Goal: Information Seeking & Learning: Learn about a topic

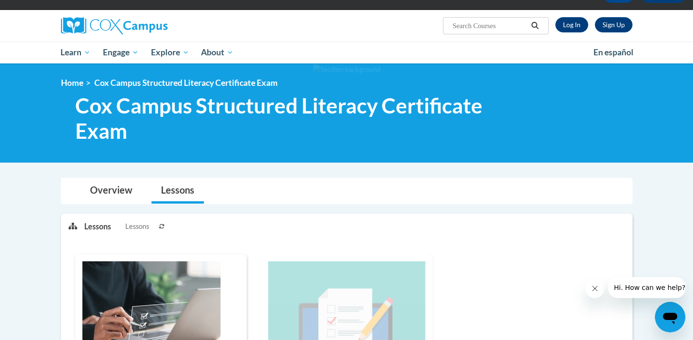
scroll to position [36, 0]
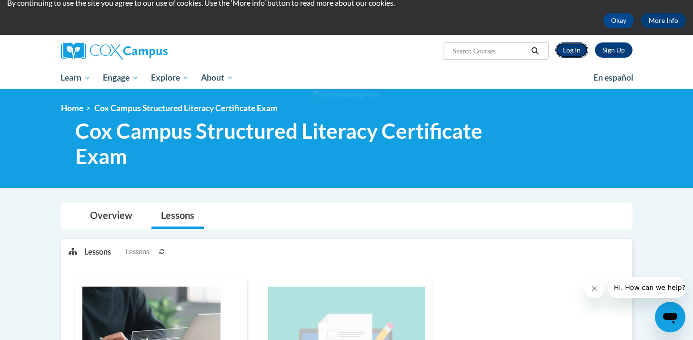
click at [564, 52] on link "Log In" at bounding box center [572, 49] width 33 height 15
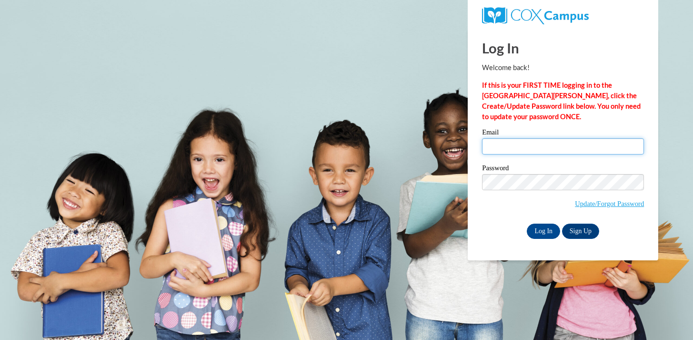
click at [507, 147] on input "Email" at bounding box center [563, 146] width 162 height 16
type input "crankin@sasd.net"
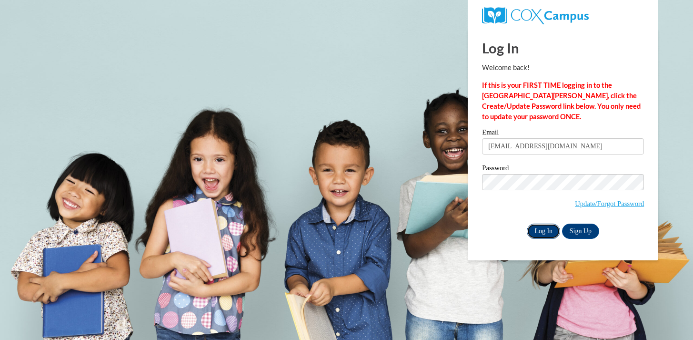
click at [539, 231] on input "Log In" at bounding box center [543, 230] width 33 height 15
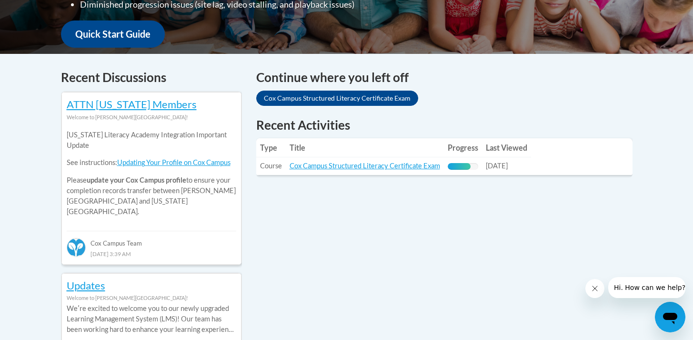
scroll to position [278, 0]
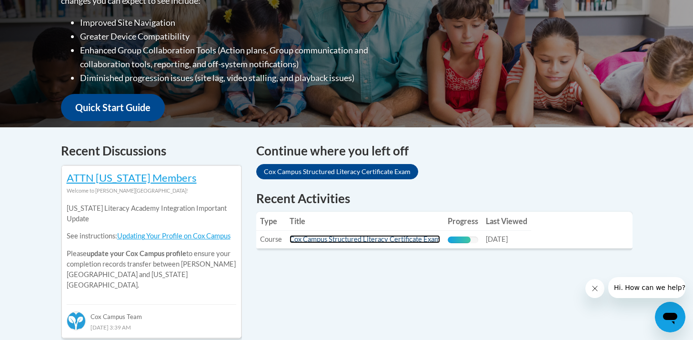
click at [347, 241] on link "Cox Campus Structured Literacy Certificate Exam" at bounding box center [365, 239] width 151 height 8
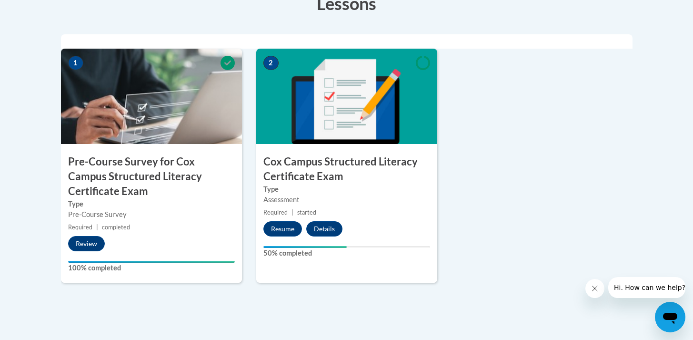
scroll to position [332, 0]
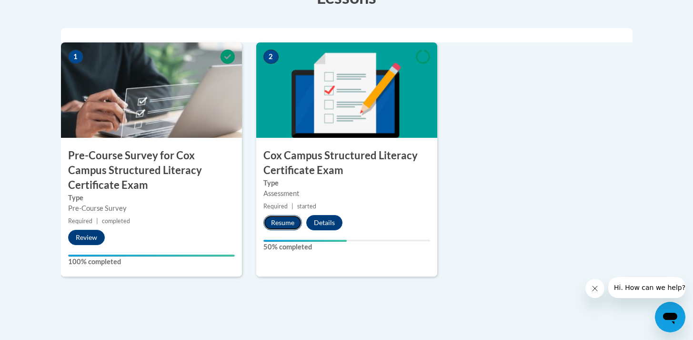
click at [275, 221] on button "Resume" at bounding box center [282, 222] width 39 height 15
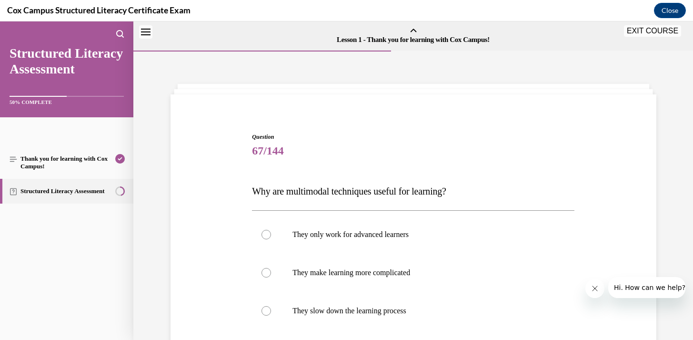
scroll to position [30, 0]
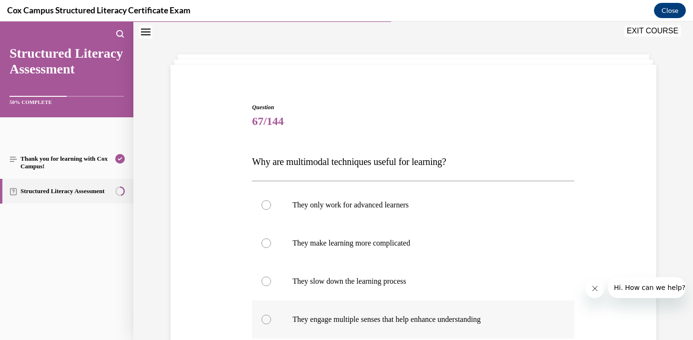
click at [267, 317] on div at bounding box center [267, 319] width 10 height 10
click at [267, 317] on input "They engage multiple senses that help enhance understanding" at bounding box center [267, 319] width 10 height 10
radio input "true"
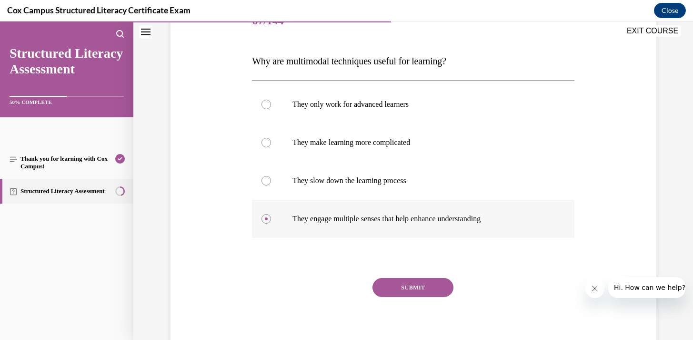
scroll to position [133, 0]
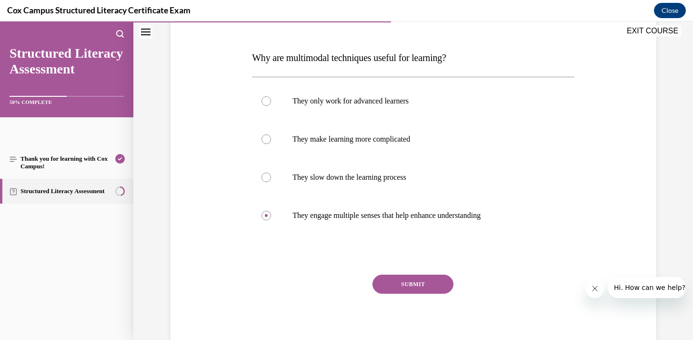
click at [412, 285] on button "SUBMIT" at bounding box center [413, 283] width 81 height 19
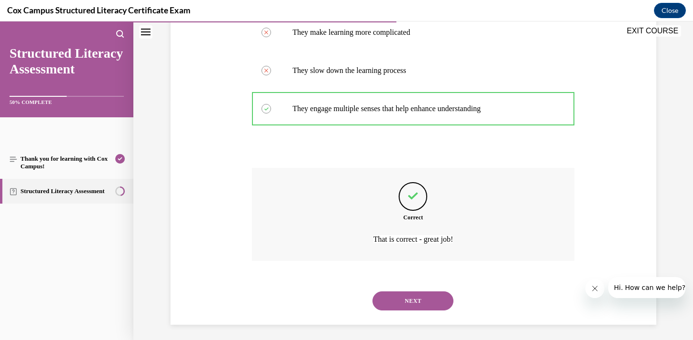
scroll to position [244, 0]
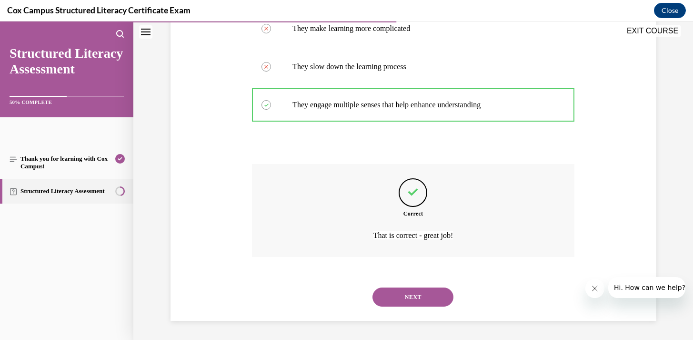
click at [412, 298] on button "NEXT" at bounding box center [413, 296] width 81 height 19
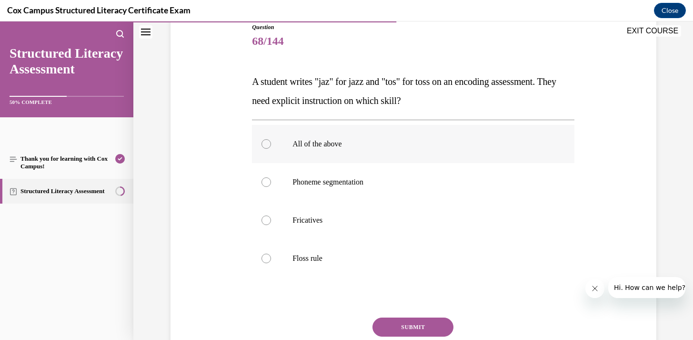
scroll to position [115, 0]
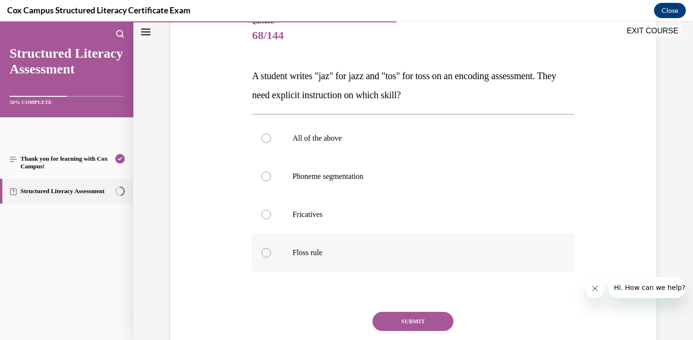
click at [266, 252] on div at bounding box center [267, 253] width 10 height 10
click at [266, 252] on input "Floss rule" at bounding box center [267, 253] width 10 height 10
radio input "true"
click at [389, 320] on button "SUBMIT" at bounding box center [413, 321] width 81 height 19
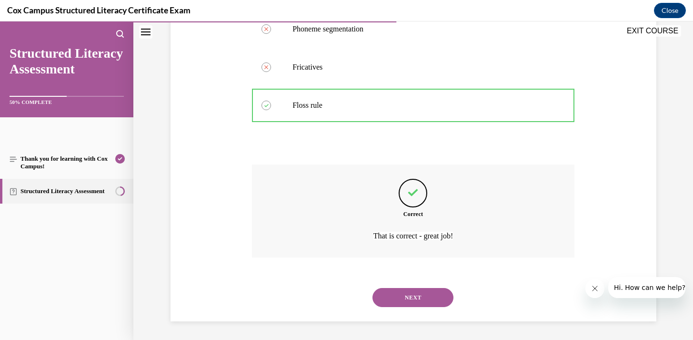
scroll to position [263, 0]
click at [394, 301] on button "NEXT" at bounding box center [413, 296] width 81 height 19
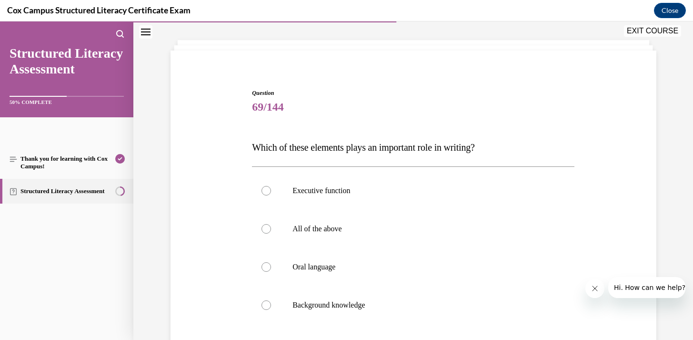
scroll to position [47, 0]
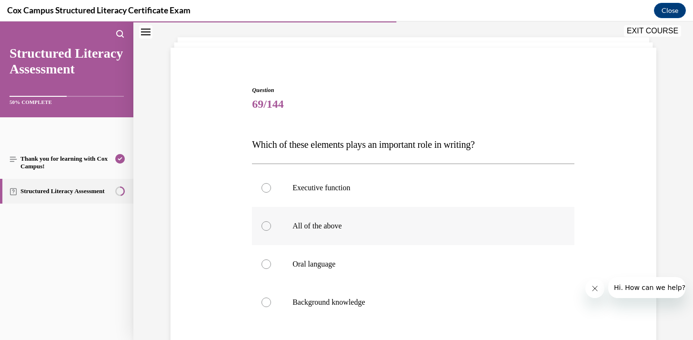
click at [268, 223] on div at bounding box center [267, 226] width 10 height 10
click at [268, 223] on input "All of the above" at bounding box center [267, 226] width 10 height 10
radio input "true"
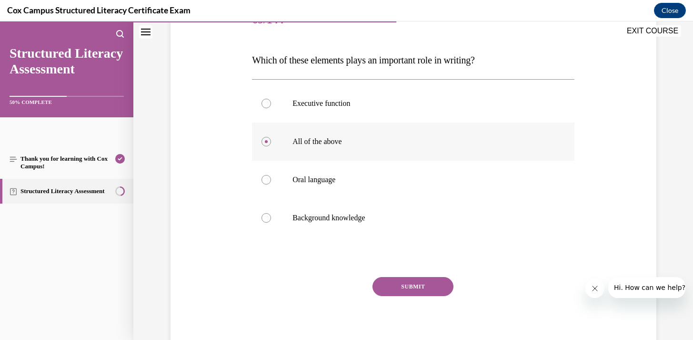
scroll to position [165, 0]
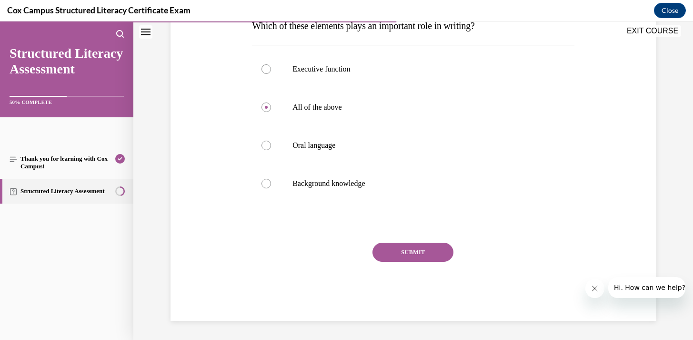
click at [398, 258] on button "SUBMIT" at bounding box center [413, 252] width 81 height 19
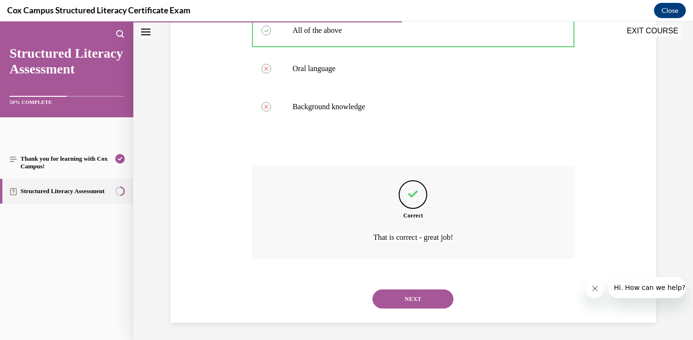
scroll to position [244, 0]
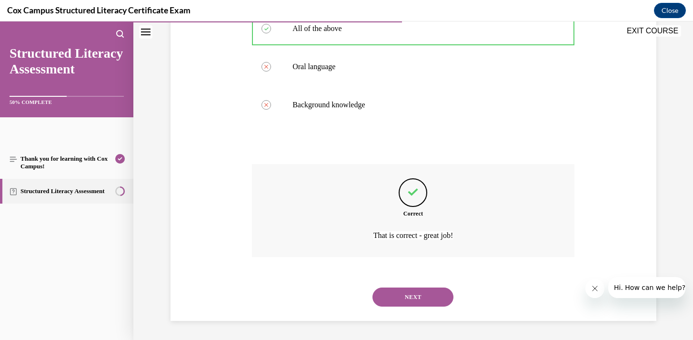
click at [403, 294] on button "NEXT" at bounding box center [413, 296] width 81 height 19
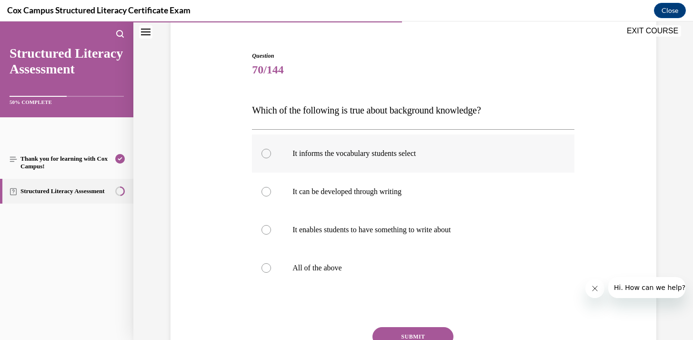
scroll to position [83, 0]
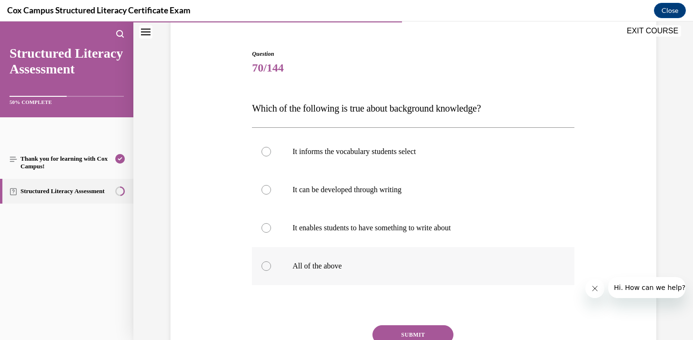
click at [302, 269] on p "All of the above" at bounding box center [422, 266] width 258 height 10
click at [271, 269] on input "All of the above" at bounding box center [267, 266] width 10 height 10
radio input "true"
click at [392, 330] on button "SUBMIT" at bounding box center [413, 334] width 81 height 19
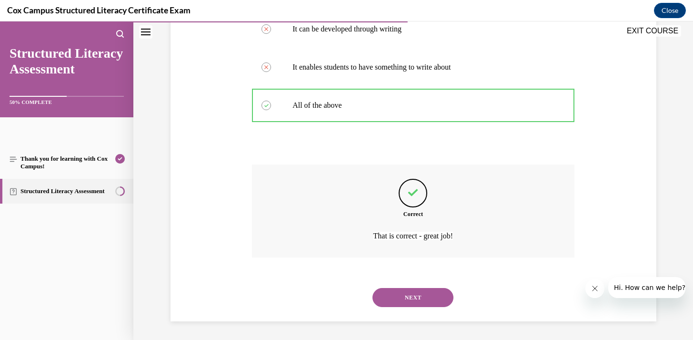
scroll to position [244, 0]
click at [393, 297] on button "NEXT" at bounding box center [413, 296] width 81 height 19
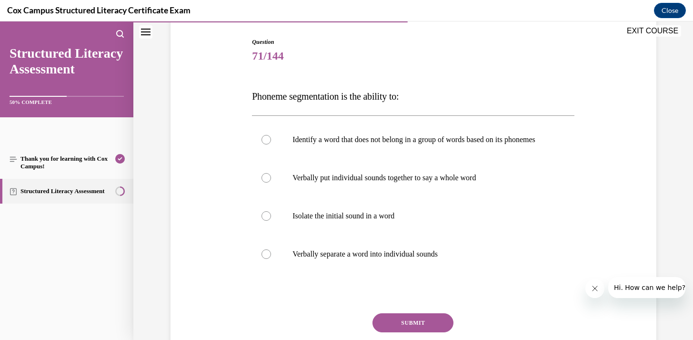
scroll to position [94, 0]
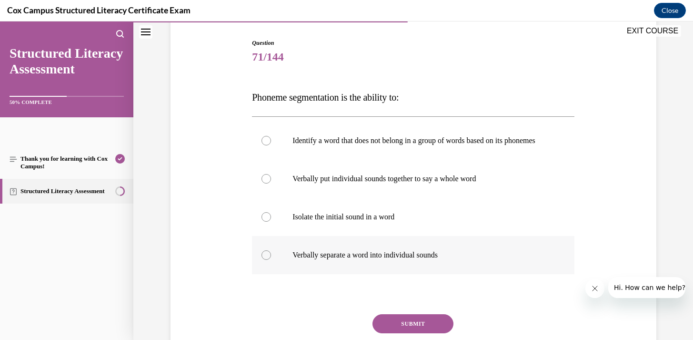
click at [289, 265] on label "Verbally separate a word into individual sounds" at bounding box center [413, 255] width 323 height 38
click at [271, 260] on input "Verbally separate a word into individual sounds" at bounding box center [267, 255] width 10 height 10
radio input "true"
click at [393, 333] on button "SUBMIT" at bounding box center [413, 323] width 81 height 19
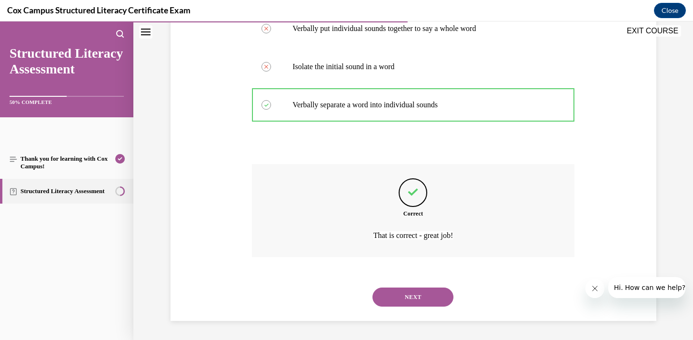
scroll to position [253, 0]
click at [399, 300] on button "NEXT" at bounding box center [413, 296] width 81 height 19
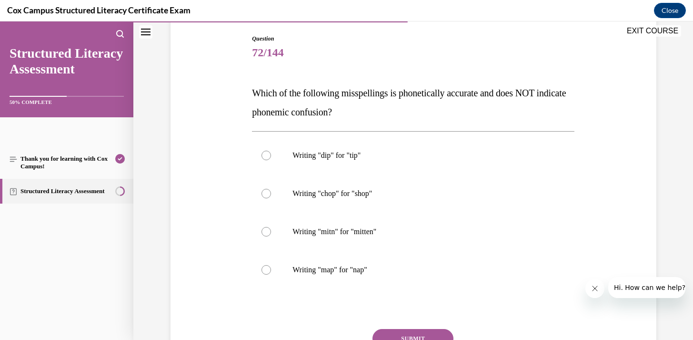
scroll to position [96, 0]
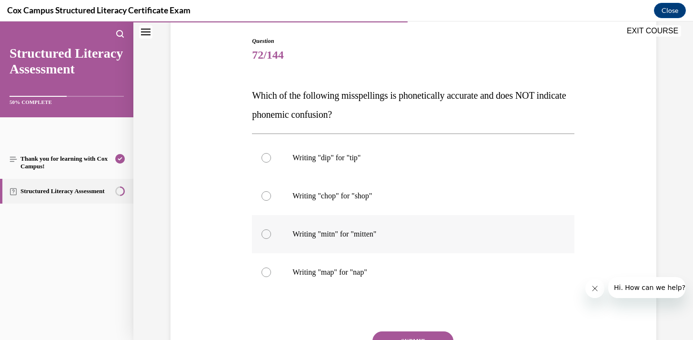
click at [265, 236] on div at bounding box center [267, 234] width 10 height 10
click at [265, 236] on input "Writing "mitn" for "mitten"" at bounding box center [267, 234] width 10 height 10
radio input "true"
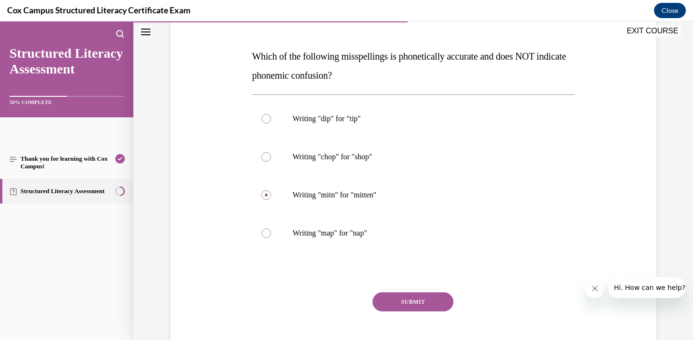
click at [415, 302] on button "SUBMIT" at bounding box center [413, 301] width 81 height 19
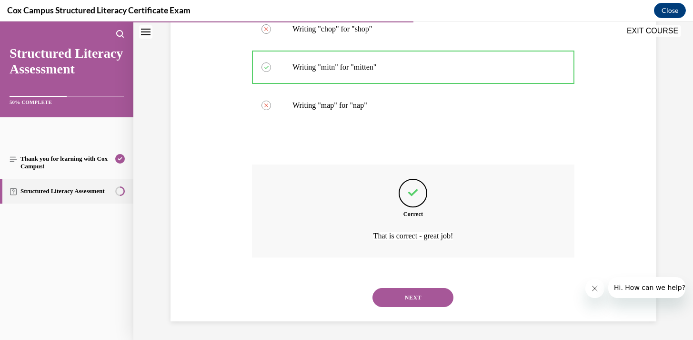
scroll to position [263, 0]
click at [415, 302] on button "NEXT" at bounding box center [413, 296] width 81 height 19
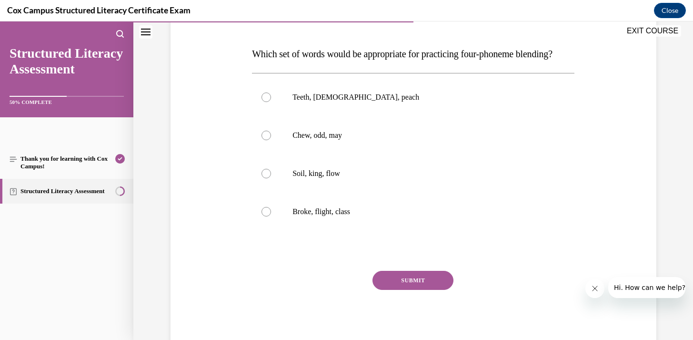
scroll to position [136, 0]
click at [257, 227] on label "Broke, flight, class" at bounding box center [413, 212] width 323 height 38
click at [262, 217] on input "Broke, flight, class" at bounding box center [267, 213] width 10 height 10
radio input "true"
click at [388, 291] on button "SUBMIT" at bounding box center [413, 281] width 81 height 19
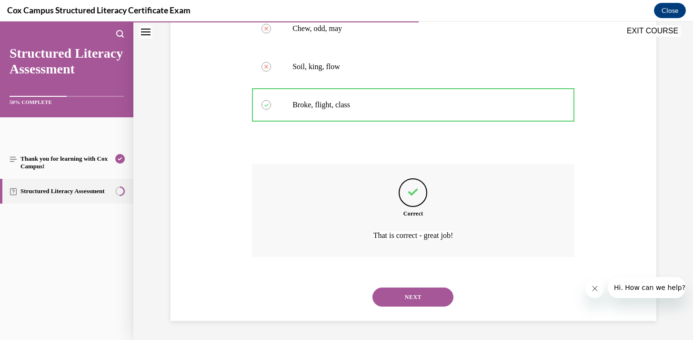
scroll to position [263, 0]
click at [408, 292] on button "NEXT" at bounding box center [413, 296] width 81 height 19
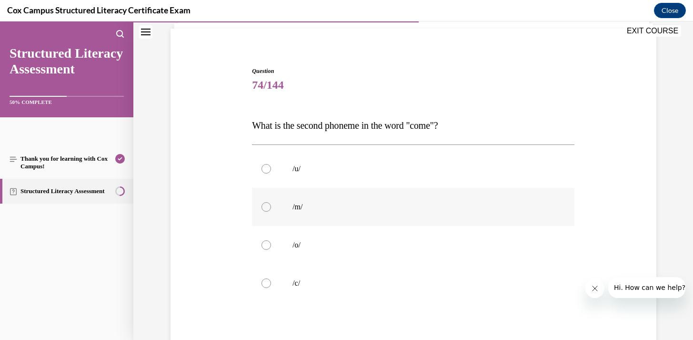
scroll to position [66, 0]
click at [295, 168] on p "/u/" at bounding box center [422, 168] width 258 height 10
click at [271, 168] on input "/u/" at bounding box center [267, 168] width 10 height 10
radio input "true"
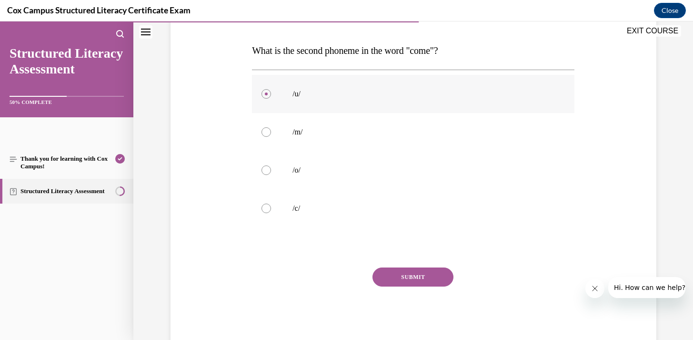
scroll to position [140, 0]
click at [394, 276] on button "SUBMIT" at bounding box center [413, 277] width 81 height 19
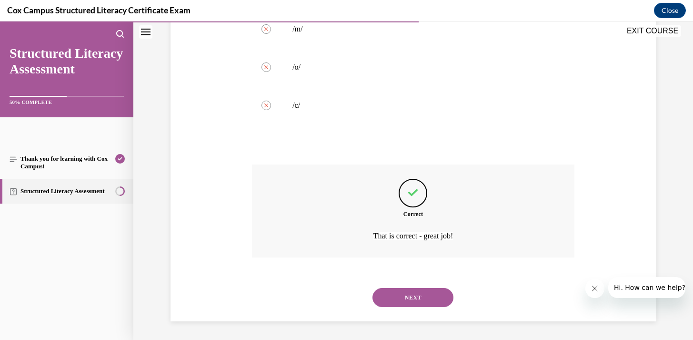
scroll to position [244, 0]
click at [395, 295] on button "NEXT" at bounding box center [413, 296] width 81 height 19
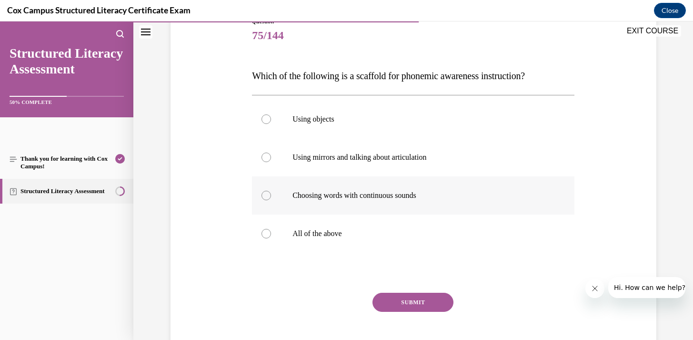
scroll to position [121, 0]
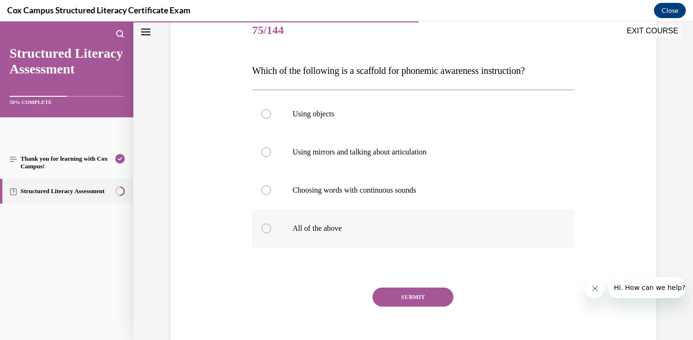
click at [338, 230] on p "All of the above" at bounding box center [422, 228] width 258 height 10
click at [271, 230] on input "All of the above" at bounding box center [267, 228] width 10 height 10
radio input "true"
click at [393, 296] on button "SUBMIT" at bounding box center [413, 296] width 81 height 19
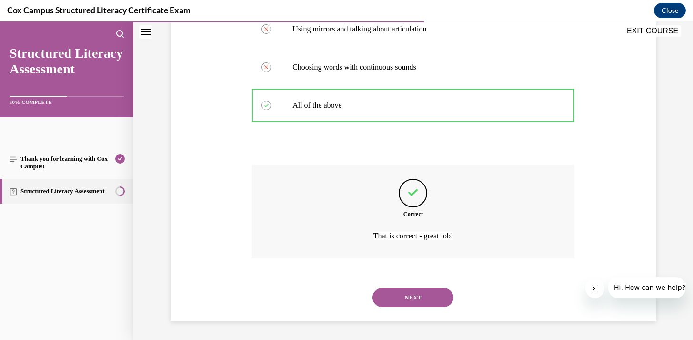
scroll to position [244, 0]
click at [394, 297] on button "NEXT" at bounding box center [413, 296] width 81 height 19
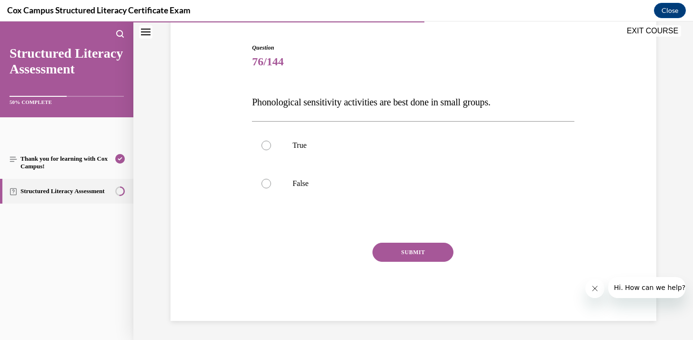
scroll to position [89, 0]
click at [295, 174] on label "False" at bounding box center [413, 183] width 323 height 38
click at [271, 179] on input "False" at bounding box center [267, 184] width 10 height 10
radio input "true"
click at [399, 255] on button "SUBMIT" at bounding box center [413, 252] width 81 height 19
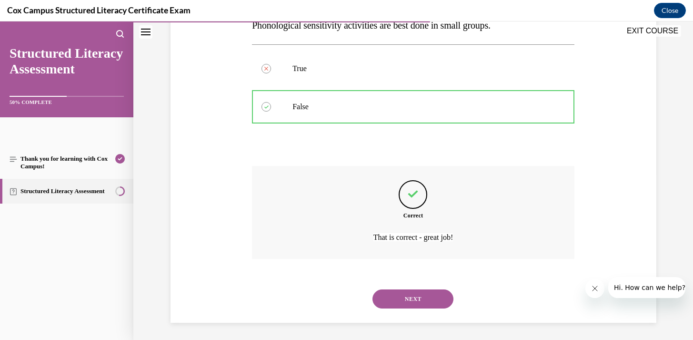
scroll to position [168, 0]
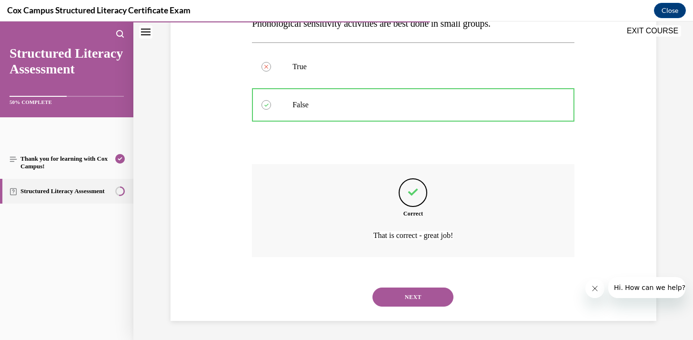
click at [393, 301] on button "NEXT" at bounding box center [413, 296] width 81 height 19
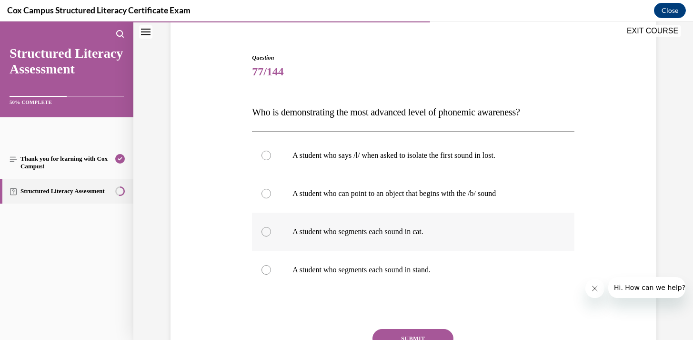
scroll to position [82, 0]
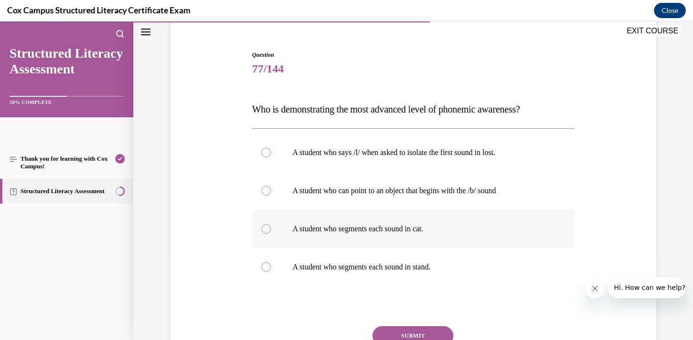
click at [366, 227] on p "A student who segments each sound in cat." at bounding box center [422, 229] width 258 height 10
click at [271, 227] on input "A student who segments each sound in cat." at bounding box center [267, 229] width 10 height 10
radio input "true"
click at [362, 263] on p "A student who segments each sound in stand." at bounding box center [422, 267] width 258 height 10
click at [271, 263] on input "A student who segments each sound in stand." at bounding box center [267, 267] width 10 height 10
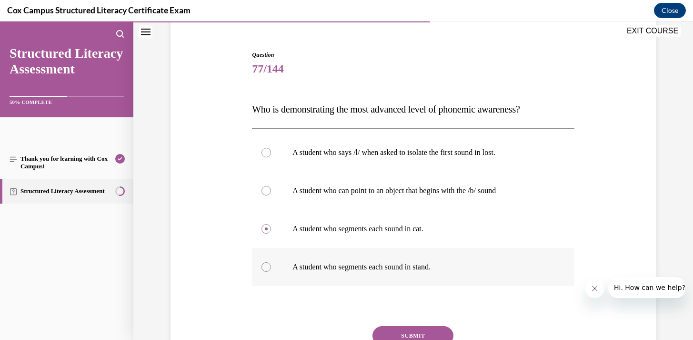
radio input "true"
click at [395, 337] on button "SUBMIT" at bounding box center [413, 335] width 81 height 19
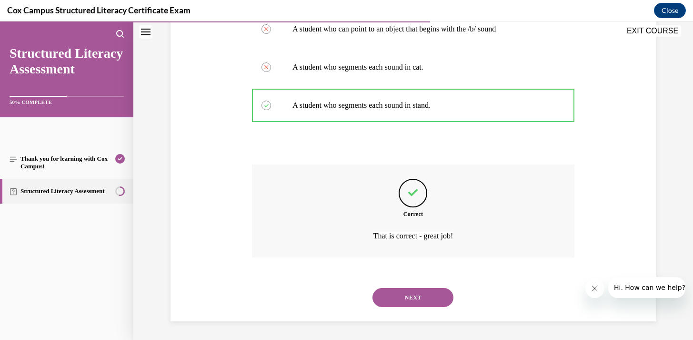
scroll to position [244, 0]
click at [408, 296] on button "NEXT" at bounding box center [413, 296] width 81 height 19
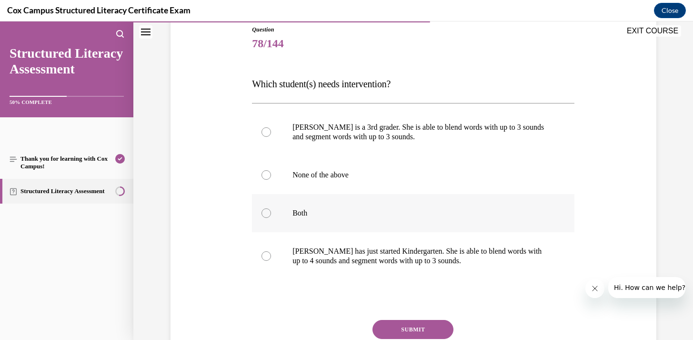
scroll to position [108, 0]
click at [301, 213] on p "Both" at bounding box center [422, 212] width 258 height 10
click at [271, 213] on input "Both" at bounding box center [267, 212] width 10 height 10
radio input "true"
click at [425, 329] on button "SUBMIT" at bounding box center [413, 328] width 81 height 19
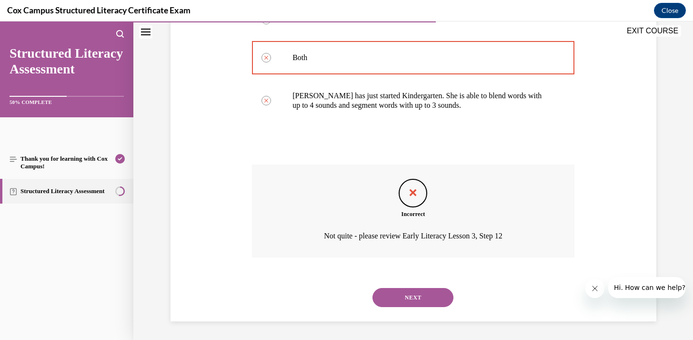
scroll to position [263, 0]
click at [419, 300] on button "NEXT" at bounding box center [413, 296] width 81 height 19
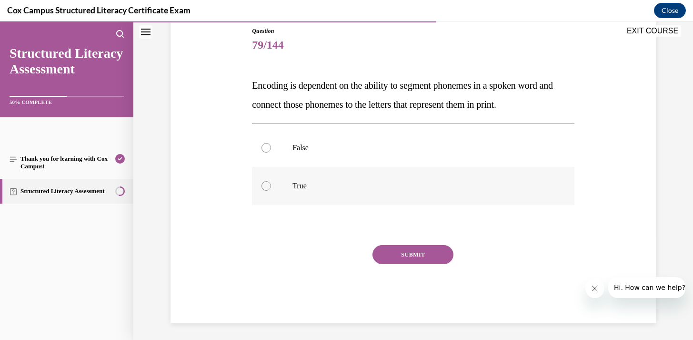
click at [310, 181] on p "True" at bounding box center [422, 186] width 258 height 10
click at [271, 181] on input "True" at bounding box center [267, 186] width 10 height 10
radio input "true"
click at [399, 263] on button "SUBMIT" at bounding box center [413, 254] width 81 height 19
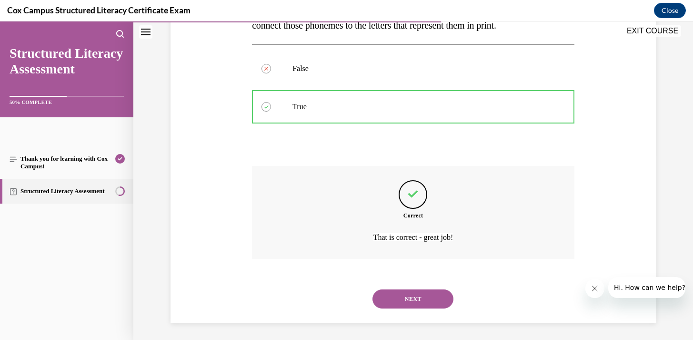
scroll to position [187, 0]
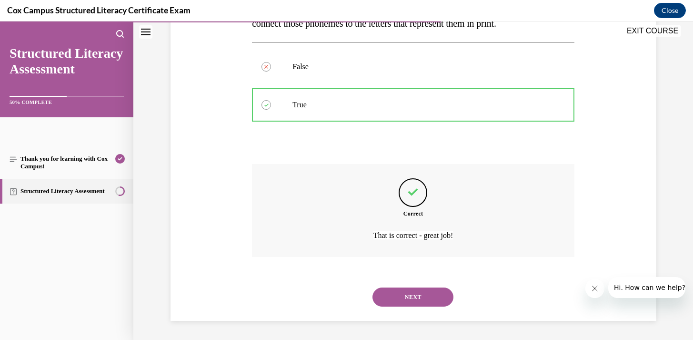
click at [389, 306] on button "NEXT" at bounding box center [413, 296] width 81 height 19
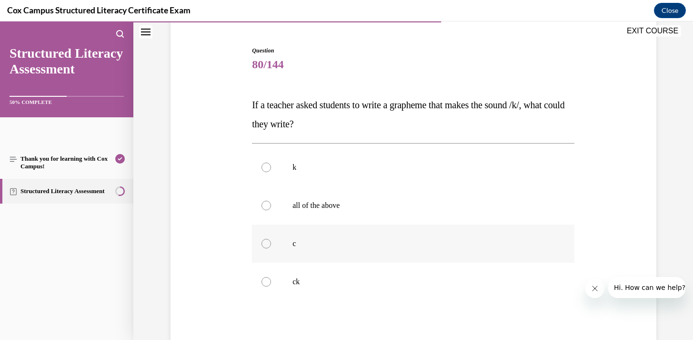
scroll to position [91, 0]
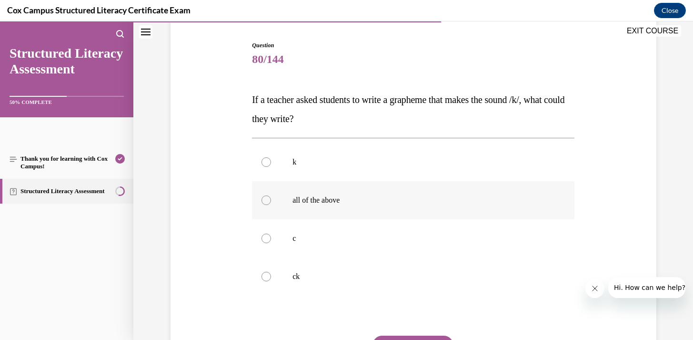
click at [335, 209] on label "all of the above" at bounding box center [413, 200] width 323 height 38
click at [271, 205] on input "all of the above" at bounding box center [267, 200] width 10 height 10
radio input "true"
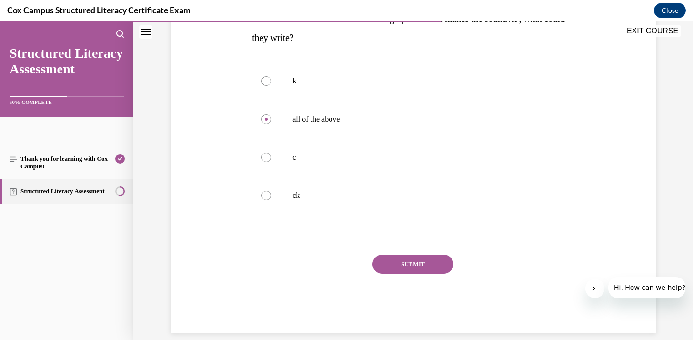
click at [400, 263] on button "SUBMIT" at bounding box center [413, 263] width 81 height 19
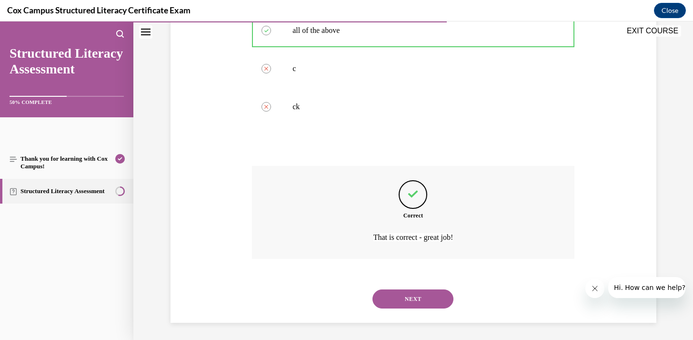
scroll to position [263, 0]
click at [398, 292] on button "NEXT" at bounding box center [413, 296] width 81 height 19
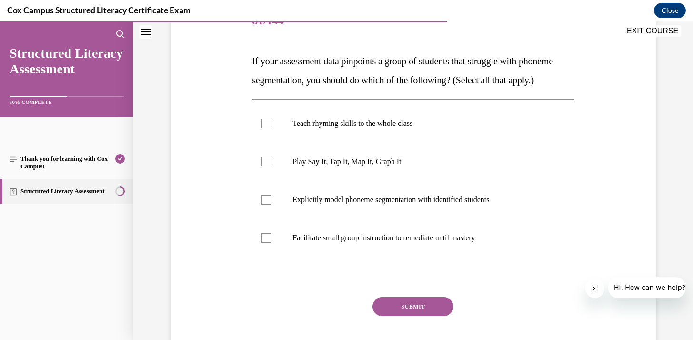
scroll to position [158, 0]
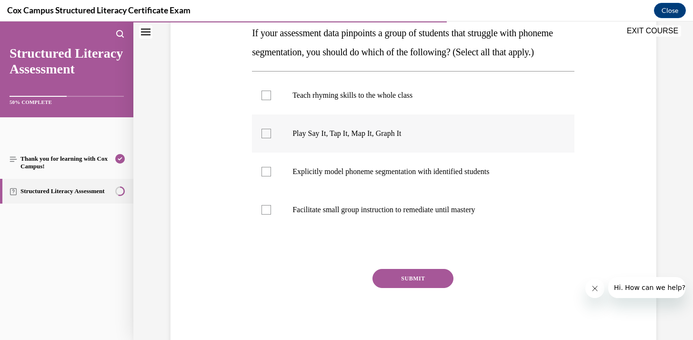
click at [267, 138] on div at bounding box center [267, 134] width 10 height 10
click at [267, 138] on input "Play Say It, Tap It, Map It, Graph It" at bounding box center [267, 134] width 10 height 10
checkbox input "true"
click at [267, 176] on div at bounding box center [267, 172] width 10 height 10
click at [267, 176] on input "Explicitly model phoneme segmentation with identified students" at bounding box center [267, 172] width 10 height 10
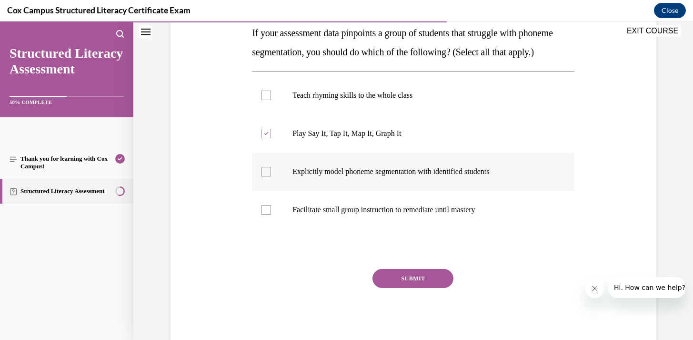
checkbox input "true"
click at [264, 214] on div at bounding box center [267, 210] width 10 height 10
click at [264, 214] on input "Facilitate small group instruction to remediate until mastery" at bounding box center [267, 210] width 10 height 10
checkbox input "true"
click at [396, 288] on button "SUBMIT" at bounding box center [413, 278] width 81 height 19
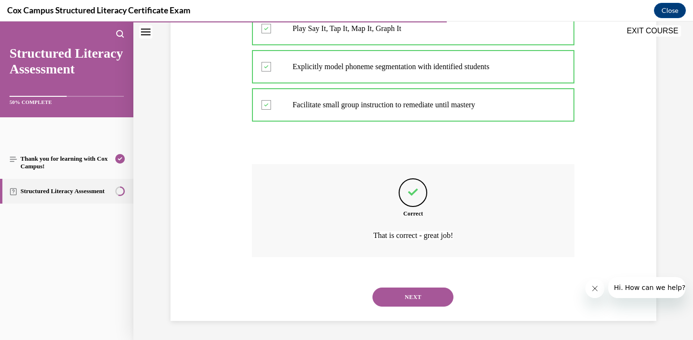
scroll to position [282, 0]
click at [396, 302] on button "NEXT" at bounding box center [413, 296] width 81 height 19
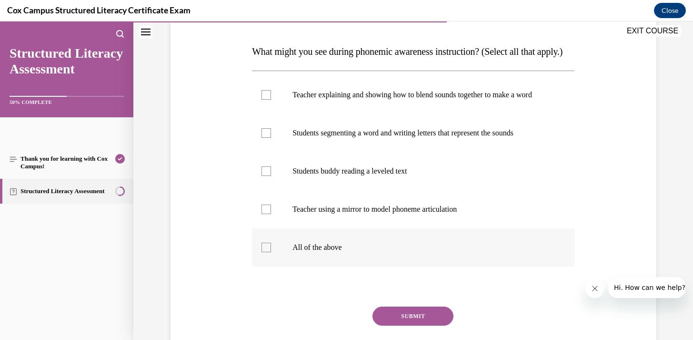
scroll to position [140, 0]
click at [333, 99] on p "Teacher explaining and showing how to blend sounds together to make a word" at bounding box center [422, 95] width 258 height 10
click at [271, 99] on input "Teacher explaining and showing how to blend sounds together to make a word" at bounding box center [267, 95] width 10 height 10
checkbox input "true"
click at [304, 213] on p "Teacher using a mirror to model phoneme articulation" at bounding box center [422, 209] width 258 height 10
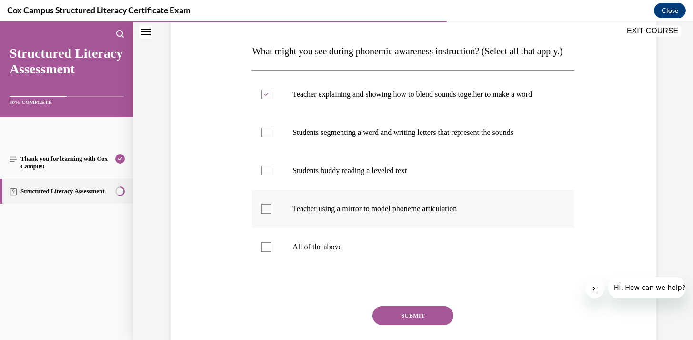
click at [271, 213] on input "Teacher using a mirror to model phoneme articulation" at bounding box center [267, 209] width 10 height 10
checkbox input "true"
click at [314, 137] on p "Students segmenting a word and writing letters that represent the sounds" at bounding box center [422, 133] width 258 height 10
click at [271, 137] on input "Students segmenting a word and writing letters that represent the sounds" at bounding box center [267, 133] width 10 height 10
checkbox input "true"
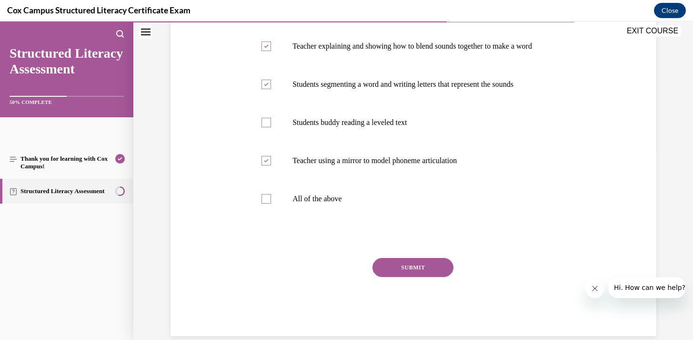
click at [400, 277] on button "SUBMIT" at bounding box center [413, 267] width 81 height 19
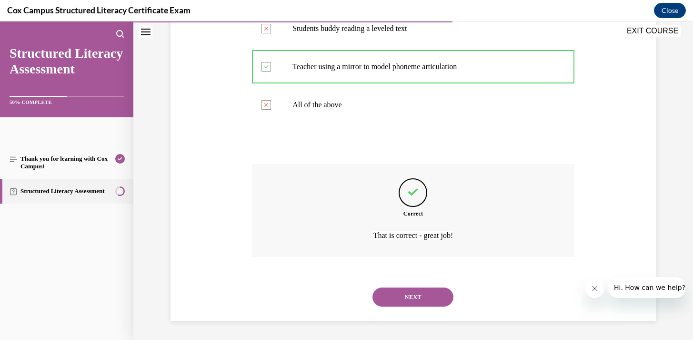
scroll to position [311, 0]
click at [403, 295] on button "NEXT" at bounding box center [413, 296] width 81 height 19
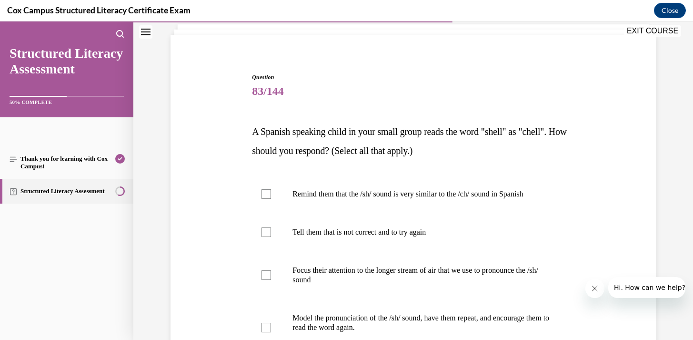
scroll to position [63, 0]
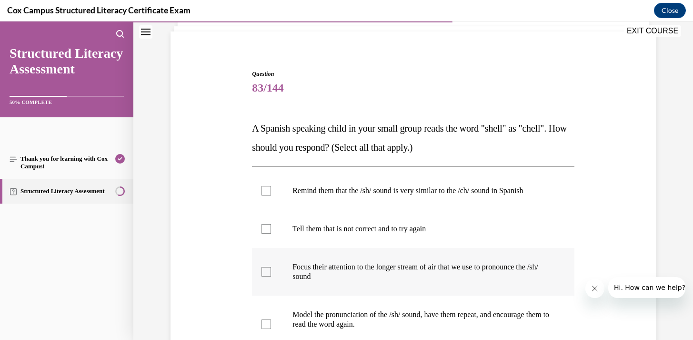
click at [327, 265] on p "Focus their attention to the longer stream of air that we use to pronounce the …" at bounding box center [422, 271] width 258 height 19
click at [271, 267] on input "Focus their attention to the longer stream of air that we use to pronounce the …" at bounding box center [267, 272] width 10 height 10
checkbox input "true"
click at [312, 312] on p "Model the pronunciation of the /sh/ sound, have them repeat, and encourage them…" at bounding box center [422, 319] width 258 height 19
click at [271, 319] on input "Model the pronunciation of the /sh/ sound, have them repeat, and encourage them…" at bounding box center [267, 324] width 10 height 10
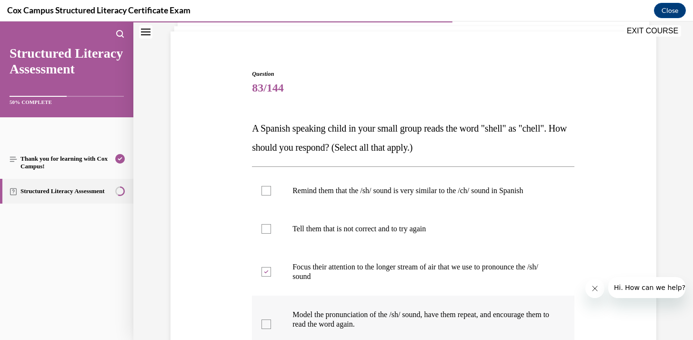
checkbox input "true"
click at [336, 194] on p "Remind them that the /sh/ sound is very similar to the /ch/ sound in Spanish" at bounding box center [422, 191] width 258 height 10
click at [271, 194] on input "Remind them that the /sh/ sound is very similar to the /ch/ sound in Spanish" at bounding box center [267, 191] width 10 height 10
checkbox input "true"
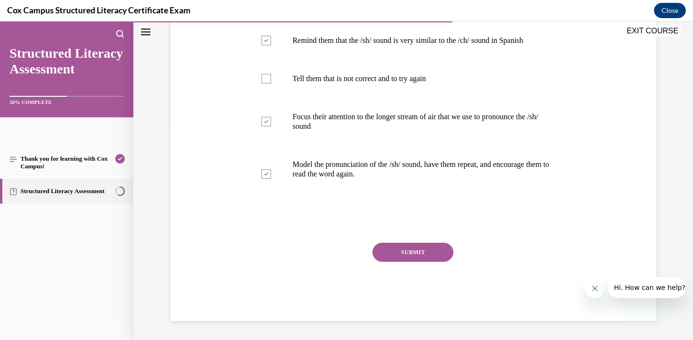
click at [395, 253] on button "SUBMIT" at bounding box center [413, 252] width 81 height 19
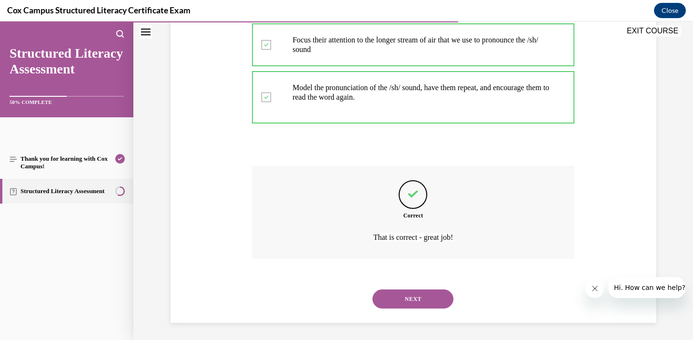
scroll to position [292, 0]
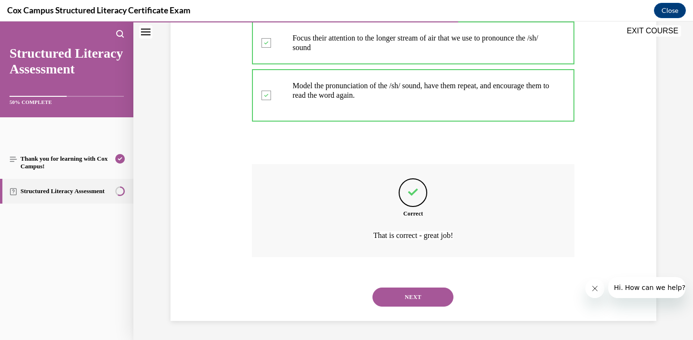
click at [397, 292] on button "NEXT" at bounding box center [413, 296] width 81 height 19
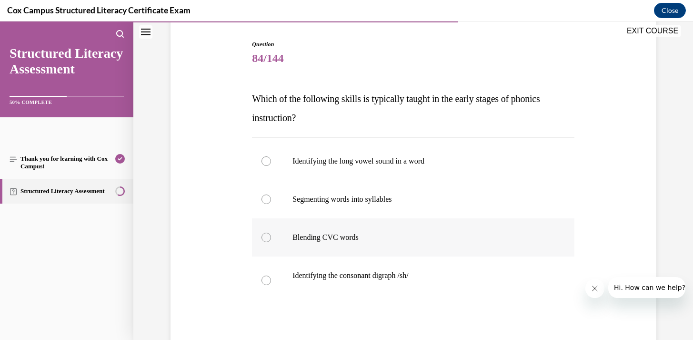
scroll to position [103, 0]
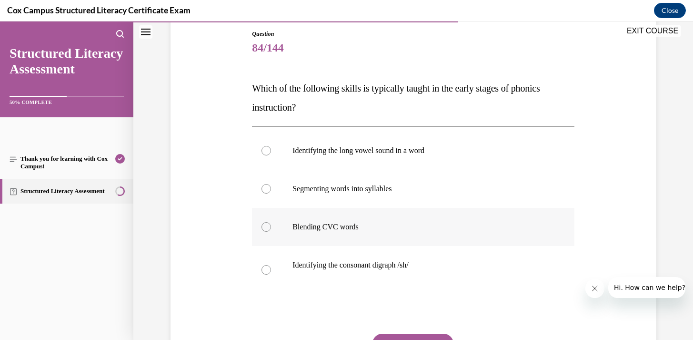
click at [323, 226] on p "Blending CVC words" at bounding box center [422, 227] width 258 height 10
click at [271, 226] on input "Blending CVC words" at bounding box center [267, 227] width 10 height 10
radio input "true"
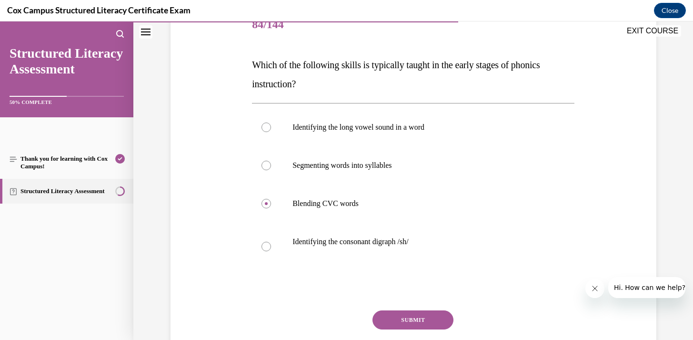
click at [405, 324] on button "SUBMIT" at bounding box center [413, 319] width 81 height 19
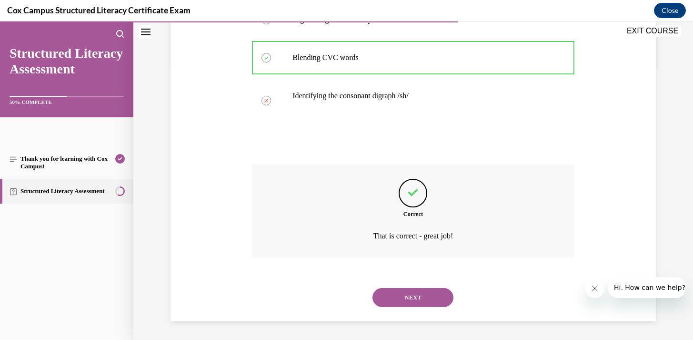
scroll to position [273, 0]
click at [405, 302] on button "NEXT" at bounding box center [413, 296] width 81 height 19
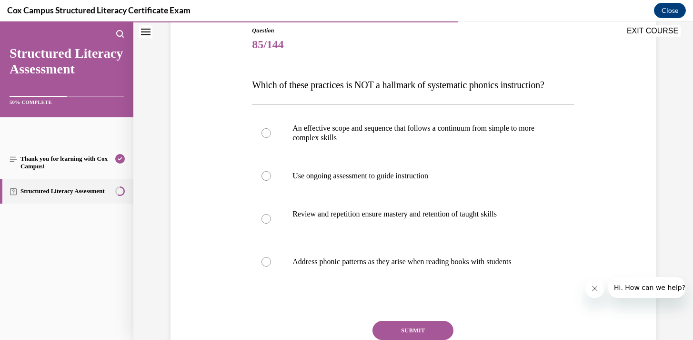
scroll to position [107, 0]
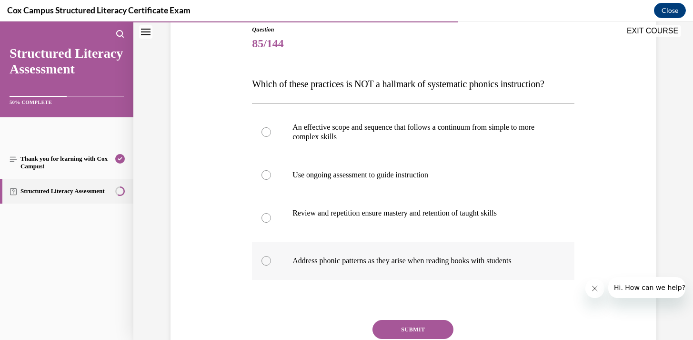
click at [307, 265] on p "Address phonic patterns as they arise when reading books with students" at bounding box center [422, 261] width 258 height 10
click at [271, 265] on input "Address phonic patterns as they arise when reading books with students" at bounding box center [267, 261] width 10 height 10
radio input "true"
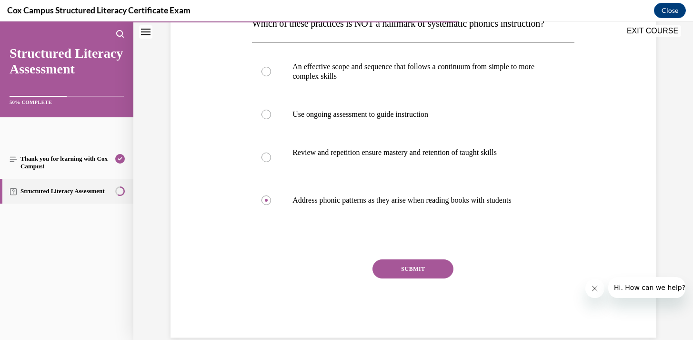
click at [408, 278] on button "SUBMIT" at bounding box center [413, 268] width 81 height 19
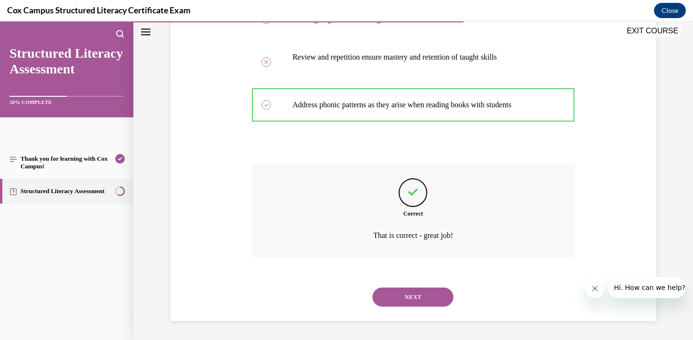
scroll to position [282, 0]
click at [407, 296] on button "NEXT" at bounding box center [413, 296] width 81 height 19
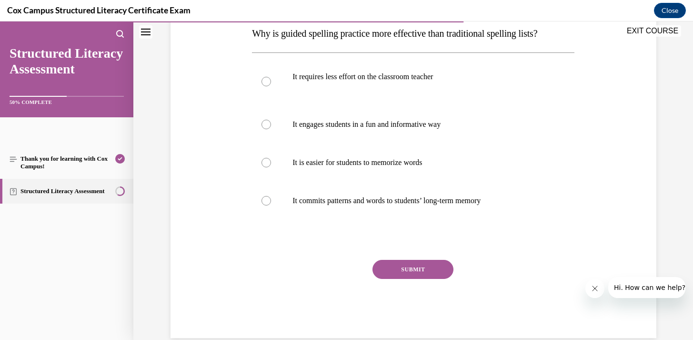
scroll to position [156, 0]
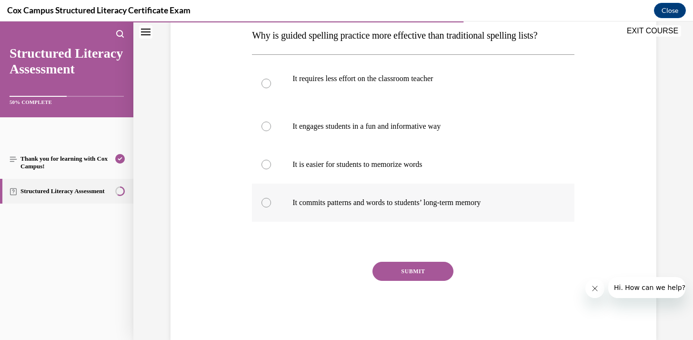
click at [351, 204] on p "It commits patterns and words to students’ long-term memory" at bounding box center [422, 203] width 258 height 10
click at [271, 204] on input "It commits patterns and words to students’ long-term memory" at bounding box center [267, 203] width 10 height 10
radio input "true"
click at [398, 273] on button "SUBMIT" at bounding box center [413, 271] width 81 height 19
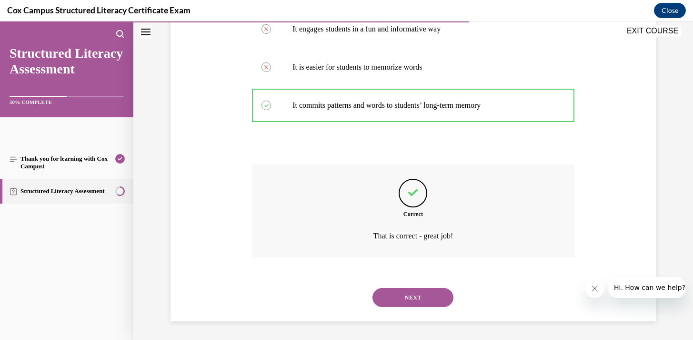
scroll to position [253, 0]
click at [386, 301] on button "NEXT" at bounding box center [413, 296] width 81 height 19
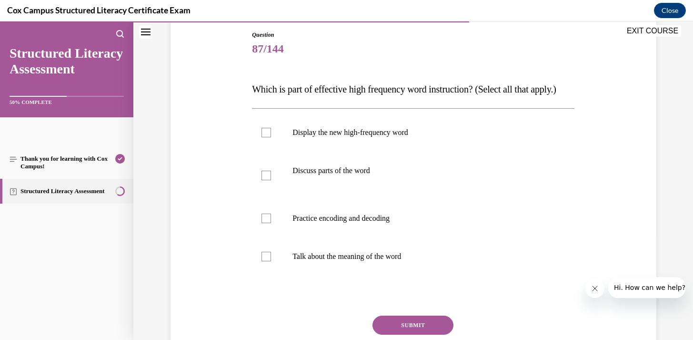
scroll to position [110, 0]
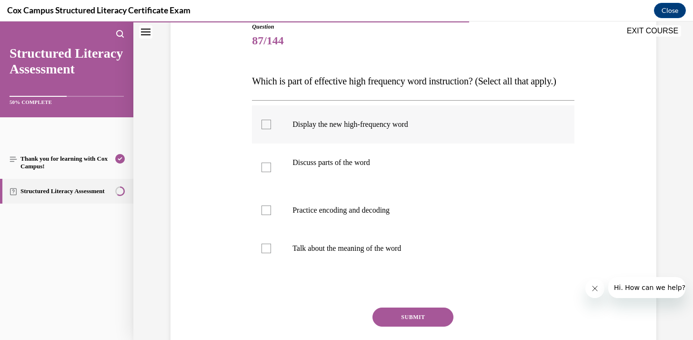
click at [307, 143] on label "Display the new high-frequency word" at bounding box center [413, 124] width 323 height 38
click at [271, 129] on input "Display the new high-frequency word" at bounding box center [267, 125] width 10 height 10
checkbox input "true"
click at [307, 167] on p "Discuss parts of the word" at bounding box center [422, 163] width 258 height 10
click at [271, 172] on input "Discuss parts of the word" at bounding box center [267, 167] width 10 height 10
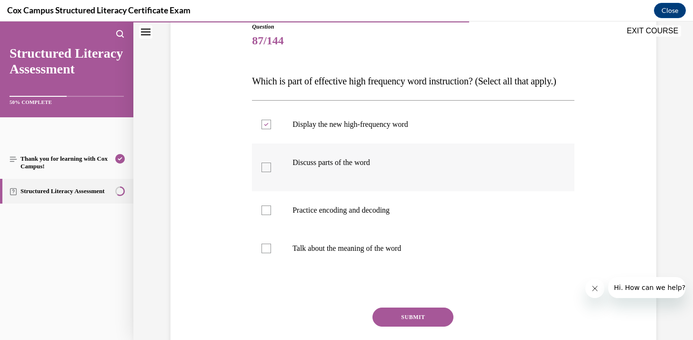
checkbox input "true"
click at [307, 215] on p "Practice encoding and decoding" at bounding box center [422, 210] width 258 height 10
click at [271, 215] on input "Practice encoding and decoding" at bounding box center [267, 210] width 10 height 10
checkbox input "true"
click at [314, 253] on p "Talk about the meaning of the word" at bounding box center [422, 248] width 258 height 10
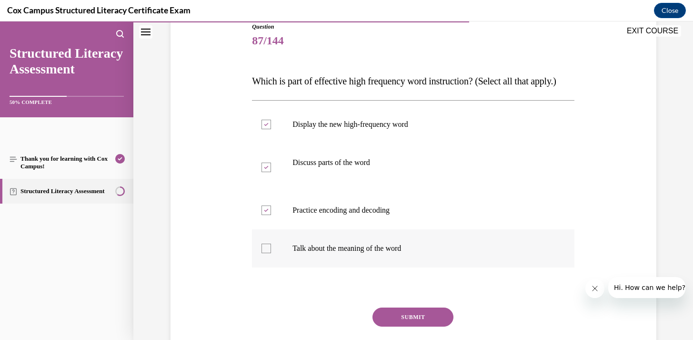
click at [271, 253] on input "Talk about the meaning of the word" at bounding box center [267, 248] width 10 height 10
checkbox input "true"
click at [403, 326] on button "SUBMIT" at bounding box center [413, 316] width 81 height 19
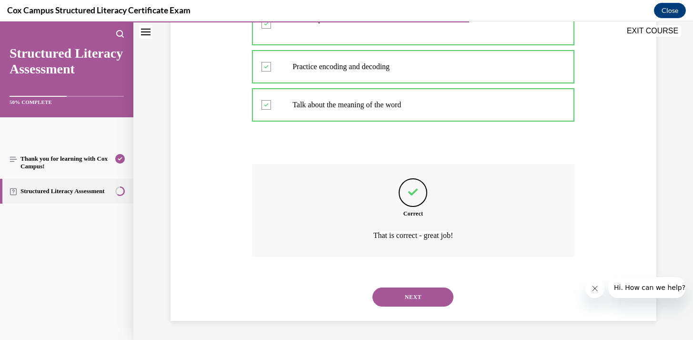
click at [407, 296] on button "NEXT" at bounding box center [413, 296] width 81 height 19
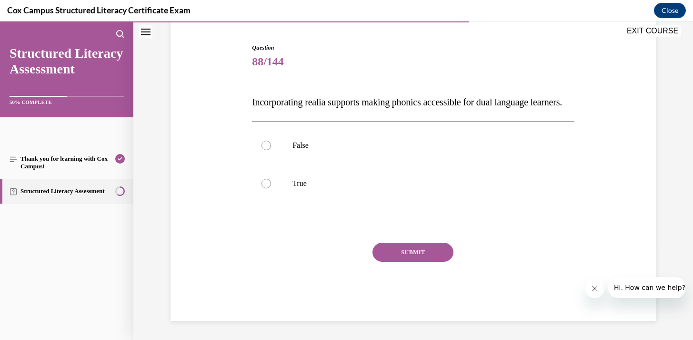
scroll to position [106, 0]
click at [303, 185] on p "True" at bounding box center [422, 184] width 258 height 10
click at [271, 185] on input "True" at bounding box center [267, 184] width 10 height 10
radio input "true"
click at [400, 254] on button "SUBMIT" at bounding box center [413, 252] width 81 height 19
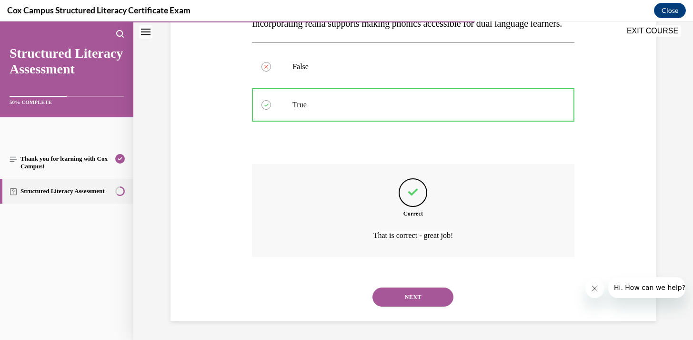
scroll to position [187, 0]
click at [400, 292] on button "NEXT" at bounding box center [413, 296] width 81 height 19
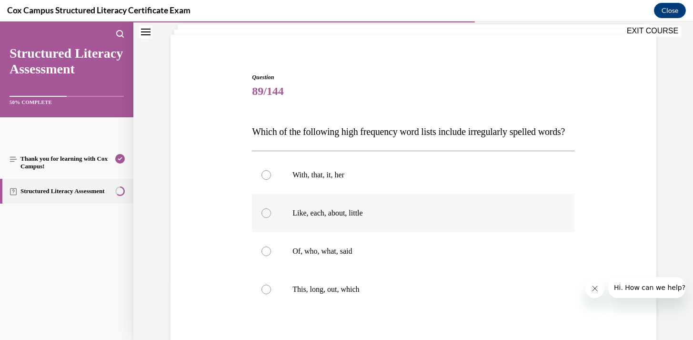
scroll to position [61, 0]
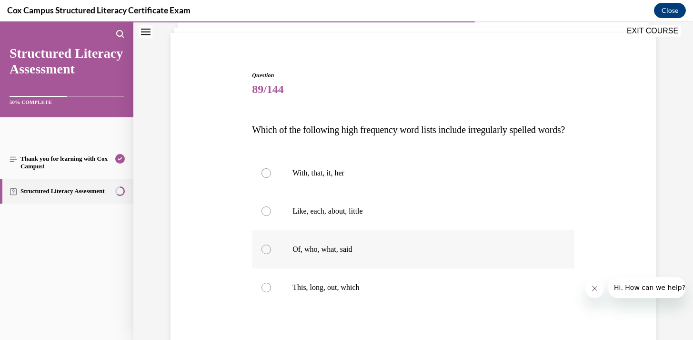
click at [359, 268] on label "Of, who, what, said" at bounding box center [413, 249] width 323 height 38
click at [271, 254] on input "Of, who, what, said" at bounding box center [267, 249] width 10 height 10
radio input "true"
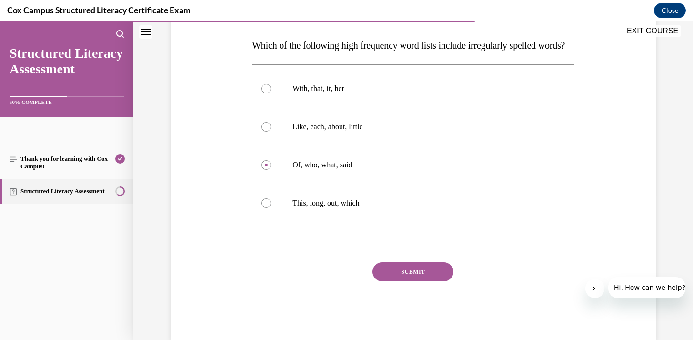
click at [401, 281] on button "SUBMIT" at bounding box center [413, 271] width 81 height 19
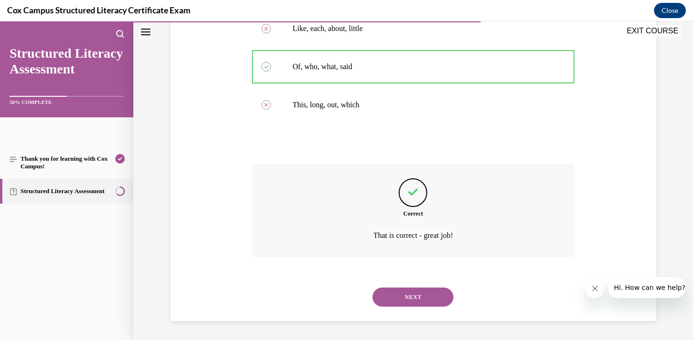
scroll to position [263, 0]
click at [400, 299] on button "NEXT" at bounding box center [413, 296] width 81 height 19
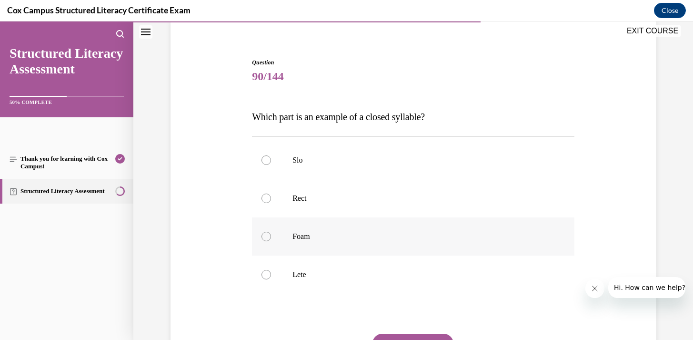
scroll to position [77, 0]
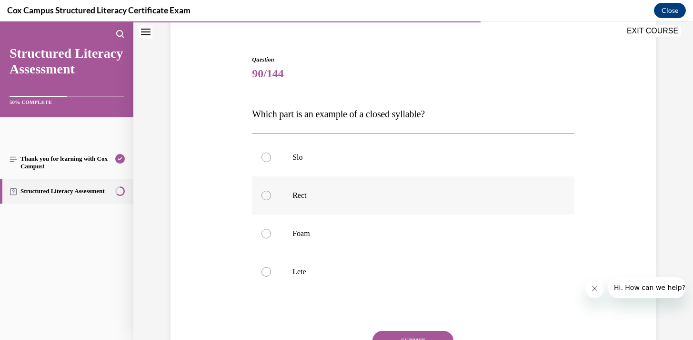
click at [266, 197] on div at bounding box center [267, 196] width 10 height 10
click at [266, 197] on input "Rect" at bounding box center [267, 196] width 10 height 10
radio input "true"
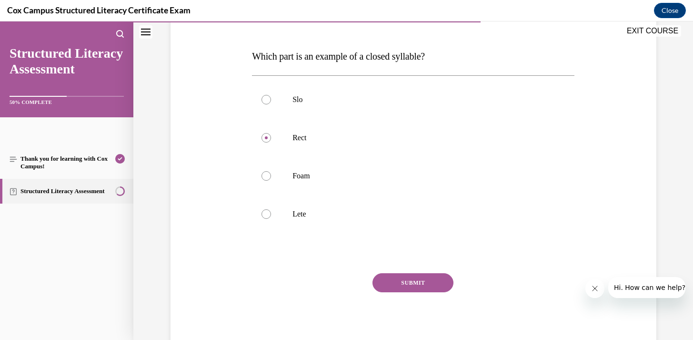
click at [413, 283] on button "SUBMIT" at bounding box center [413, 282] width 81 height 19
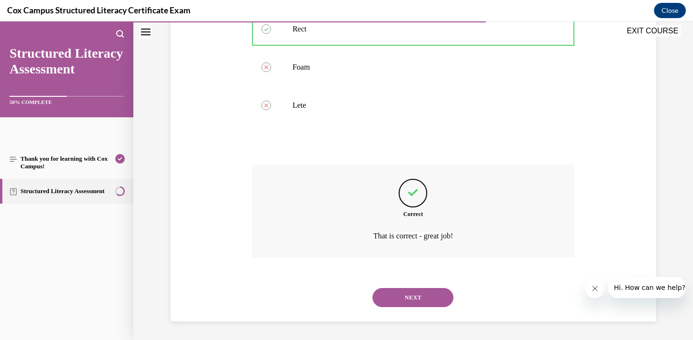
scroll to position [244, 0]
click at [413, 297] on button "NEXT" at bounding box center [413, 296] width 81 height 19
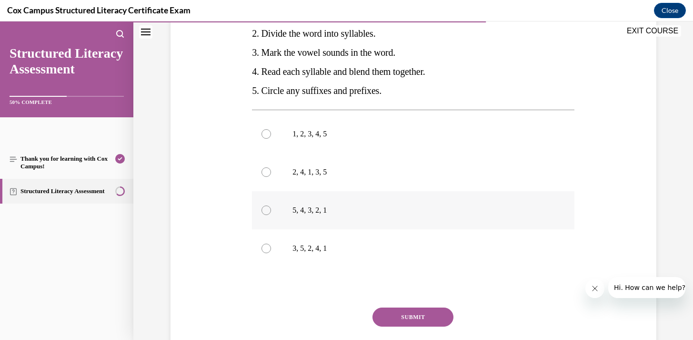
scroll to position [217, 0]
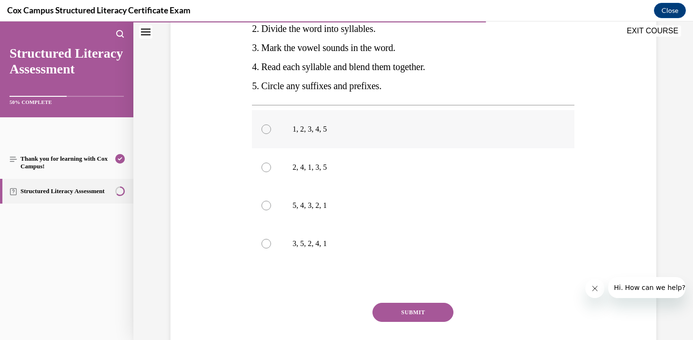
click at [355, 139] on label "1, 2, 3, 4, 5" at bounding box center [413, 129] width 323 height 38
click at [271, 134] on input "1, 2, 3, 4, 5" at bounding box center [267, 129] width 10 height 10
radio input "true"
click at [419, 311] on button "SUBMIT" at bounding box center [413, 312] width 81 height 19
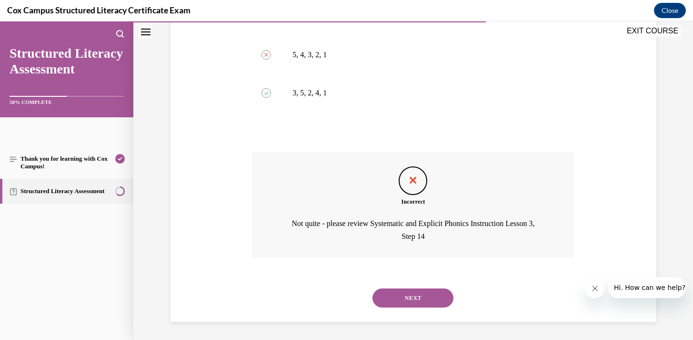
scroll to position [368, 0]
click at [416, 299] on button "NEXT" at bounding box center [413, 296] width 81 height 19
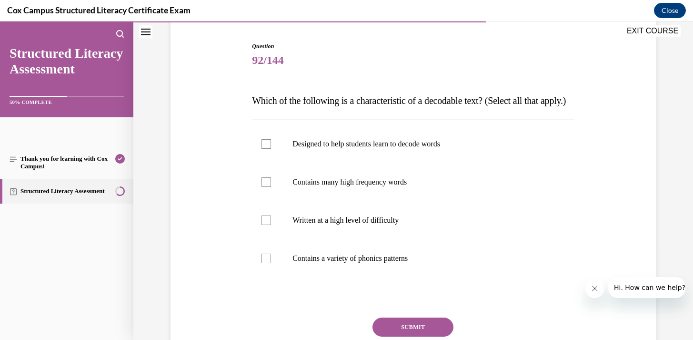
scroll to position [92, 0]
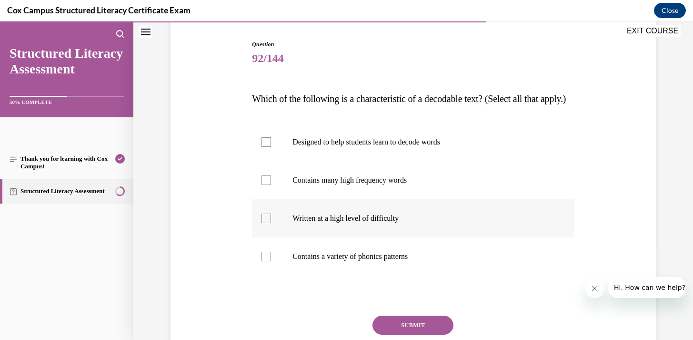
click at [269, 223] on div at bounding box center [267, 218] width 10 height 10
click at [269, 223] on input "Written at a high level of difficulty" at bounding box center [267, 218] width 10 height 10
checkbox input "true"
click at [267, 147] on div at bounding box center [267, 142] width 10 height 10
click at [267, 147] on input "Designed to help students learn to decode words" at bounding box center [267, 142] width 10 height 10
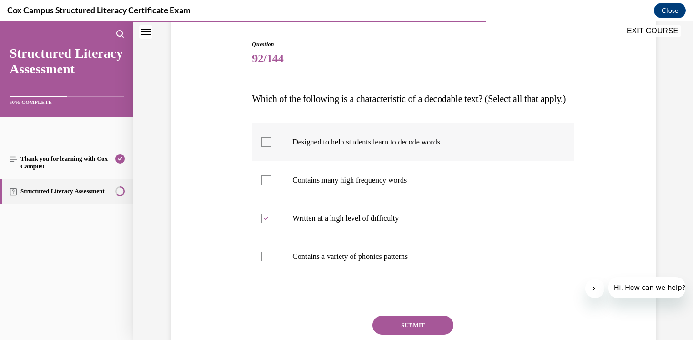
checkbox input "true"
click at [264, 261] on div at bounding box center [267, 257] width 10 height 10
click at [264, 261] on input "Contains a variety of phonics patterns" at bounding box center [267, 257] width 10 height 10
checkbox input "true"
click at [268, 223] on div at bounding box center [267, 218] width 10 height 10
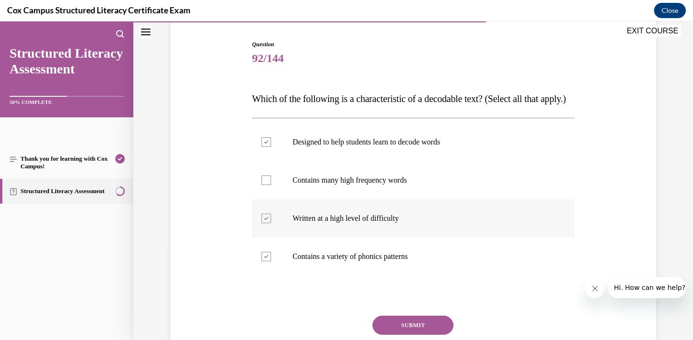
click at [268, 223] on input "Written at a high level of difficulty" at bounding box center [267, 218] width 10 height 10
checkbox input "false"
click at [268, 185] on div at bounding box center [267, 180] width 10 height 10
click at [268, 185] on input "Contains many high frequency words" at bounding box center [267, 180] width 10 height 10
checkbox input "true"
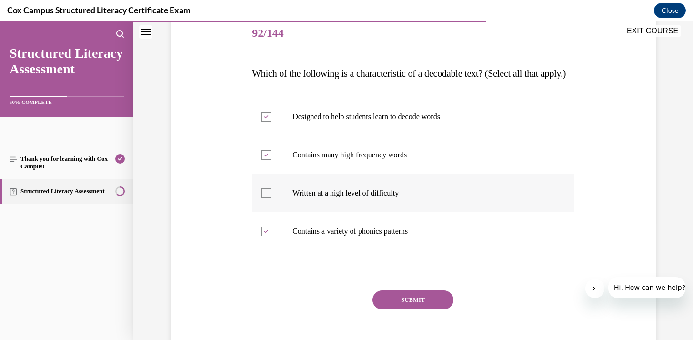
scroll to position [129, 0]
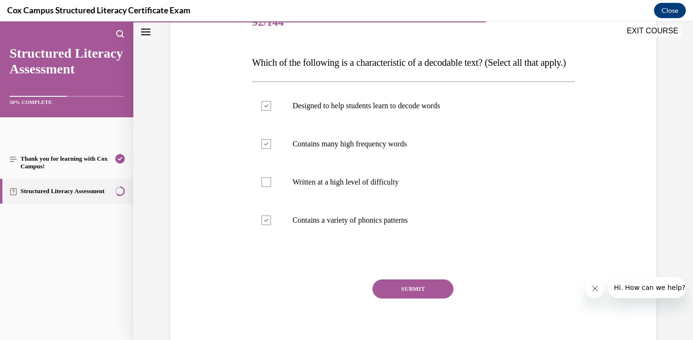
click at [393, 298] on button "SUBMIT" at bounding box center [413, 288] width 81 height 19
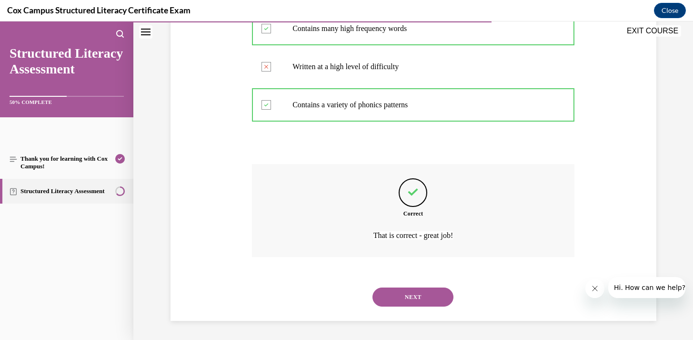
scroll to position [263, 0]
click at [393, 306] on div "NEXT" at bounding box center [413, 297] width 323 height 38
click at [395, 301] on button "NEXT" at bounding box center [413, 296] width 81 height 19
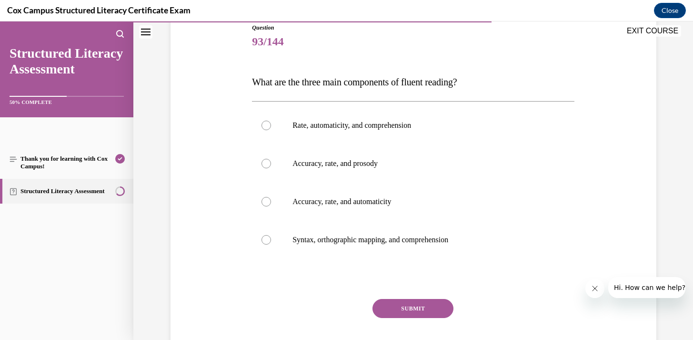
scroll to position [106, 0]
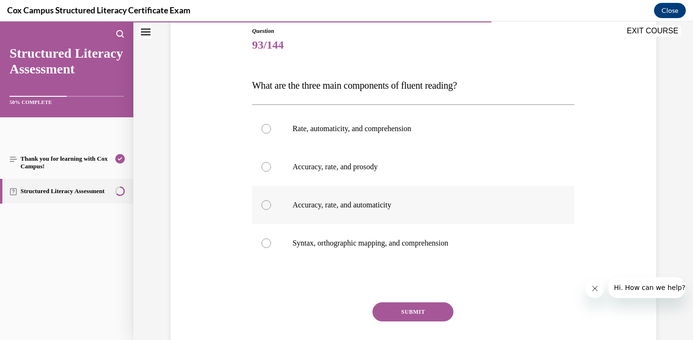
click at [314, 203] on p "Accuracy, rate, and automaticity" at bounding box center [422, 205] width 258 height 10
click at [271, 203] on input "Accuracy, rate, and automaticity" at bounding box center [267, 205] width 10 height 10
radio input "true"
click at [314, 169] on p "Accuracy, rate, and prosody" at bounding box center [422, 167] width 258 height 10
click at [271, 169] on input "Accuracy, rate, and prosody" at bounding box center [267, 167] width 10 height 10
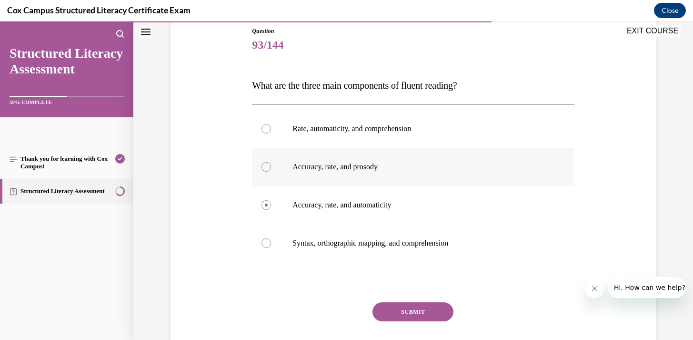
radio input "true"
click at [381, 313] on button "SUBMIT" at bounding box center [413, 311] width 81 height 19
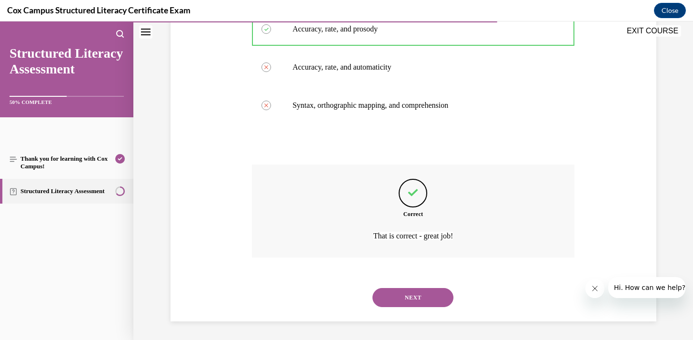
scroll to position [244, 0]
click at [385, 303] on button "NEXT" at bounding box center [413, 296] width 81 height 19
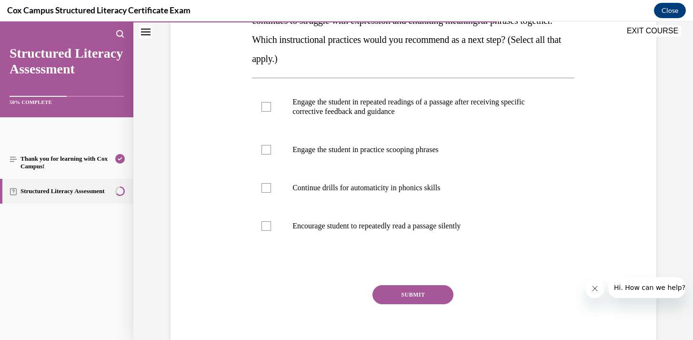
scroll to position [210, 0]
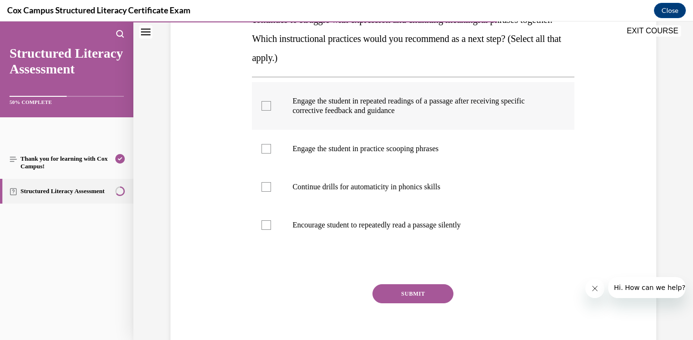
click at [267, 103] on div at bounding box center [267, 106] width 10 height 10
click at [267, 103] on input "Engage the student in repeated readings of a passage after receiving specific c…" at bounding box center [267, 106] width 10 height 10
checkbox input "true"
click at [265, 149] on div at bounding box center [267, 149] width 10 height 10
click at [265, 149] on input "Engage the student in practice scooping phrases" at bounding box center [267, 149] width 10 height 10
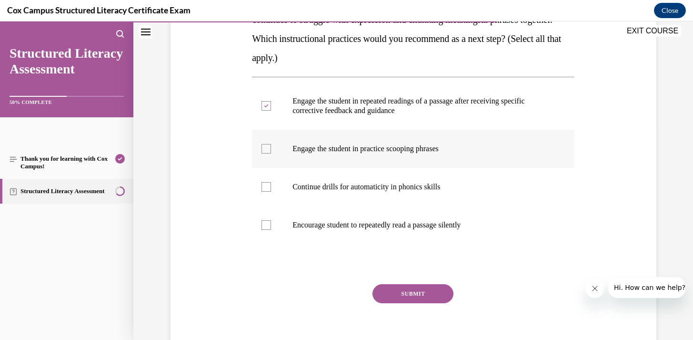
checkbox input "true"
click at [387, 292] on button "SUBMIT" at bounding box center [413, 293] width 81 height 19
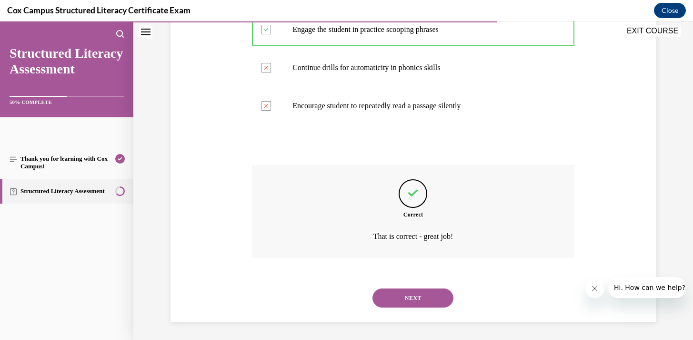
scroll to position [330, 0]
click at [389, 295] on button "NEXT" at bounding box center [413, 296] width 81 height 19
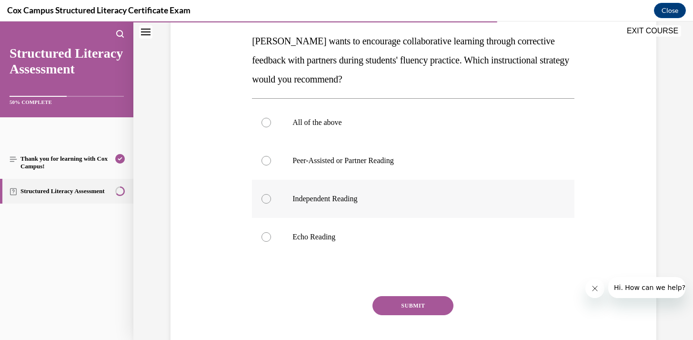
scroll to position [152, 0]
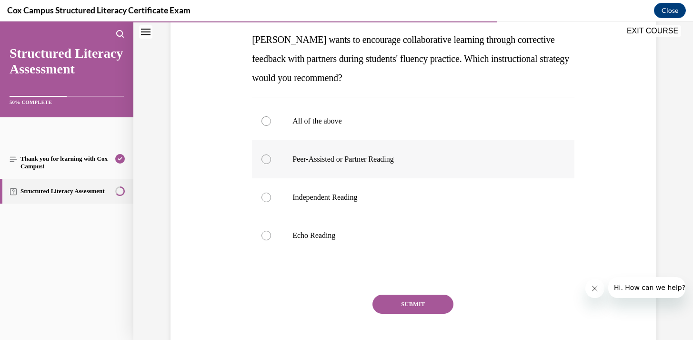
click at [368, 161] on p "Peer-Assisted or Partner Reading" at bounding box center [422, 159] width 258 height 10
click at [271, 161] on input "Peer-Assisted or Partner Reading" at bounding box center [267, 159] width 10 height 10
radio input "true"
click at [403, 302] on button "SUBMIT" at bounding box center [413, 303] width 81 height 19
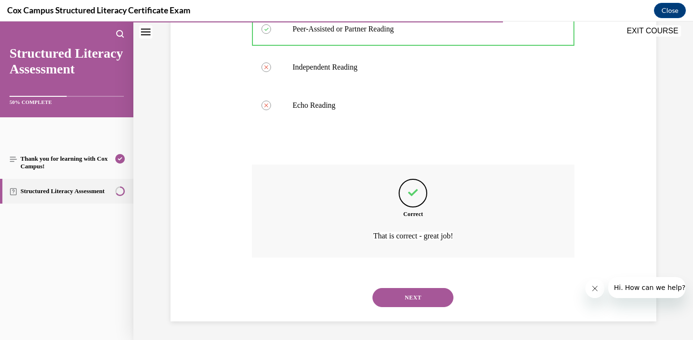
scroll to position [282, 0]
click at [403, 302] on button "NEXT" at bounding box center [413, 296] width 81 height 19
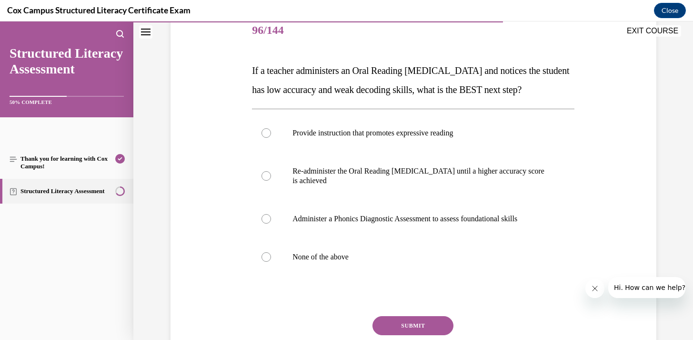
scroll to position [122, 0]
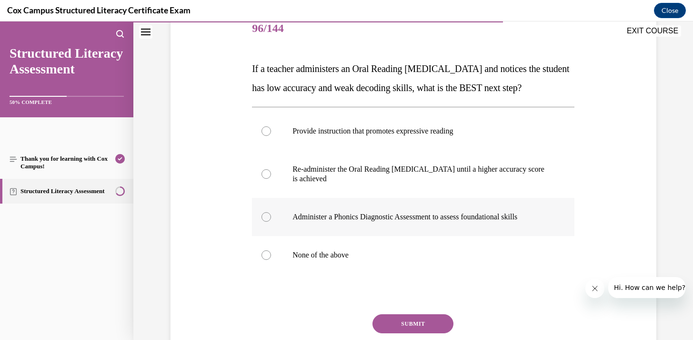
click at [403, 222] on p "Administer a Phonics Diagnostic Assessment to assess foundational skills" at bounding box center [422, 217] width 258 height 10
click at [271, 222] on input "Administer a Phonics Diagnostic Assessment to assess foundational skills" at bounding box center [267, 217] width 10 height 10
radio input "true"
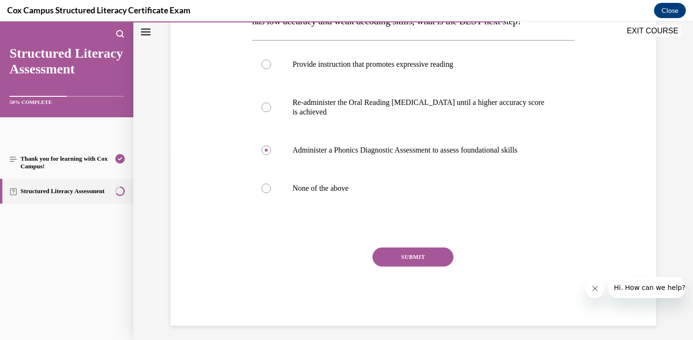
click at [410, 266] on button "SUBMIT" at bounding box center [413, 256] width 81 height 19
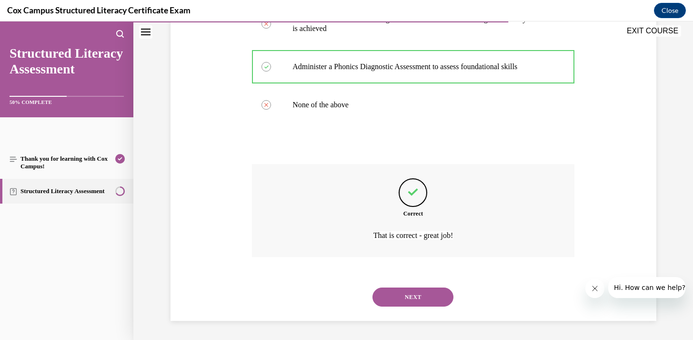
scroll to position [292, 0]
click at [403, 300] on button "NEXT" at bounding box center [413, 296] width 81 height 19
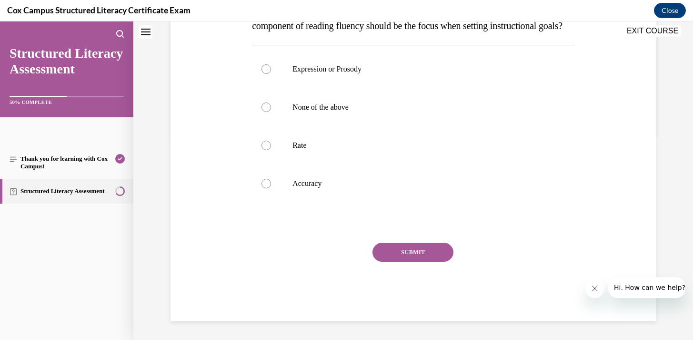
scroll to position [0, 0]
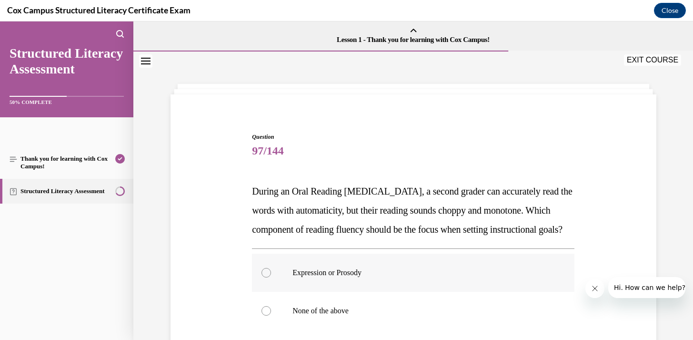
click at [371, 277] on p "Expression or Prosody" at bounding box center [422, 273] width 258 height 10
click at [271, 277] on input "Expression or Prosody" at bounding box center [267, 273] width 10 height 10
radio input "true"
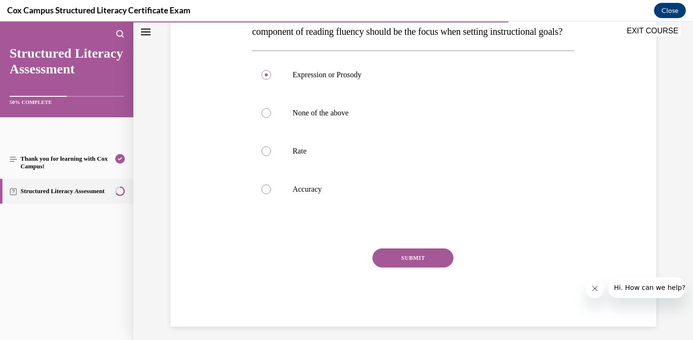
click at [409, 267] on button "SUBMIT" at bounding box center [413, 257] width 81 height 19
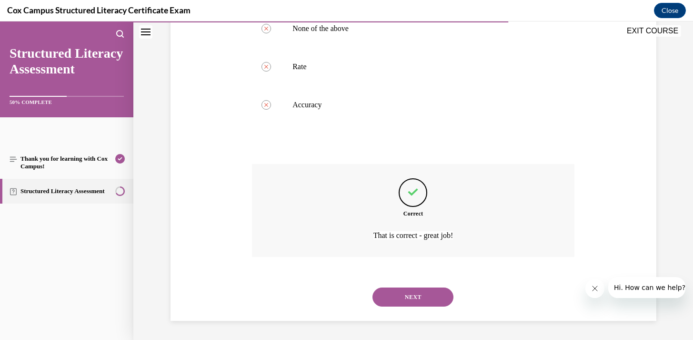
scroll to position [301, 0]
click at [409, 301] on button "NEXT" at bounding box center [413, 296] width 81 height 19
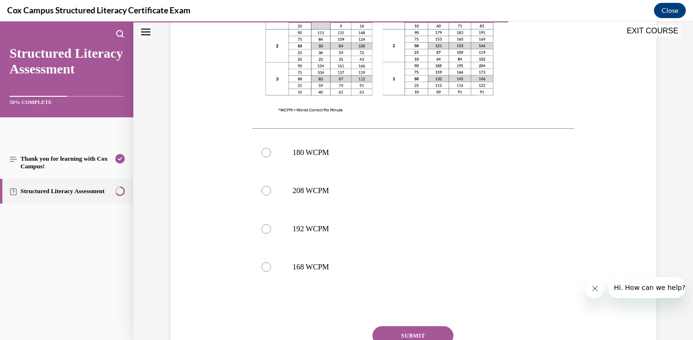
scroll to position [366, 0]
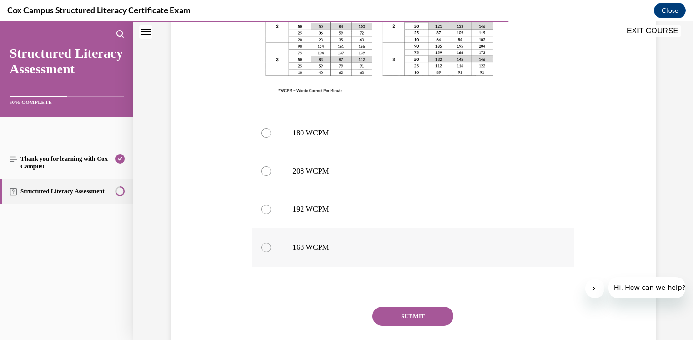
click at [333, 252] on p "168 WCPM" at bounding box center [422, 248] width 258 height 10
click at [271, 252] on input "168 WCPM" at bounding box center [267, 248] width 10 height 10
radio input "true"
click at [396, 314] on button "SUBMIT" at bounding box center [413, 315] width 81 height 19
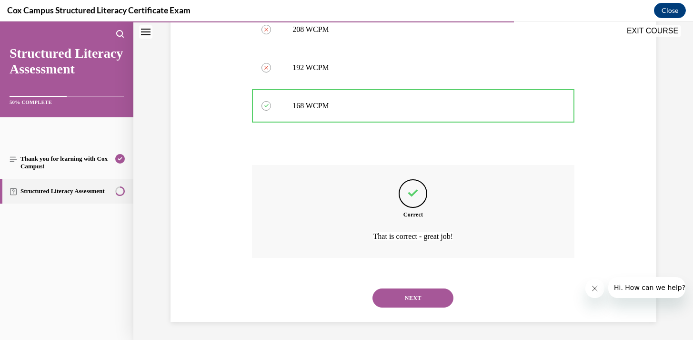
scroll to position [508, 0]
click at [395, 298] on button "NEXT" at bounding box center [413, 296] width 81 height 19
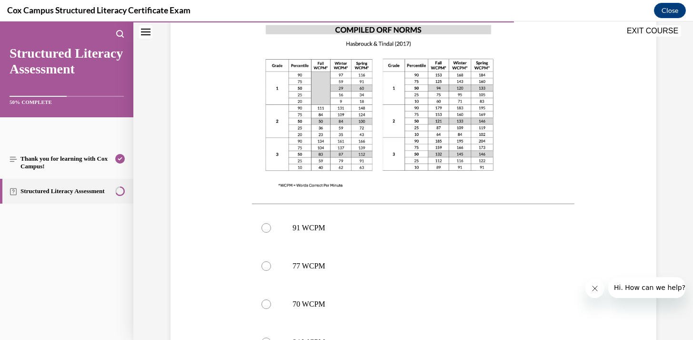
scroll to position [258, 0]
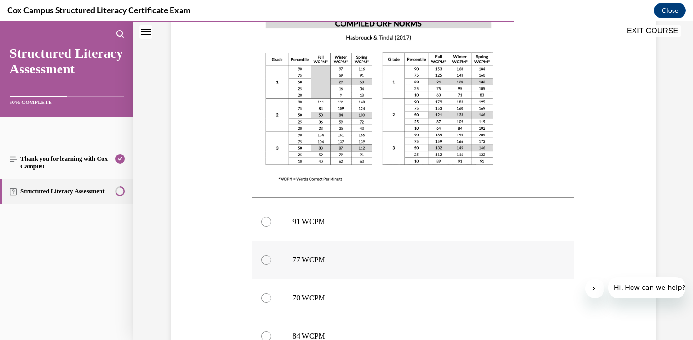
click at [379, 258] on p "77 WCPM" at bounding box center [422, 260] width 258 height 10
click at [271, 258] on input "77 WCPM" at bounding box center [267, 260] width 10 height 10
radio input "true"
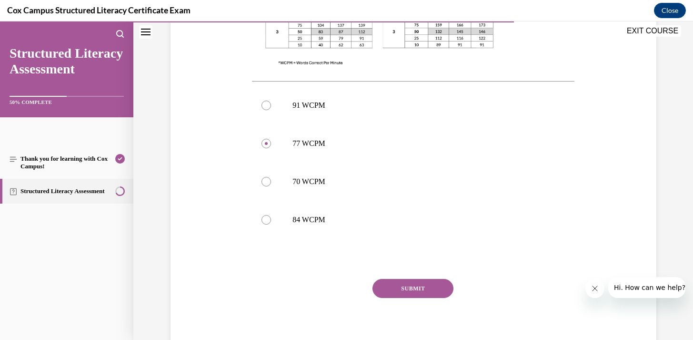
click at [395, 288] on button "SUBMIT" at bounding box center [413, 288] width 81 height 19
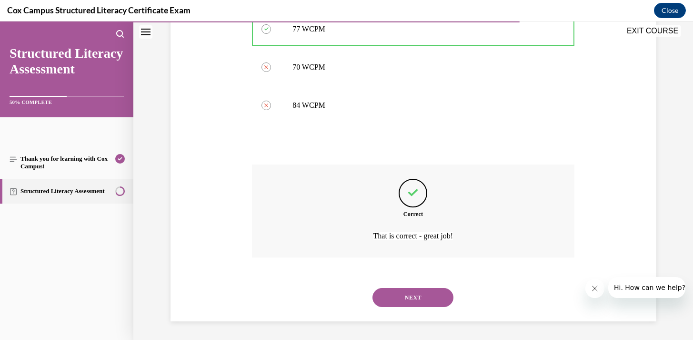
scroll to position [489, 0]
click at [393, 297] on button "NEXT" at bounding box center [413, 296] width 81 height 19
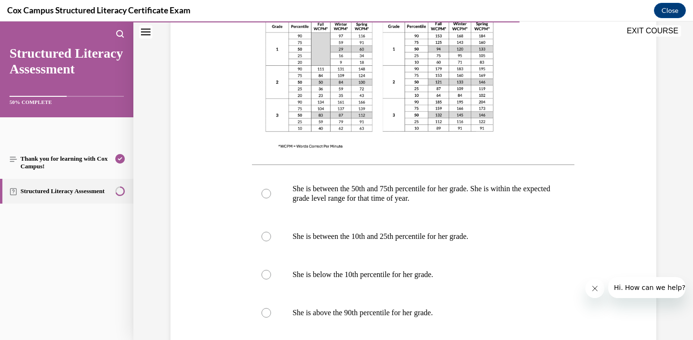
scroll to position [333, 0]
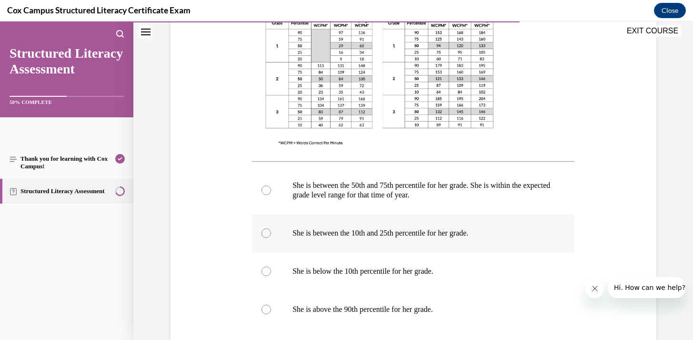
click at [392, 234] on p "She is between the 10th and 25th percentile for her grade." at bounding box center [422, 233] width 258 height 10
click at [271, 234] on input "She is between the 10th and 25th percentile for her grade." at bounding box center [267, 233] width 10 height 10
radio input "true"
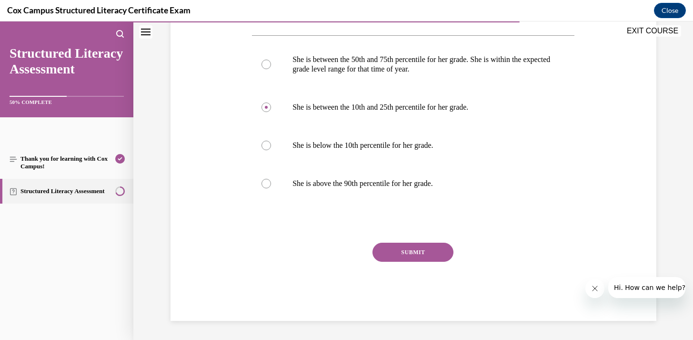
click at [392, 249] on button "SUBMIT" at bounding box center [413, 252] width 81 height 19
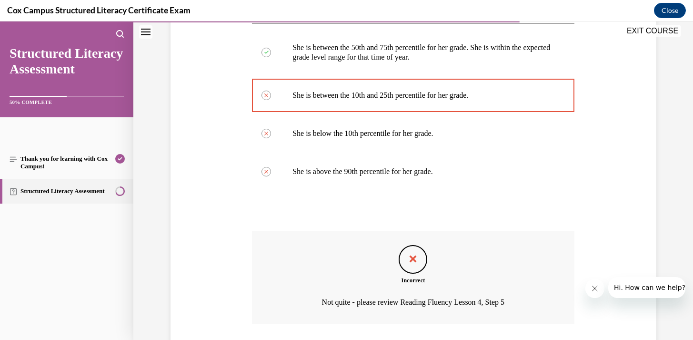
scroll to position [537, 0]
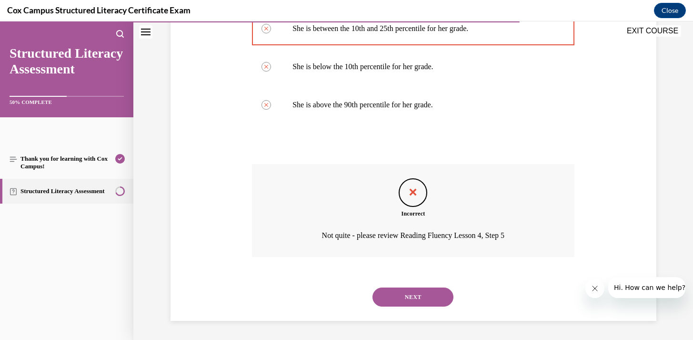
click at [402, 296] on button "NEXT" at bounding box center [413, 296] width 81 height 19
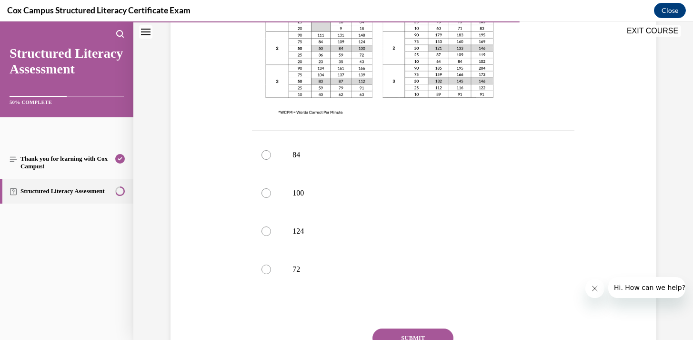
scroll to position [345, 0]
click at [294, 187] on p "100" at bounding box center [422, 192] width 258 height 10
click at [271, 187] on input "100" at bounding box center [267, 192] width 10 height 10
radio input "true"
click at [396, 327] on button "SUBMIT" at bounding box center [413, 336] width 81 height 19
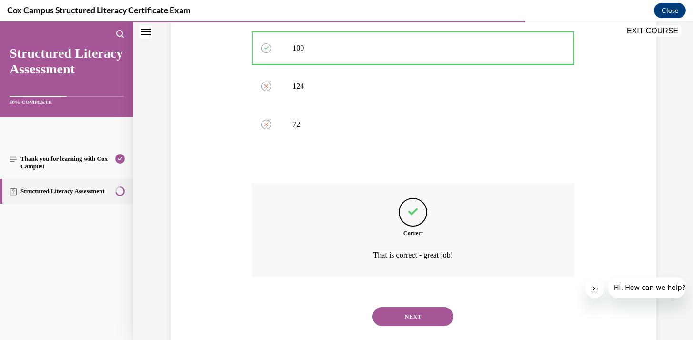
scroll to position [489, 0]
click at [398, 306] on button "NEXT" at bounding box center [413, 315] width 81 height 19
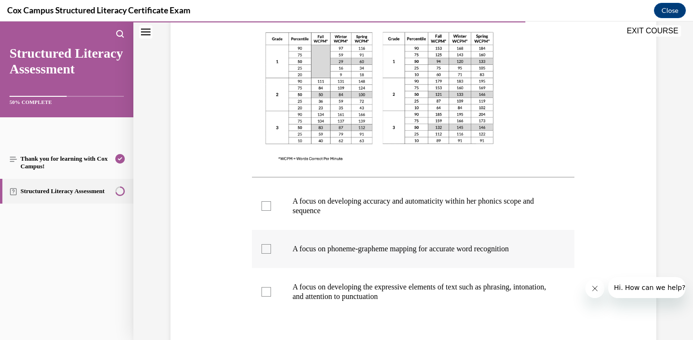
scroll to position [281, 0]
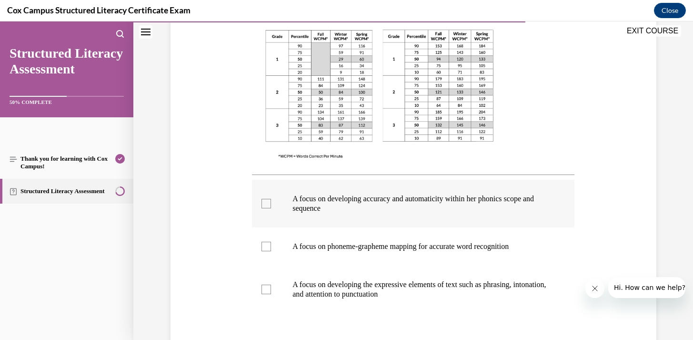
click at [269, 204] on div at bounding box center [267, 204] width 10 height 10
click at [269, 204] on input "A focus on developing accuracy and automaticity within her phonics scope and se…" at bounding box center [267, 204] width 10 height 10
checkbox input "true"
click at [265, 289] on div at bounding box center [267, 289] width 10 height 10
click at [265, 289] on input "A focus on developing the expressive elements of text such as phrasing, intonat…" at bounding box center [267, 289] width 10 height 10
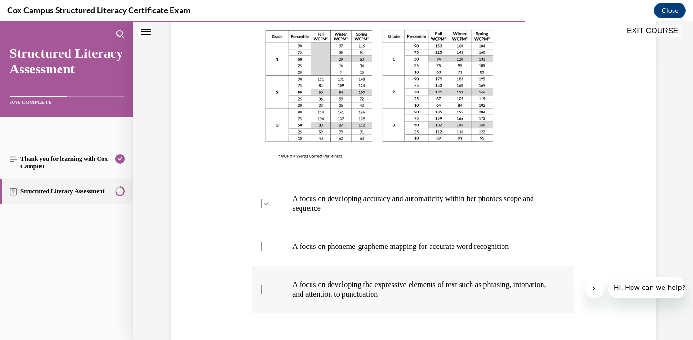
checkbox input "true"
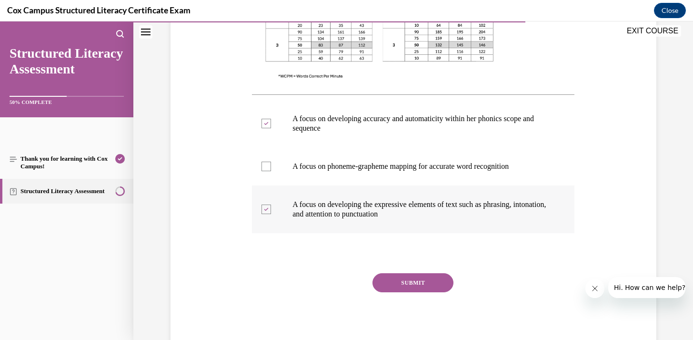
scroll to position [392, 0]
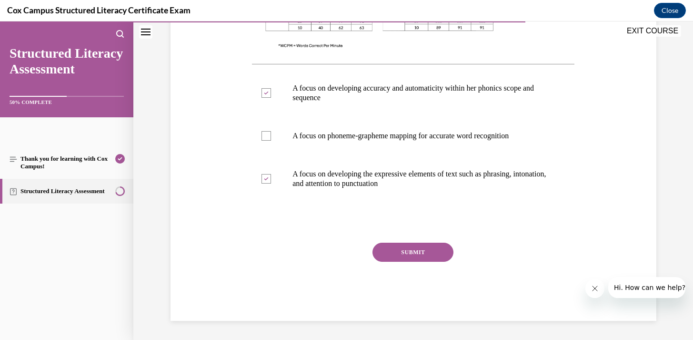
click at [397, 260] on button "SUBMIT" at bounding box center [413, 252] width 81 height 19
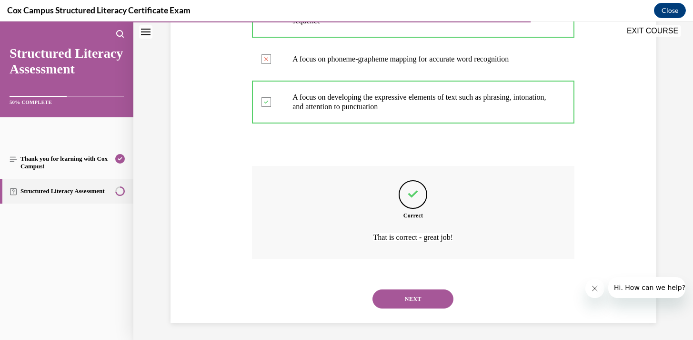
scroll to position [470, 0]
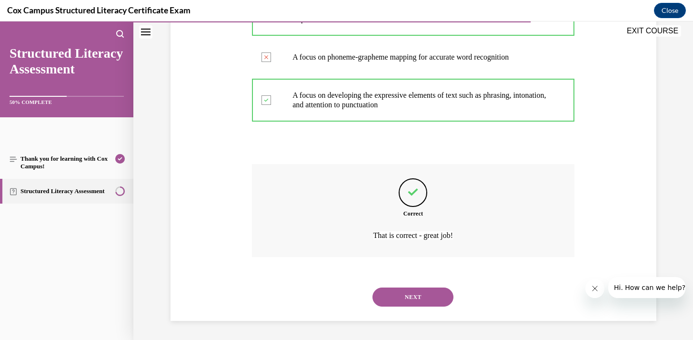
click at [388, 303] on button "NEXT" at bounding box center [413, 296] width 81 height 19
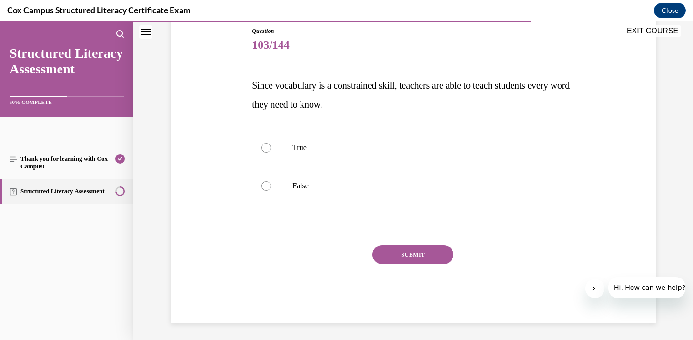
scroll to position [108, 0]
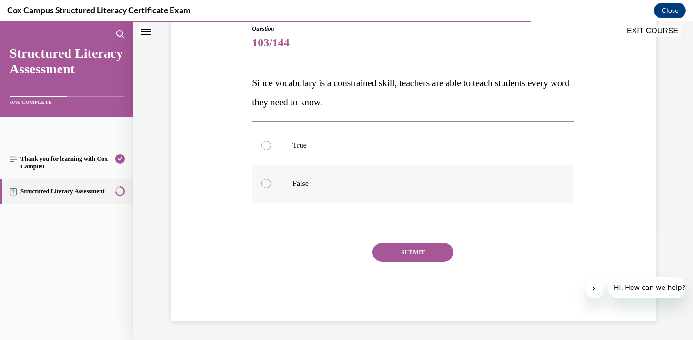
click at [267, 183] on div at bounding box center [267, 184] width 10 height 10
click at [267, 183] on input "False" at bounding box center [267, 184] width 10 height 10
radio input "true"
click at [401, 254] on button "SUBMIT" at bounding box center [413, 252] width 81 height 19
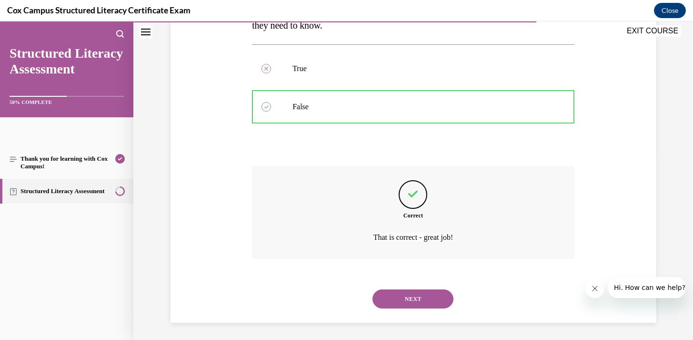
scroll to position [187, 0]
click at [401, 300] on button "NEXT" at bounding box center [413, 296] width 81 height 19
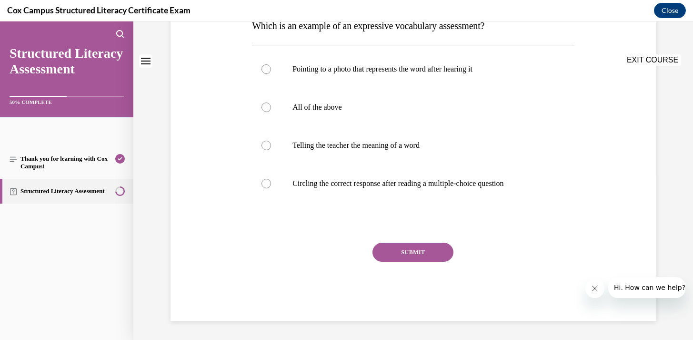
scroll to position [0, 0]
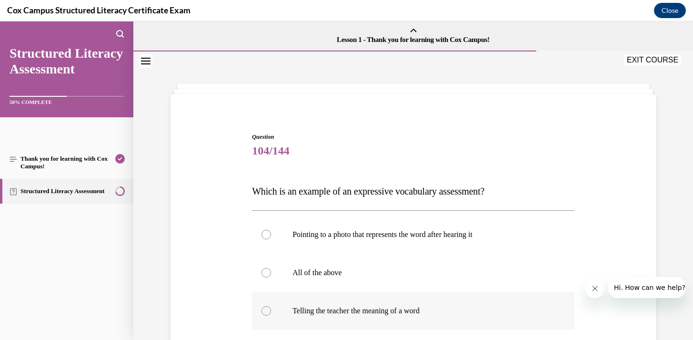
click at [398, 310] on p "Telling the teacher the meaning of a word" at bounding box center [422, 311] width 258 height 10
click at [271, 310] on input "Telling the teacher the meaning of a word" at bounding box center [267, 311] width 10 height 10
radio input "true"
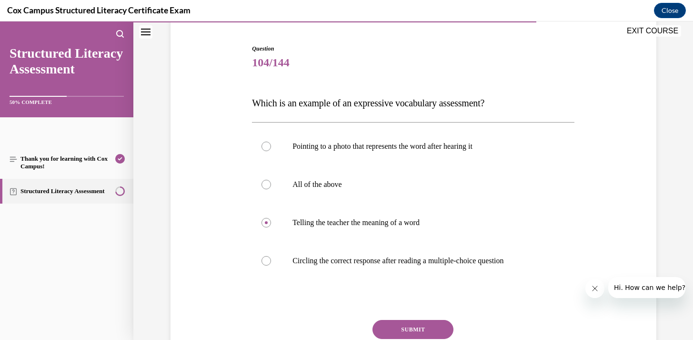
click at [400, 332] on button "SUBMIT" at bounding box center [413, 329] width 81 height 19
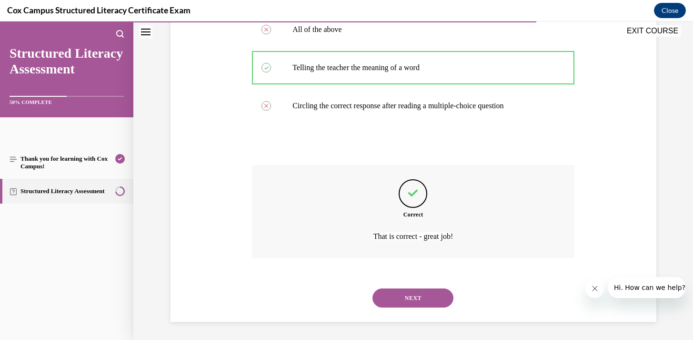
scroll to position [244, 0]
click at [405, 294] on button "NEXT" at bounding box center [413, 296] width 81 height 19
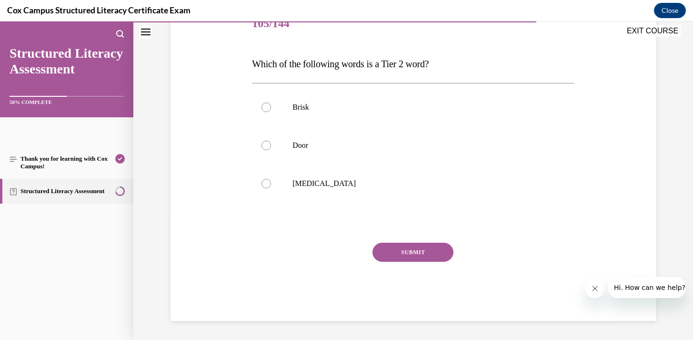
scroll to position [106, 0]
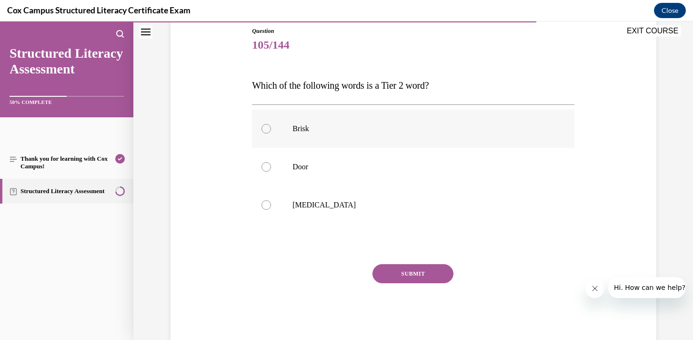
click at [311, 125] on p "Brisk" at bounding box center [422, 129] width 258 height 10
click at [271, 125] on input "Brisk" at bounding box center [267, 129] width 10 height 10
radio input "true"
click at [391, 272] on button "SUBMIT" at bounding box center [413, 273] width 81 height 19
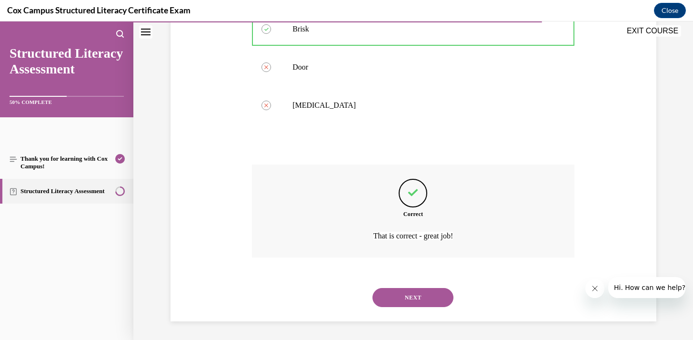
scroll to position [206, 0]
click at [387, 301] on button "NEXT" at bounding box center [413, 296] width 81 height 19
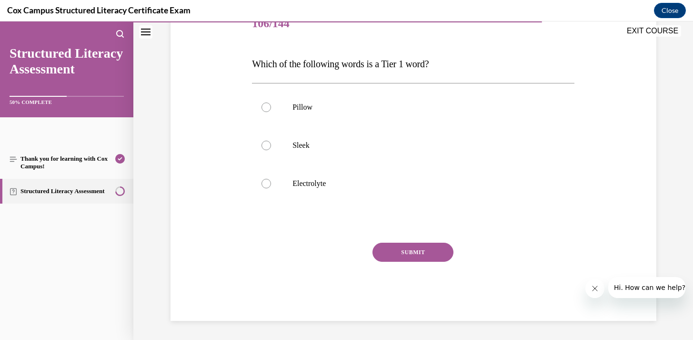
scroll to position [106, 0]
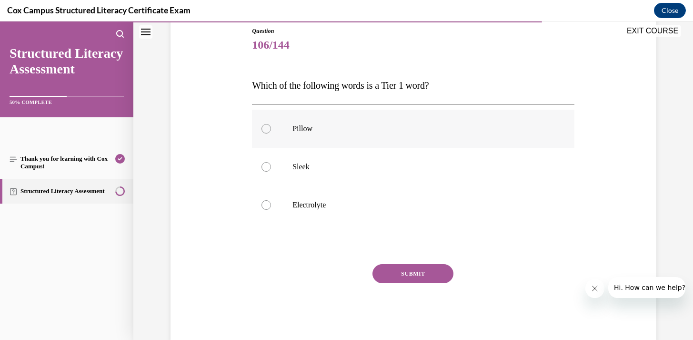
click at [309, 135] on label "Pillow" at bounding box center [413, 129] width 323 height 38
click at [271, 133] on input "Pillow" at bounding box center [267, 129] width 10 height 10
radio input "true"
click at [390, 276] on button "SUBMIT" at bounding box center [413, 273] width 81 height 19
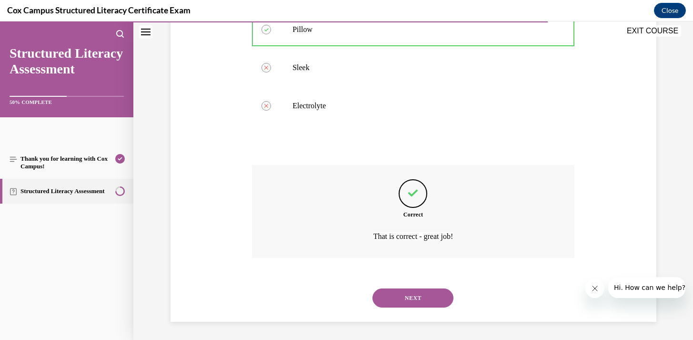
scroll to position [206, 0]
click at [385, 301] on button "NEXT" at bounding box center [413, 296] width 81 height 19
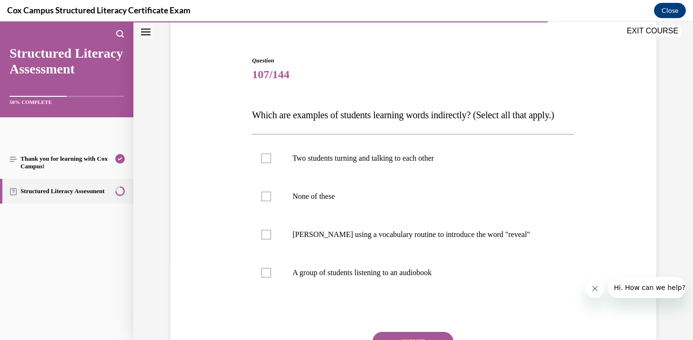
scroll to position [80, 0]
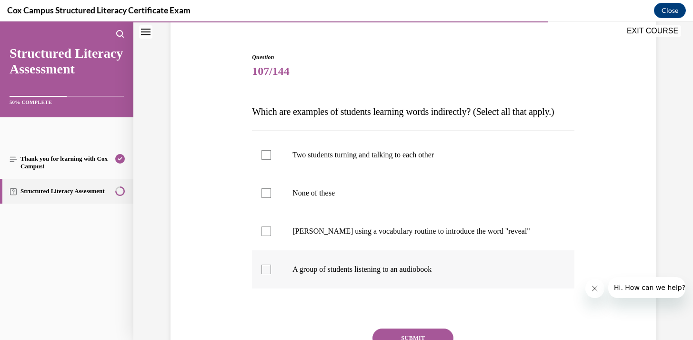
click at [269, 274] on div at bounding box center [267, 269] width 10 height 10
click at [269, 274] on input "A group of students listening to an audiobook" at bounding box center [267, 269] width 10 height 10
checkbox input "true"
click at [265, 160] on div at bounding box center [267, 155] width 10 height 10
click at [265, 160] on input "Two students turning and talking to each other" at bounding box center [267, 155] width 10 height 10
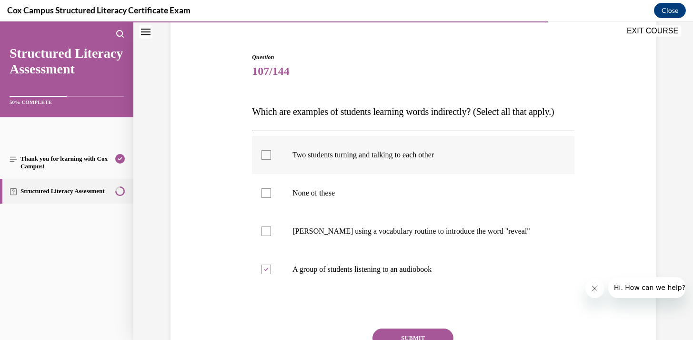
checkbox input "true"
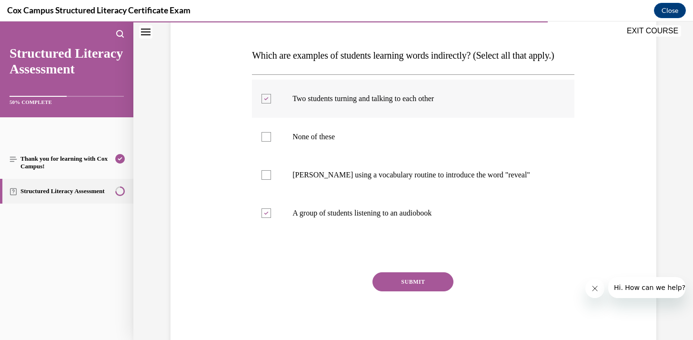
scroll to position [184, 0]
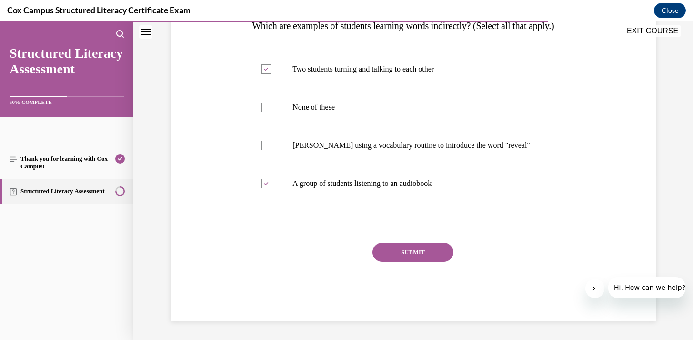
click at [391, 252] on button "SUBMIT" at bounding box center [413, 252] width 81 height 19
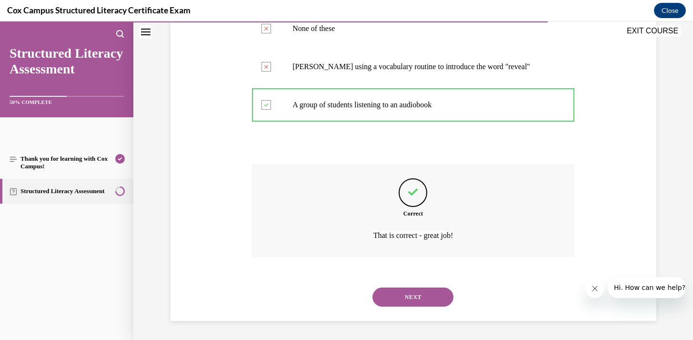
scroll to position [263, 0]
click at [391, 300] on button "NEXT" at bounding box center [413, 296] width 81 height 19
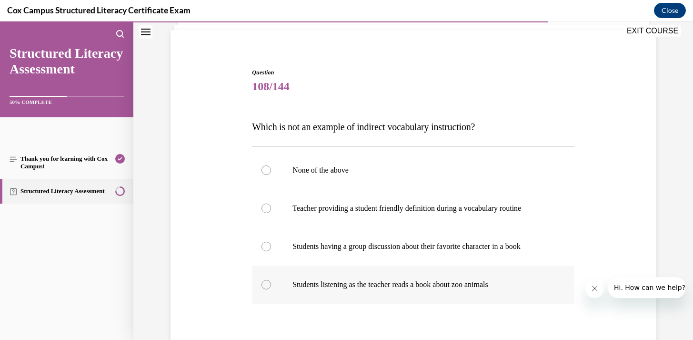
scroll to position [68, 0]
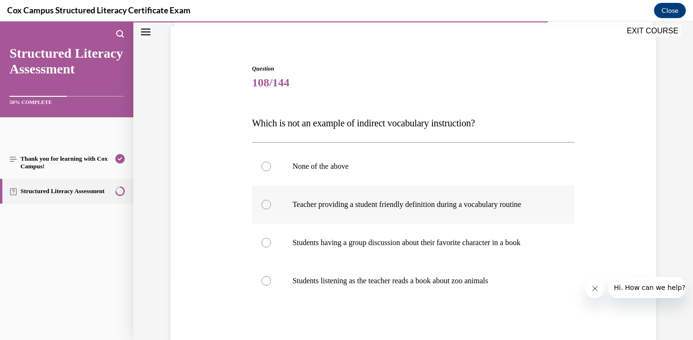
click at [385, 204] on p "Teacher providing a student friendly definition during a vocabulary routine" at bounding box center [422, 205] width 258 height 10
click at [271, 204] on input "Teacher providing a student friendly definition during a vocabulary routine" at bounding box center [267, 205] width 10 height 10
radio input "true"
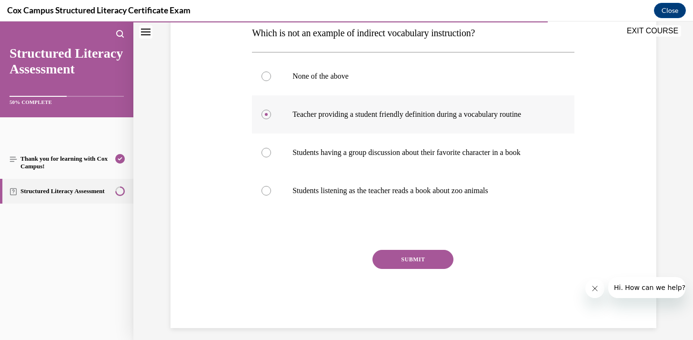
scroll to position [165, 0]
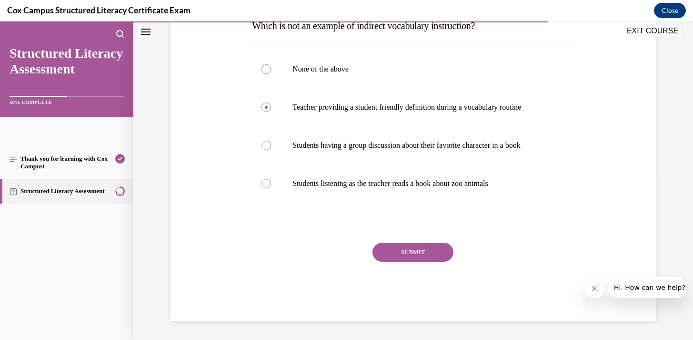
click at [405, 254] on button "SUBMIT" at bounding box center [413, 252] width 81 height 19
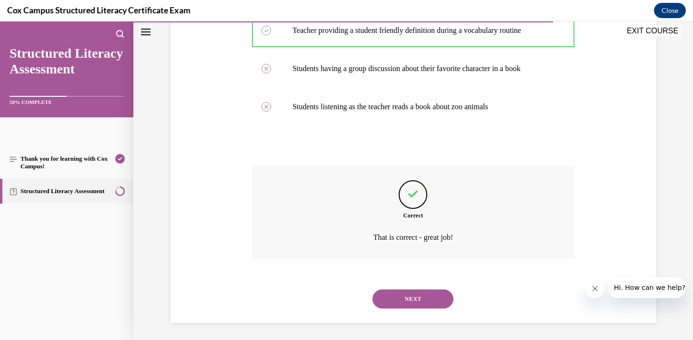
scroll to position [244, 0]
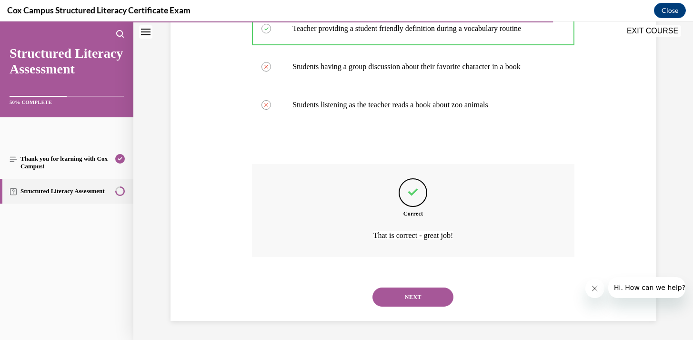
click at [411, 294] on button "NEXT" at bounding box center [413, 296] width 81 height 19
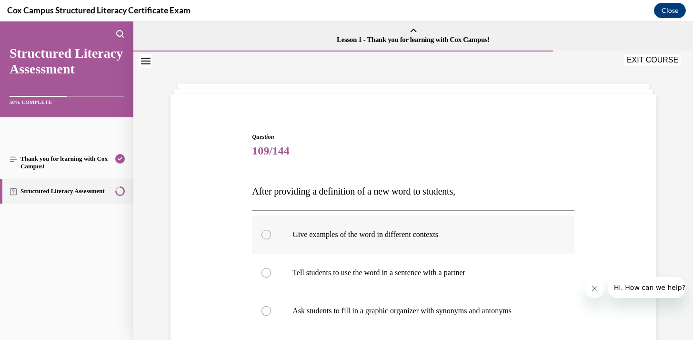
click at [383, 233] on p "Give examples of the word in different contexts" at bounding box center [422, 235] width 258 height 10
click at [271, 233] on input "Give examples of the word in different contexts" at bounding box center [267, 235] width 10 height 10
radio input "true"
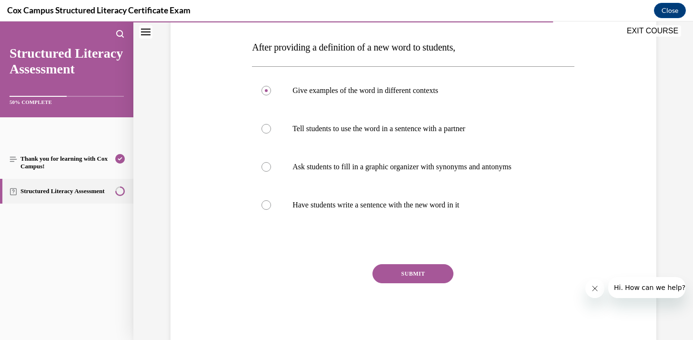
click at [392, 276] on button "SUBMIT" at bounding box center [413, 273] width 81 height 19
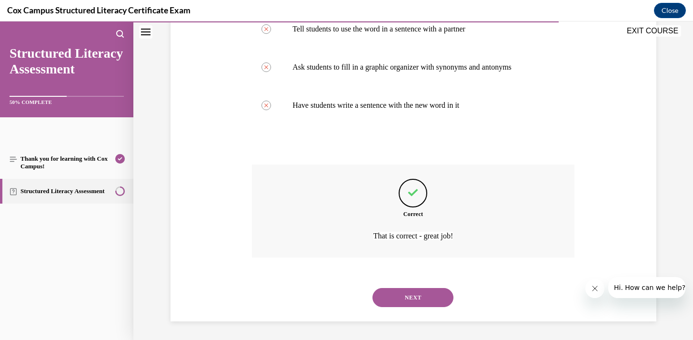
scroll to position [244, 0]
click at [388, 303] on button "NEXT" at bounding box center [413, 296] width 81 height 19
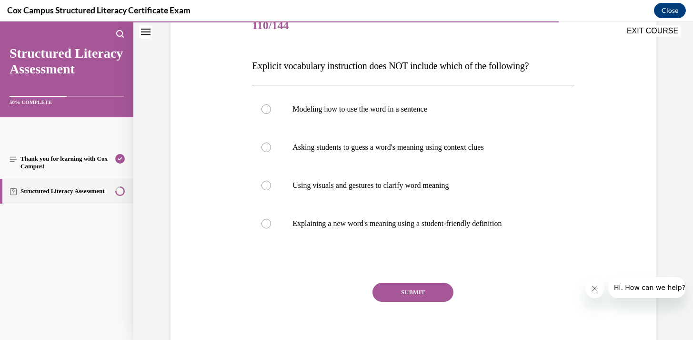
scroll to position [143, 0]
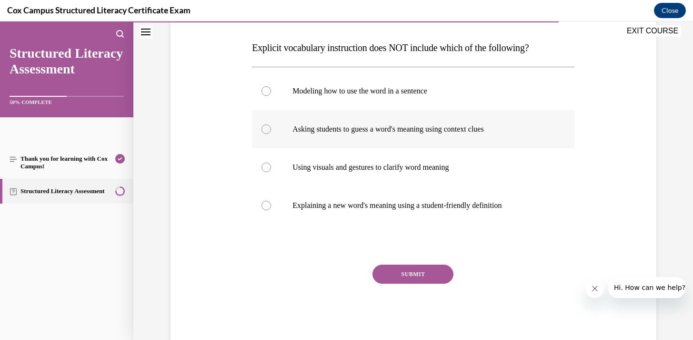
click at [371, 133] on p "Asking students to guess a word's meaning using context clues" at bounding box center [422, 129] width 258 height 10
click at [271, 133] on input "Asking students to guess a word's meaning using context clues" at bounding box center [267, 129] width 10 height 10
radio input "true"
click at [405, 271] on button "SUBMIT" at bounding box center [413, 273] width 81 height 19
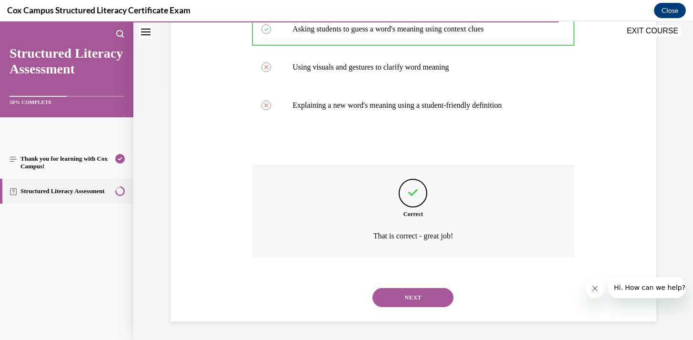
scroll to position [244, 0]
click at [402, 302] on button "NEXT" at bounding box center [413, 296] width 81 height 19
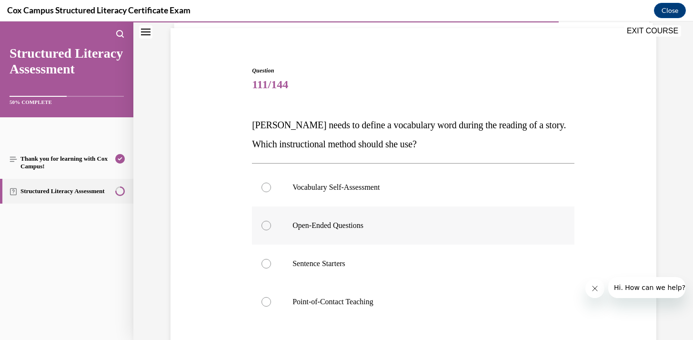
scroll to position [73, 0]
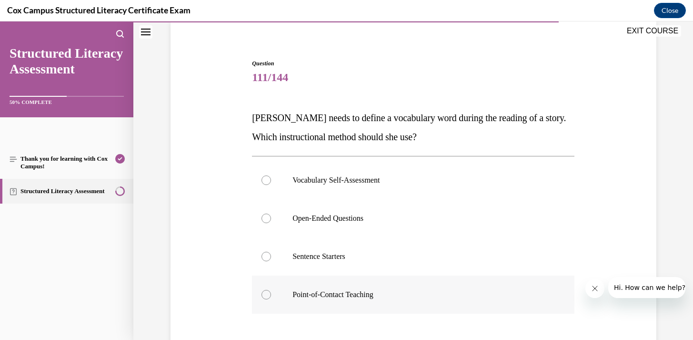
click at [355, 291] on p "Point-of-Contact Teaching" at bounding box center [422, 295] width 258 height 10
click at [271, 291] on input "Point-of-Contact Teaching" at bounding box center [267, 295] width 10 height 10
radio input "true"
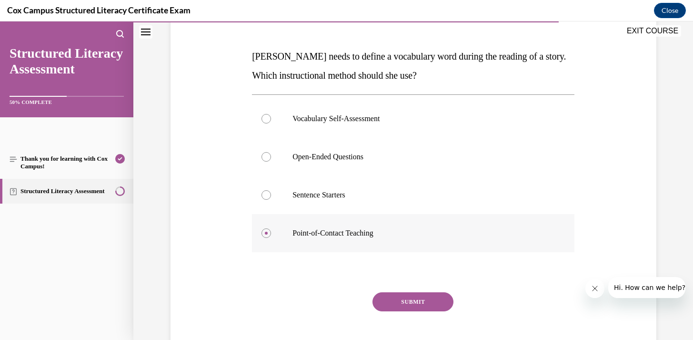
scroll to position [184, 0]
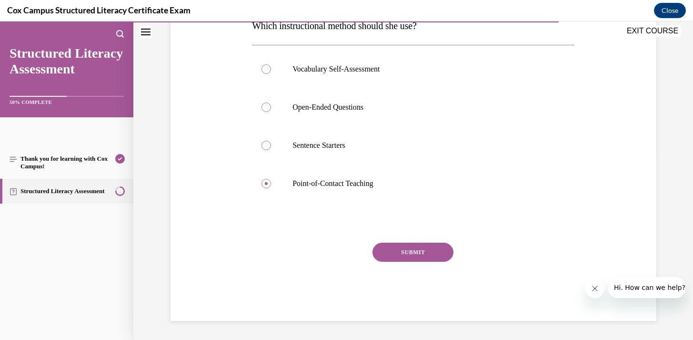
click at [405, 246] on button "SUBMIT" at bounding box center [413, 252] width 81 height 19
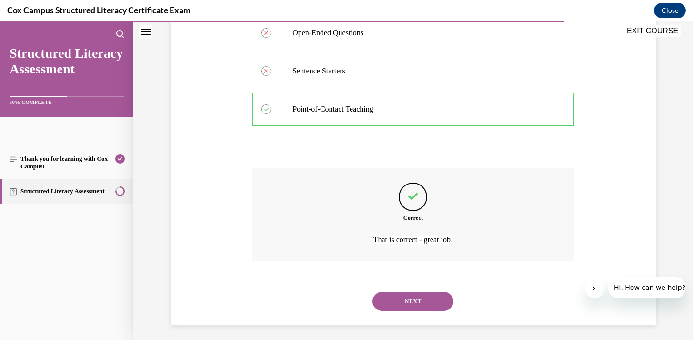
scroll to position [263, 0]
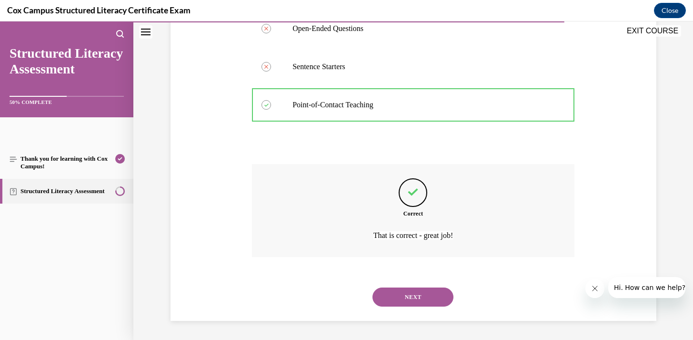
click at [403, 301] on button "NEXT" at bounding box center [413, 296] width 81 height 19
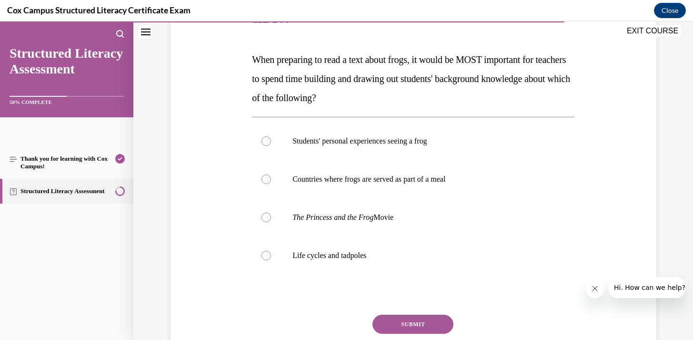
scroll to position [152, 0]
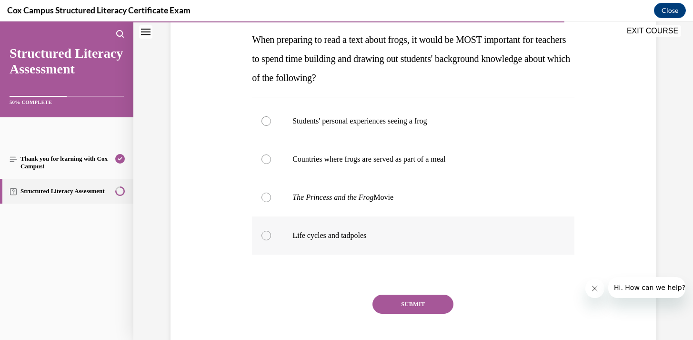
click at [365, 233] on p "Life cycles and tadpoles" at bounding box center [422, 236] width 258 height 10
click at [271, 233] on input "Life cycles and tadpoles" at bounding box center [267, 236] width 10 height 10
radio input "true"
click at [398, 301] on button "SUBMIT" at bounding box center [413, 303] width 81 height 19
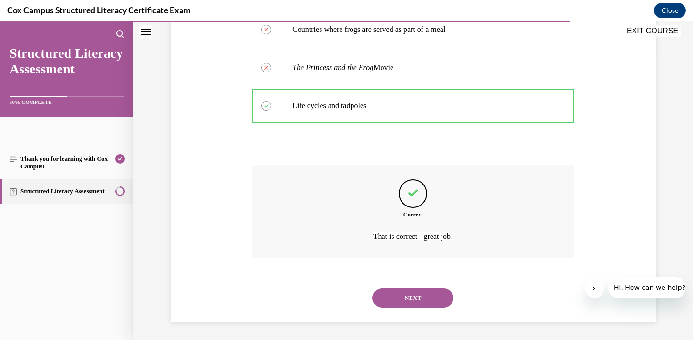
scroll to position [282, 0]
click at [398, 301] on button "NEXT" at bounding box center [413, 296] width 81 height 19
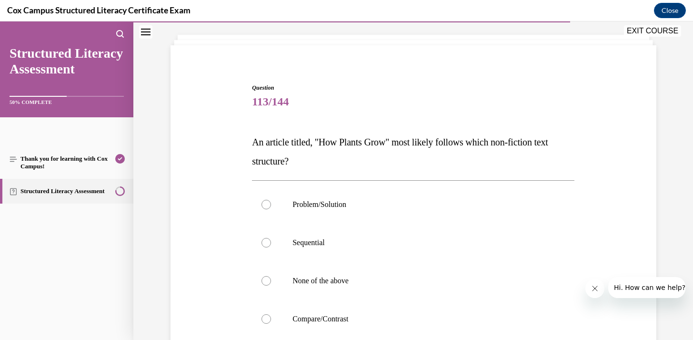
scroll to position [61, 0]
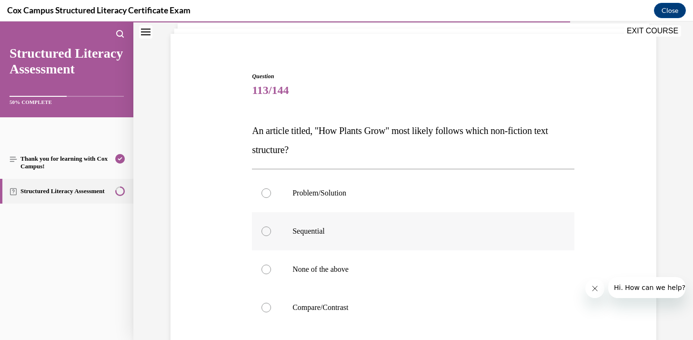
click at [372, 243] on label "Sequential" at bounding box center [413, 231] width 323 height 38
click at [271, 236] on input "Sequential" at bounding box center [267, 231] width 10 height 10
radio input "true"
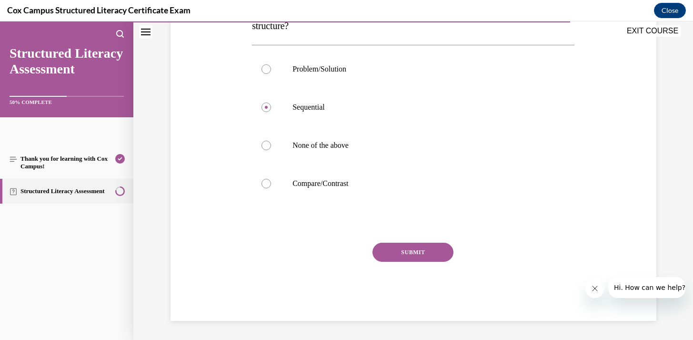
click at [386, 256] on button "SUBMIT" at bounding box center [413, 252] width 81 height 19
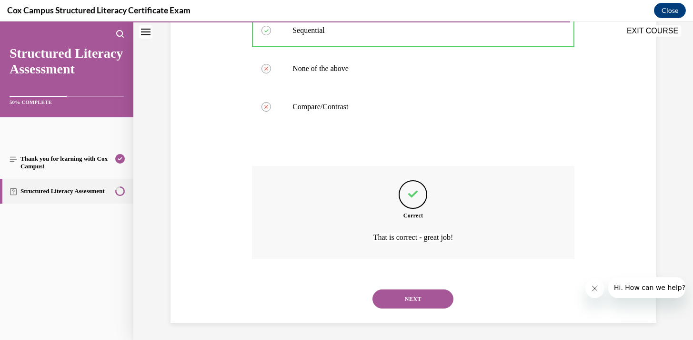
scroll to position [263, 0]
click at [388, 301] on button "NEXT" at bounding box center [413, 296] width 81 height 19
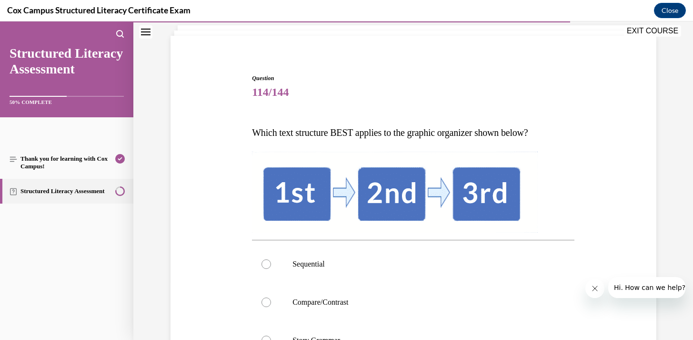
scroll to position [82, 0]
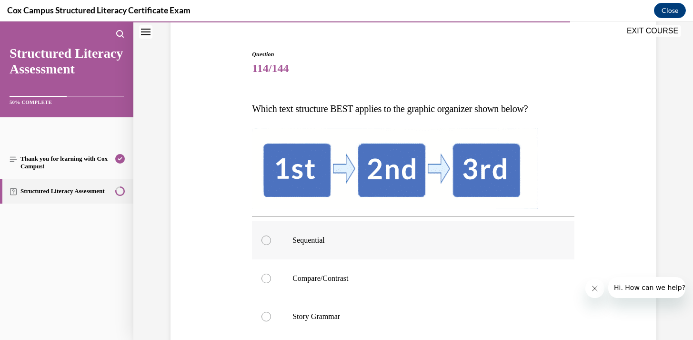
click at [364, 239] on p "Sequential" at bounding box center [422, 240] width 258 height 10
click at [271, 239] on input "Sequential" at bounding box center [267, 240] width 10 height 10
radio input "true"
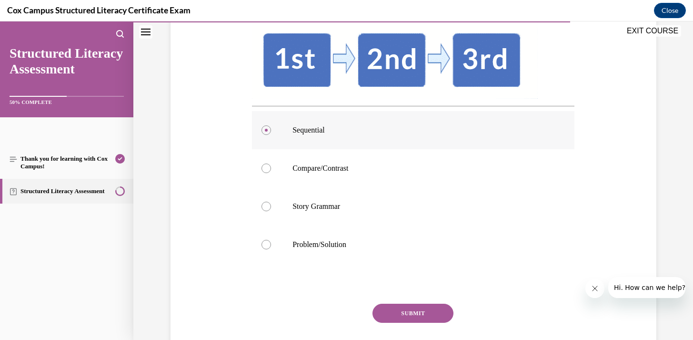
scroll to position [253, 0]
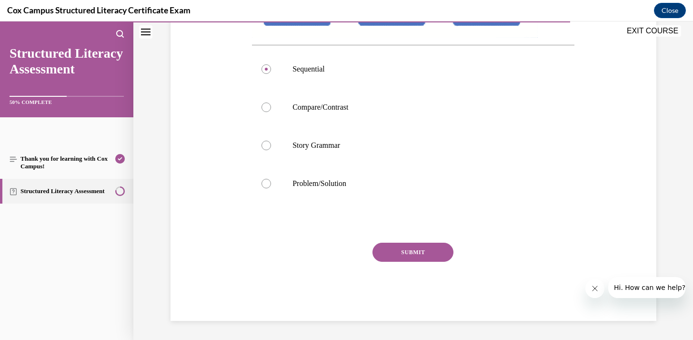
click at [395, 256] on button "SUBMIT" at bounding box center [413, 252] width 81 height 19
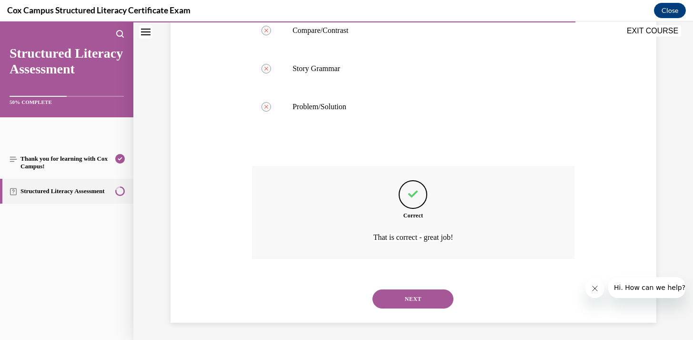
scroll to position [332, 0]
click at [396, 298] on button "NEXT" at bounding box center [413, 296] width 81 height 19
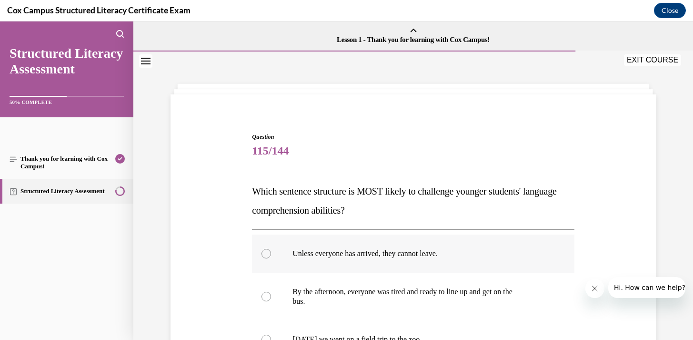
click at [379, 266] on label "Unless everyone has arrived, they cannot leave." at bounding box center [413, 253] width 323 height 38
click at [271, 258] on input "Unless everyone has arrived, they cannot leave." at bounding box center [267, 254] width 10 height 10
radio input "true"
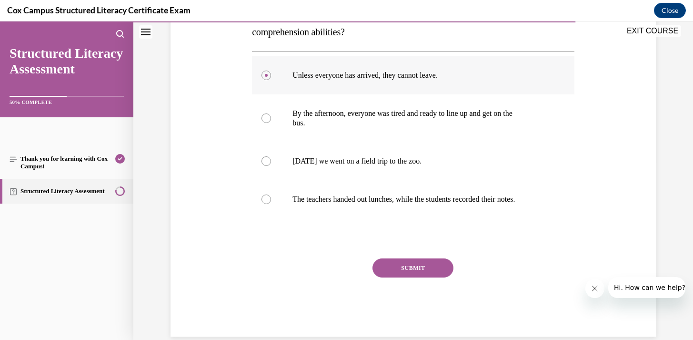
scroll to position [182, 0]
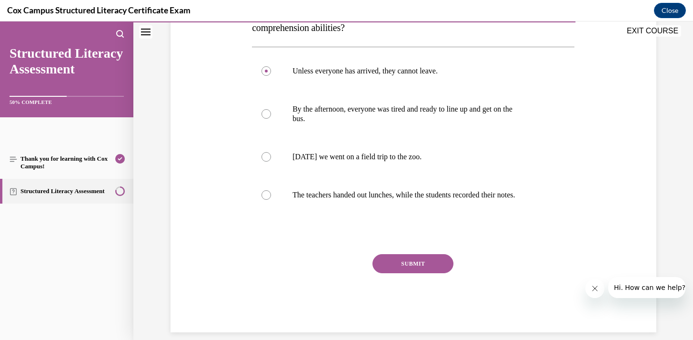
click at [387, 266] on button "SUBMIT" at bounding box center [413, 263] width 81 height 19
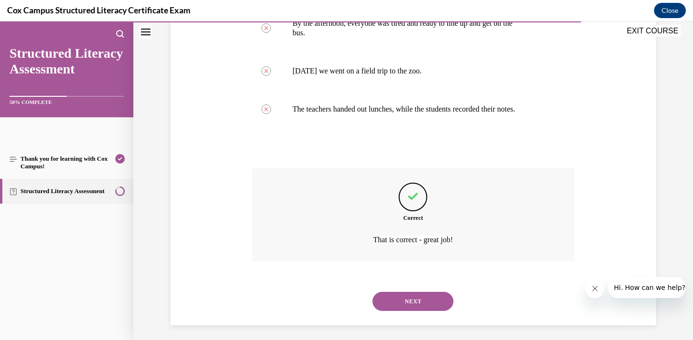
scroll to position [273, 0]
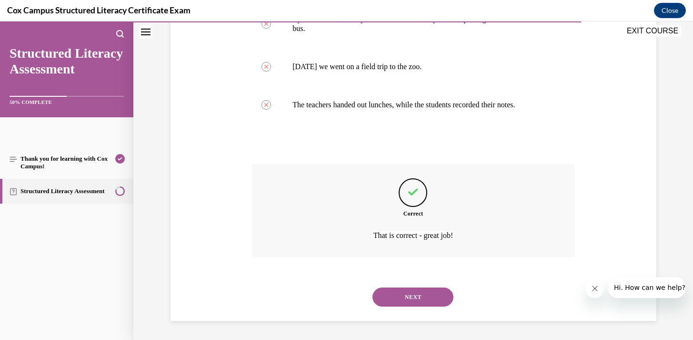
click at [385, 302] on button "NEXT" at bounding box center [413, 296] width 81 height 19
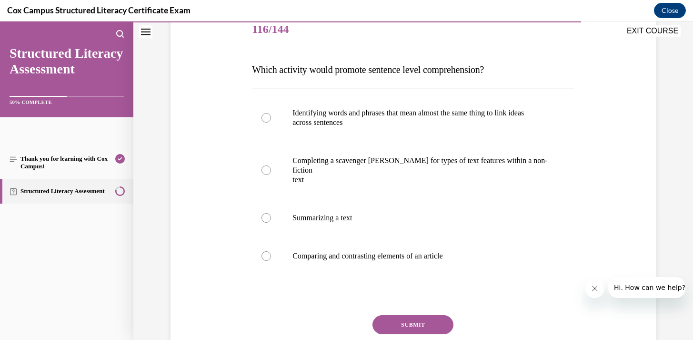
scroll to position [129, 0]
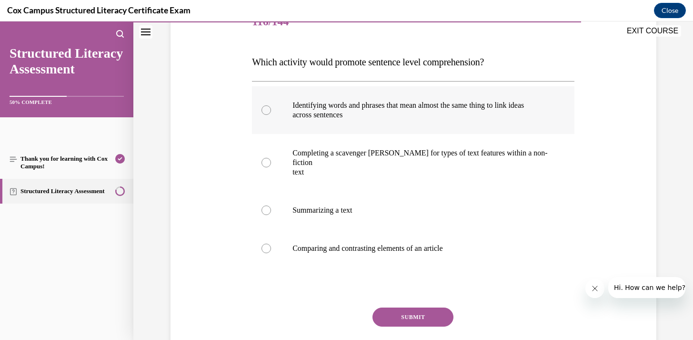
click at [418, 113] on p "across sentences" at bounding box center [422, 115] width 258 height 10
click at [271, 113] on input "Identifying words and phrases that mean almost the same thing to link ideas acr…" at bounding box center [267, 110] width 10 height 10
radio input "true"
click at [416, 307] on button "SUBMIT" at bounding box center [413, 316] width 81 height 19
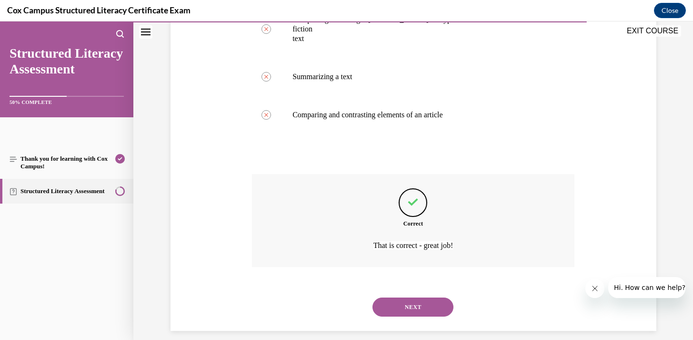
scroll to position [263, 0]
click at [395, 302] on button "NEXT" at bounding box center [413, 306] width 81 height 19
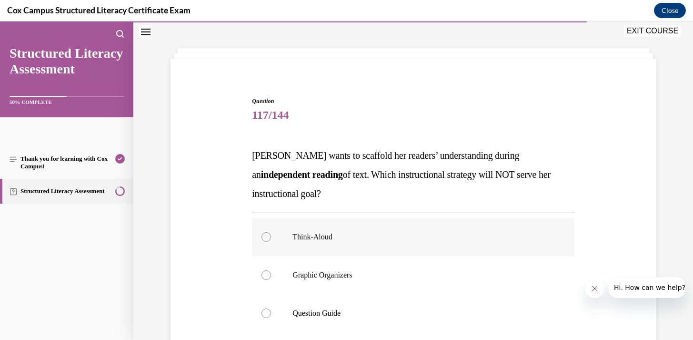
scroll to position [37, 0]
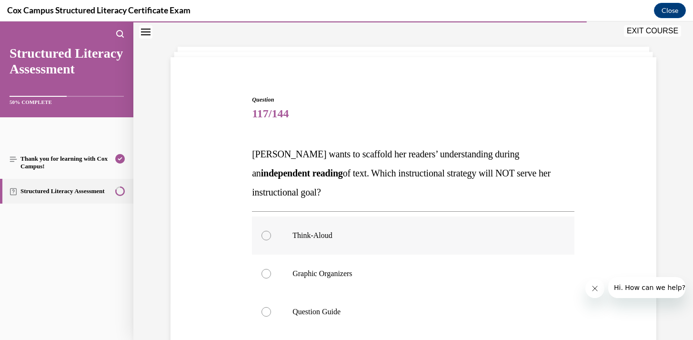
click at [384, 241] on label "Think-Aloud" at bounding box center [413, 235] width 323 height 38
click at [271, 240] on input "Think-Aloud" at bounding box center [267, 236] width 10 height 10
radio input "true"
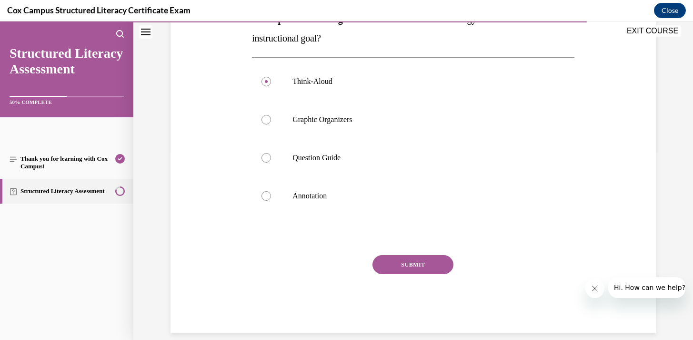
click at [387, 266] on button "SUBMIT" at bounding box center [413, 264] width 81 height 19
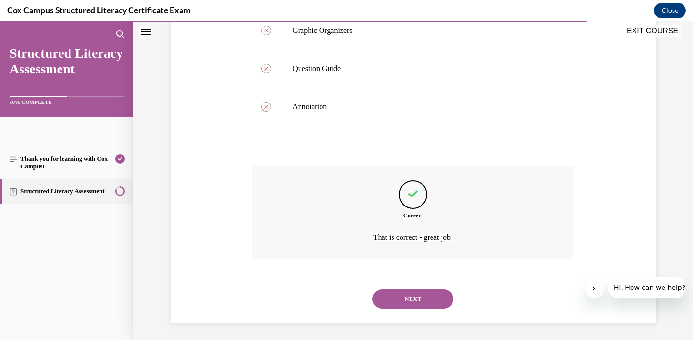
scroll to position [282, 0]
click at [386, 294] on button "NEXT" at bounding box center [413, 296] width 81 height 19
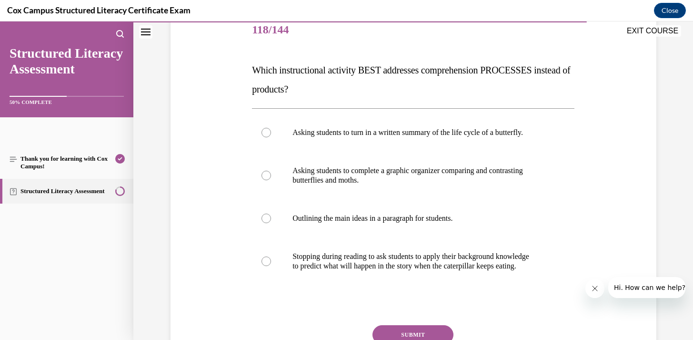
scroll to position [123, 0]
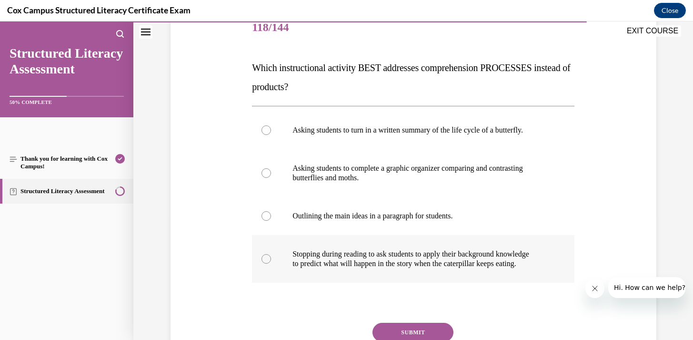
click at [399, 263] on p "to predict what will happen in the story when the caterpillar keeps eating." at bounding box center [422, 264] width 258 height 10
click at [271, 263] on input "Stopping during reading to ask students to apply their background knowledge to …" at bounding box center [267, 259] width 10 height 10
radio input "true"
click at [397, 329] on button "SUBMIT" at bounding box center [413, 332] width 81 height 19
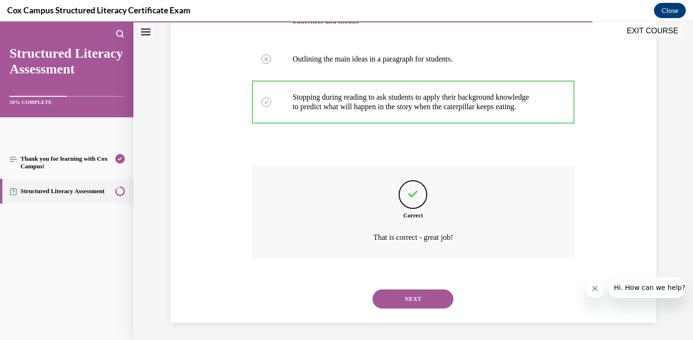
scroll to position [282, 0]
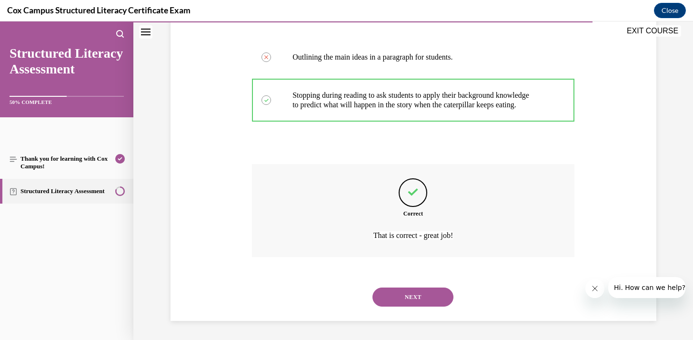
click at [400, 302] on button "NEXT" at bounding box center [413, 296] width 81 height 19
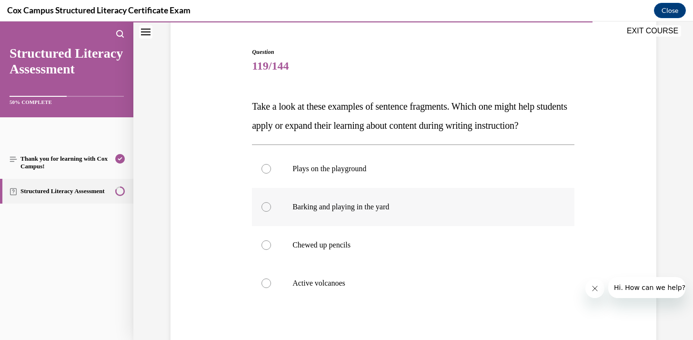
scroll to position [87, 0]
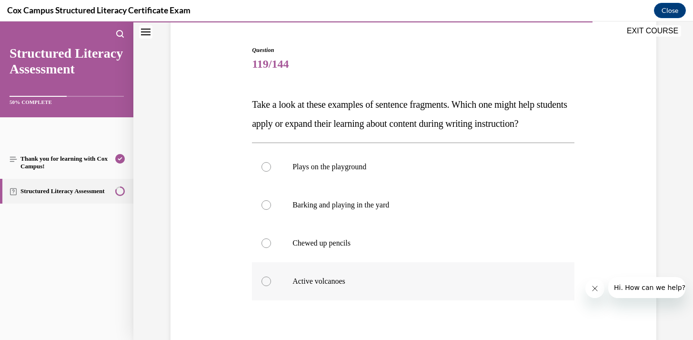
click at [353, 286] on p "Active volcanoes" at bounding box center [422, 281] width 258 height 10
click at [271, 286] on input "Active volcanoes" at bounding box center [267, 281] width 10 height 10
radio input "true"
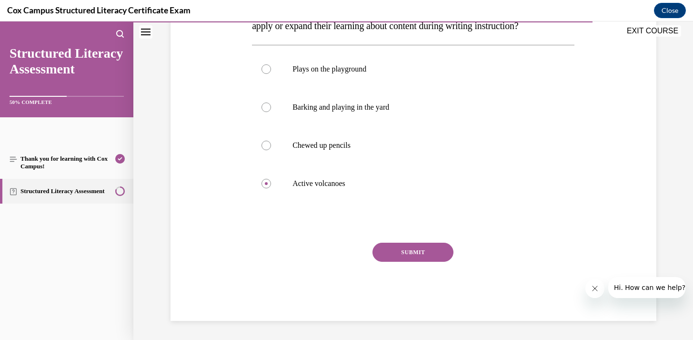
click at [412, 262] on button "SUBMIT" at bounding box center [413, 252] width 81 height 19
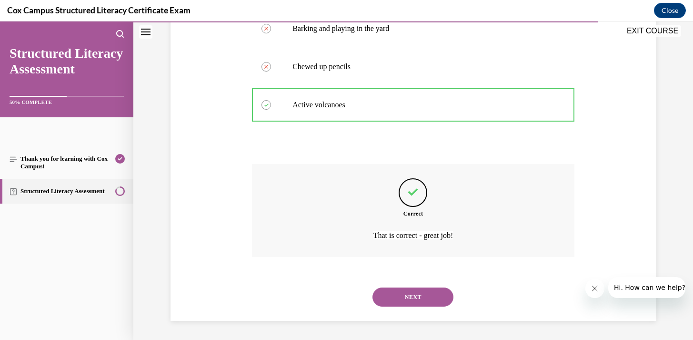
scroll to position [282, 0]
click at [405, 301] on button "NEXT" at bounding box center [413, 296] width 81 height 19
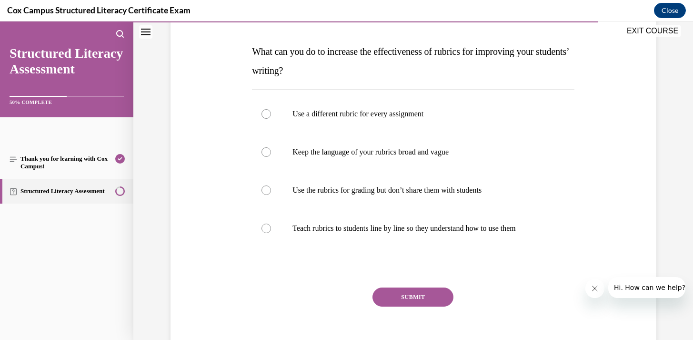
scroll to position [144, 0]
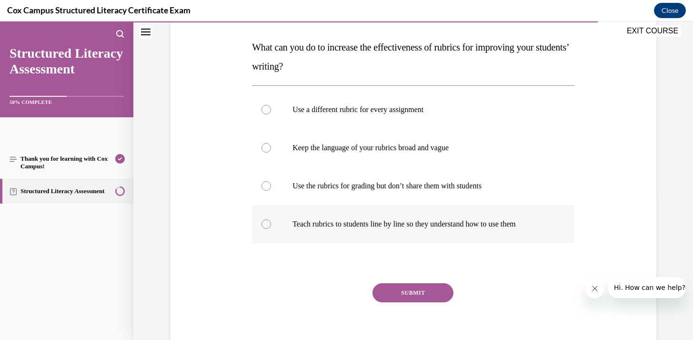
click at [414, 224] on p "Teach rubrics to students line by line so they understand how to use them" at bounding box center [422, 224] width 258 height 10
click at [271, 224] on input "Teach rubrics to students line by line so they understand how to use them" at bounding box center [267, 224] width 10 height 10
radio input "true"
click at [404, 291] on button "SUBMIT" at bounding box center [413, 292] width 81 height 19
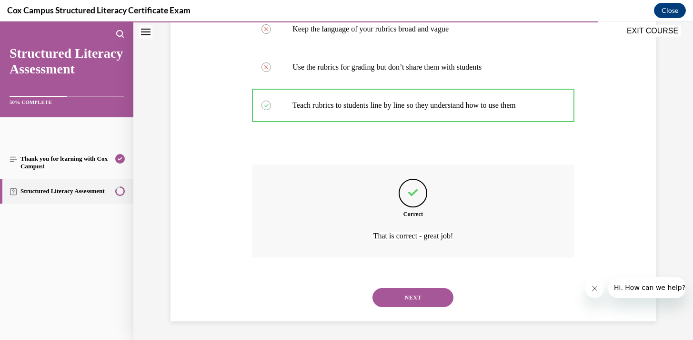
scroll to position [263, 0]
click at [402, 301] on button "NEXT" at bounding box center [413, 296] width 81 height 19
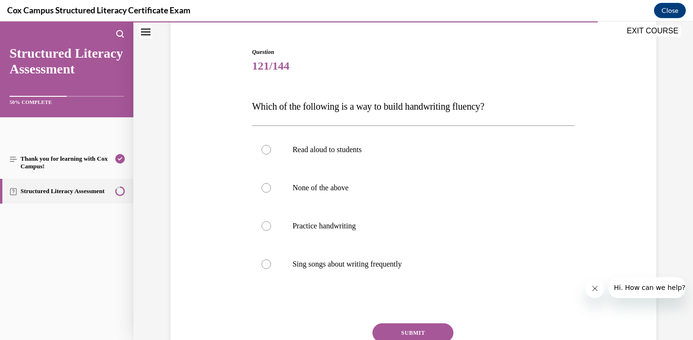
scroll to position [85, 0]
click at [337, 190] on p "None of the above" at bounding box center [422, 187] width 258 height 10
click at [271, 190] on input "None of the above" at bounding box center [267, 187] width 10 height 10
radio input "true"
click at [385, 332] on button "SUBMIT" at bounding box center [413, 332] width 81 height 19
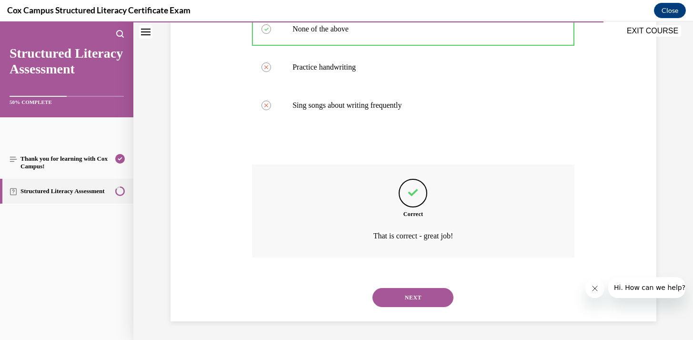
scroll to position [244, 0]
click at [400, 303] on button "NEXT" at bounding box center [413, 296] width 81 height 19
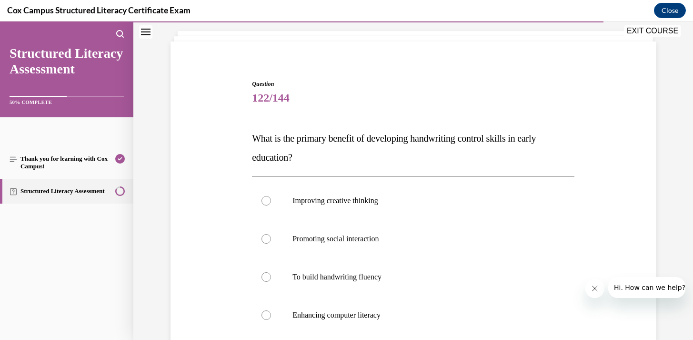
scroll to position [62, 0]
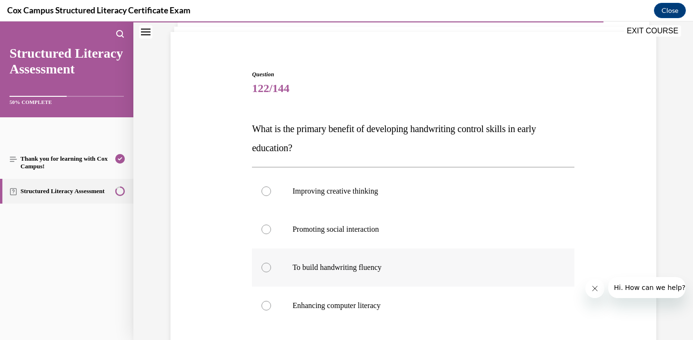
click at [395, 269] on p "To build handwriting fluency" at bounding box center [422, 268] width 258 height 10
click at [271, 269] on input "To build handwriting fluency" at bounding box center [267, 268] width 10 height 10
radio input "true"
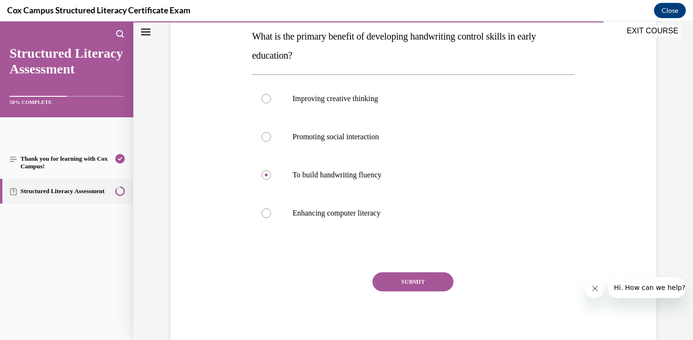
click at [396, 281] on button "SUBMIT" at bounding box center [413, 281] width 81 height 19
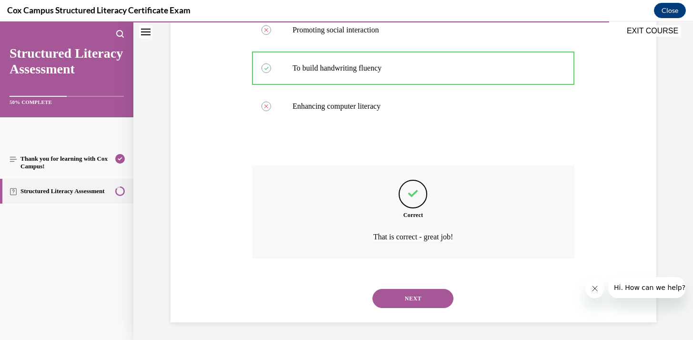
scroll to position [263, 0]
click at [391, 302] on button "NEXT" at bounding box center [413, 296] width 81 height 19
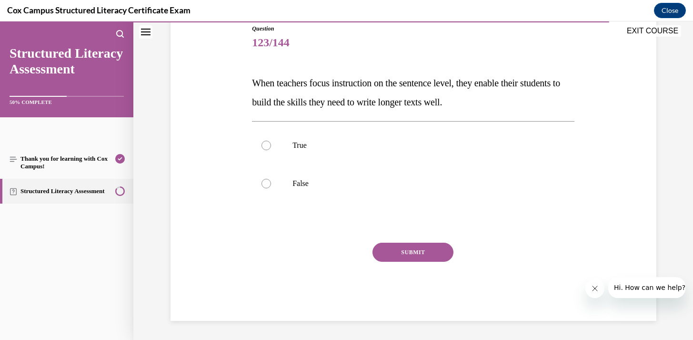
scroll to position [106, 0]
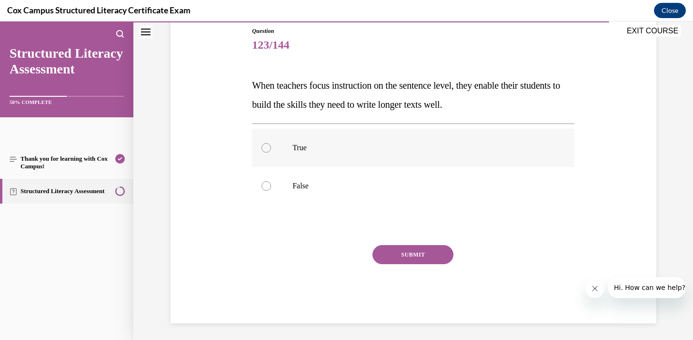
click at [308, 149] on p "True" at bounding box center [422, 148] width 258 height 10
click at [271, 149] on input "True" at bounding box center [267, 148] width 10 height 10
radio input "true"
click at [409, 252] on button "SUBMIT" at bounding box center [413, 254] width 81 height 19
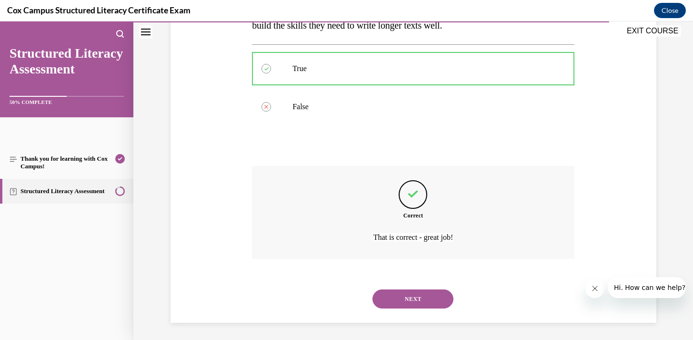
scroll to position [187, 0]
click at [400, 297] on button "NEXT" at bounding box center [413, 296] width 81 height 19
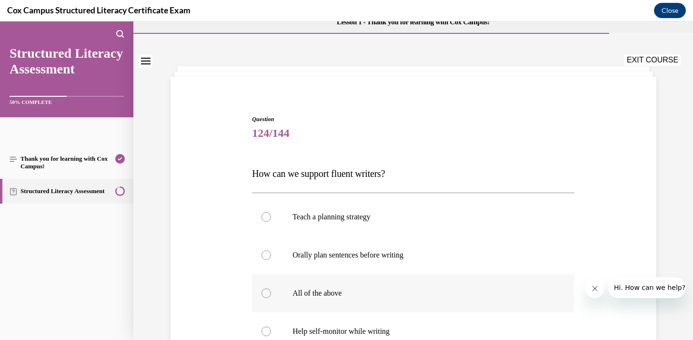
scroll to position [26, 0]
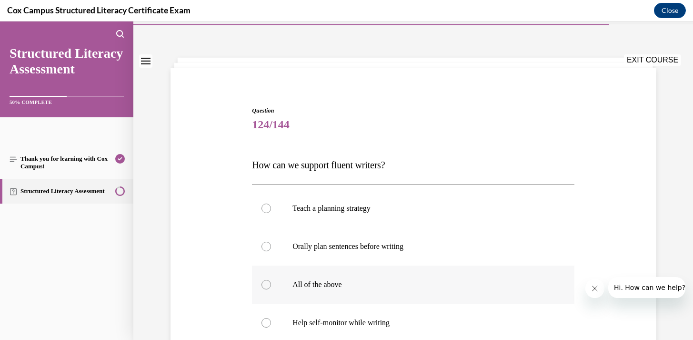
click at [362, 279] on label "All of the above" at bounding box center [413, 284] width 323 height 38
click at [271, 280] on input "All of the above" at bounding box center [267, 285] width 10 height 10
radio input "true"
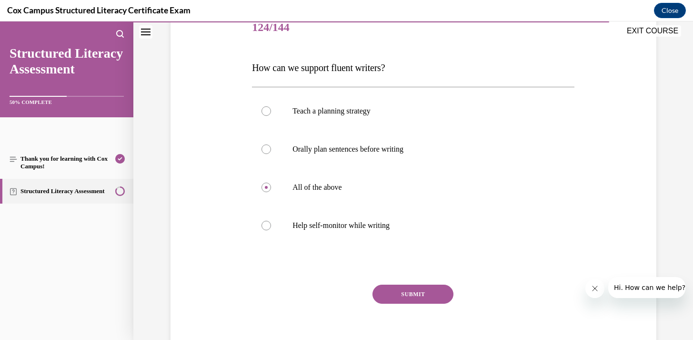
click at [389, 291] on button "SUBMIT" at bounding box center [413, 293] width 81 height 19
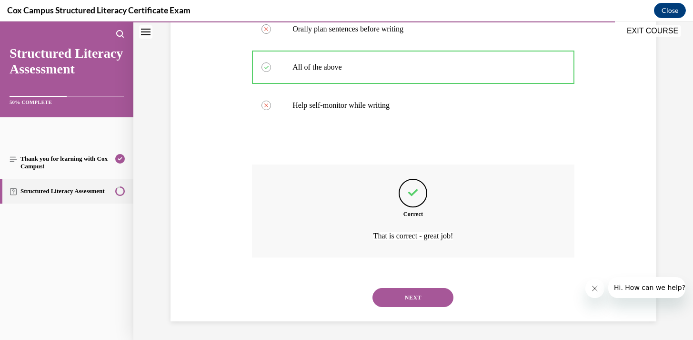
scroll to position [244, 0]
click at [389, 304] on button "NEXT" at bounding box center [413, 296] width 81 height 19
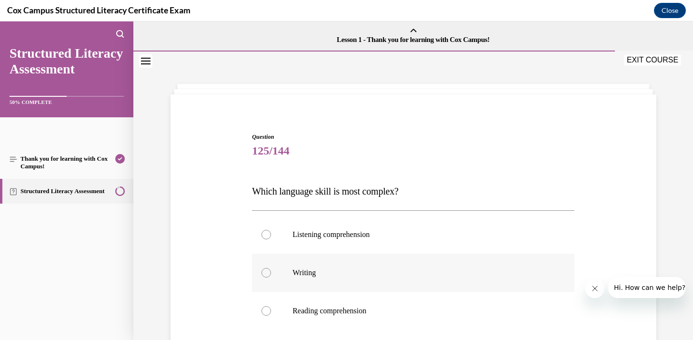
click at [322, 273] on p "Writing" at bounding box center [422, 273] width 258 height 10
click at [271, 273] on input "Writing" at bounding box center [267, 273] width 10 height 10
radio input "true"
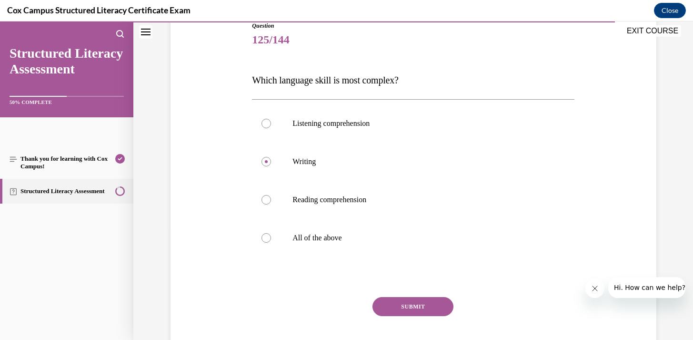
click at [390, 304] on button "SUBMIT" at bounding box center [413, 306] width 81 height 19
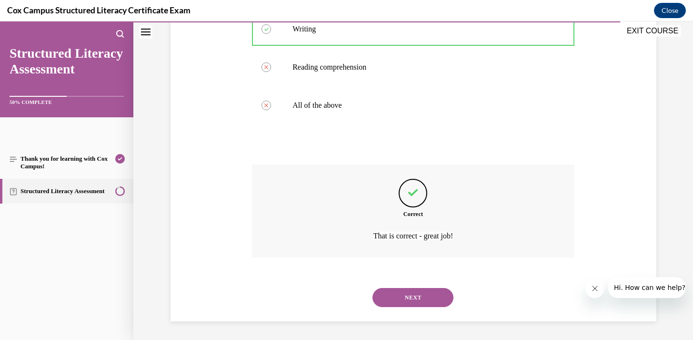
scroll to position [244, 0]
click at [399, 306] on button "NEXT" at bounding box center [413, 296] width 81 height 19
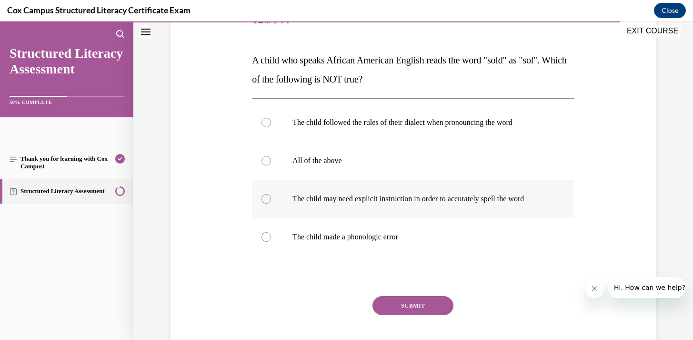
scroll to position [136, 0]
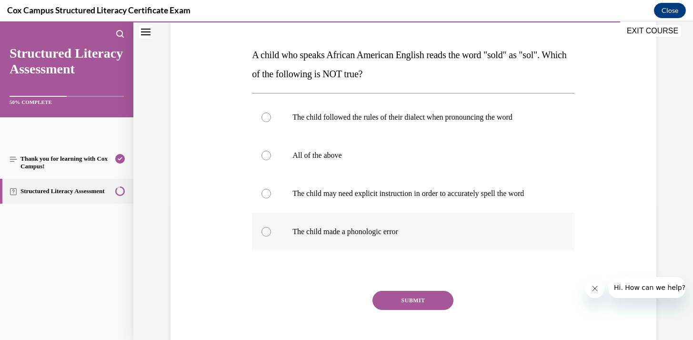
click at [388, 236] on label "The child made a phonologic error" at bounding box center [413, 232] width 323 height 38
click at [271, 236] on input "The child made a phonologic error" at bounding box center [267, 232] width 10 height 10
radio input "true"
click at [413, 305] on button "SUBMIT" at bounding box center [413, 300] width 81 height 19
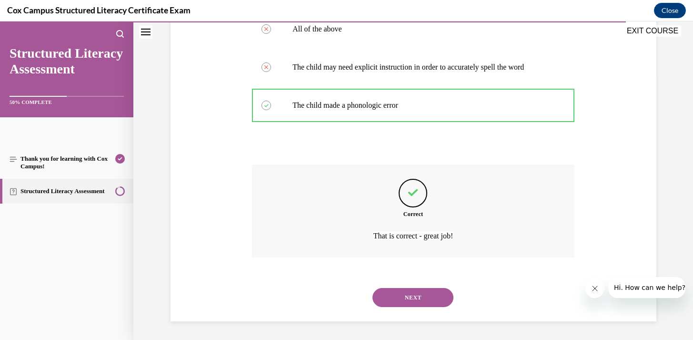
scroll to position [263, 0]
click at [411, 294] on button "NEXT" at bounding box center [413, 296] width 81 height 19
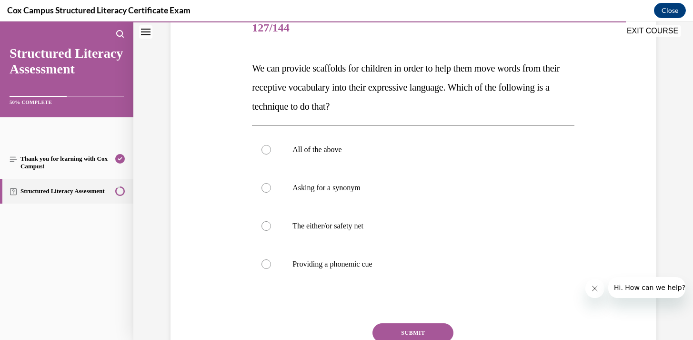
scroll to position [127, 0]
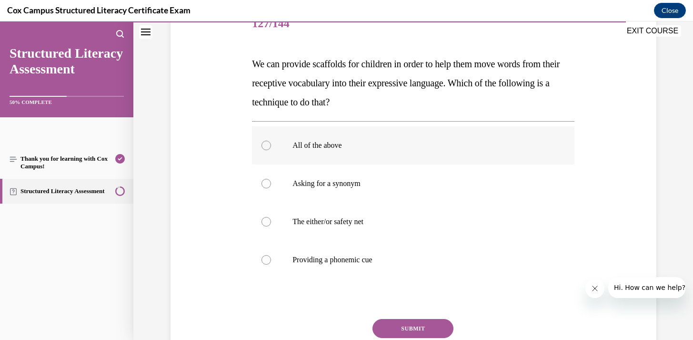
click at [385, 150] on label "All of the above" at bounding box center [413, 145] width 323 height 38
click at [271, 150] on input "All of the above" at bounding box center [267, 146] width 10 height 10
radio input "true"
click at [401, 325] on button "SUBMIT" at bounding box center [413, 328] width 81 height 19
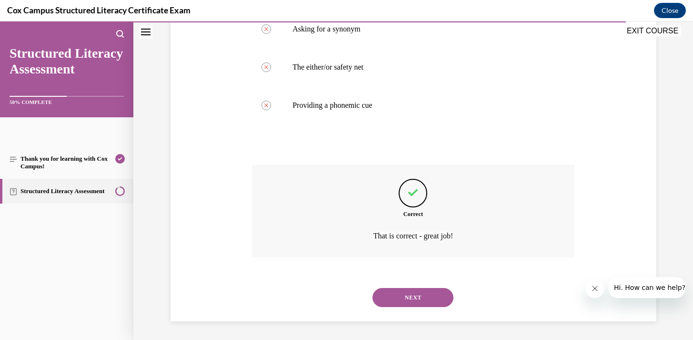
scroll to position [282, 0]
click at [404, 299] on button "NEXT" at bounding box center [413, 296] width 81 height 19
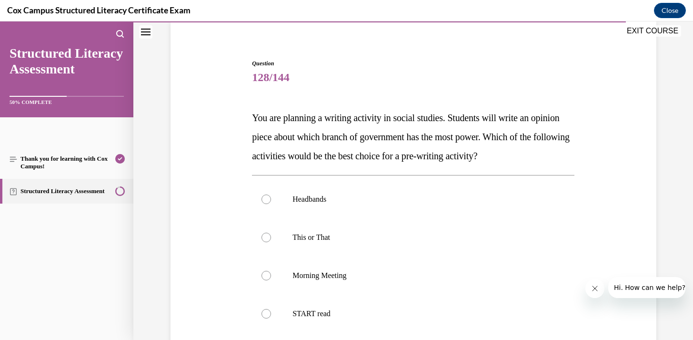
scroll to position [96, 0]
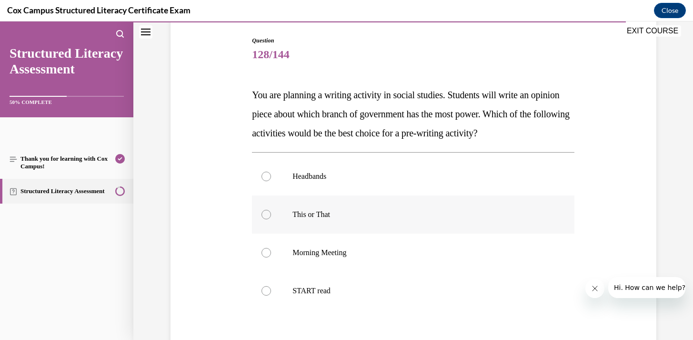
click at [401, 218] on p "This or That" at bounding box center [422, 215] width 258 height 10
click at [271, 218] on input "This or That" at bounding box center [267, 215] width 10 height 10
radio input "true"
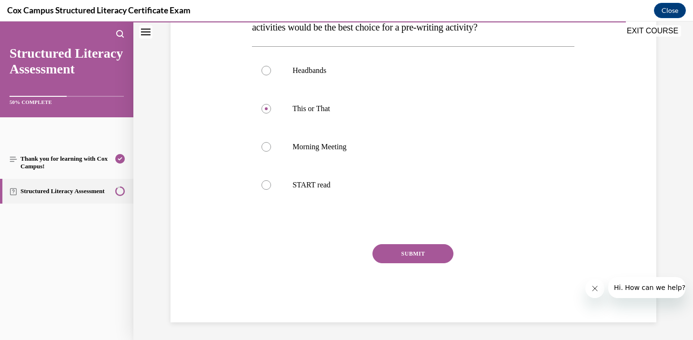
click at [407, 257] on button "SUBMIT" at bounding box center [413, 253] width 81 height 19
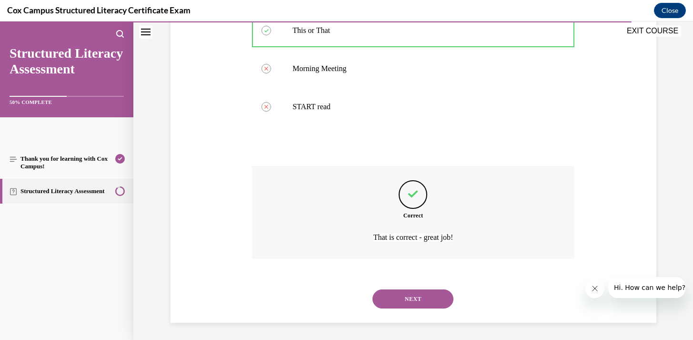
scroll to position [282, 0]
click at [400, 296] on button "NEXT" at bounding box center [413, 296] width 81 height 19
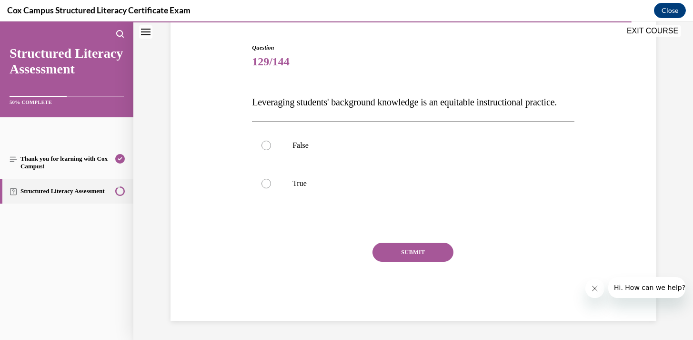
scroll to position [108, 0]
click at [331, 182] on p "True" at bounding box center [422, 184] width 258 height 10
click at [271, 182] on input "True" at bounding box center [267, 184] width 10 height 10
radio input "true"
click at [394, 249] on button "SUBMIT" at bounding box center [413, 252] width 81 height 19
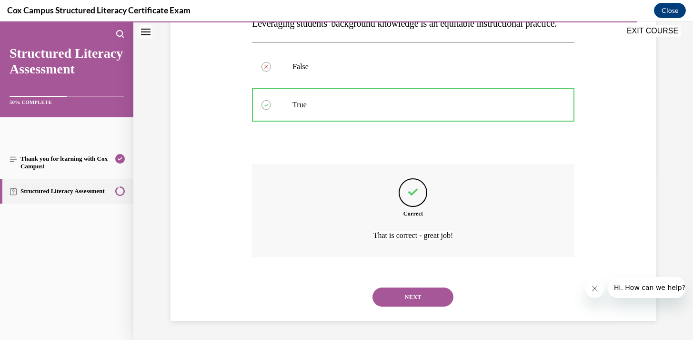
scroll to position [187, 0]
click at [393, 296] on button "NEXT" at bounding box center [413, 296] width 81 height 19
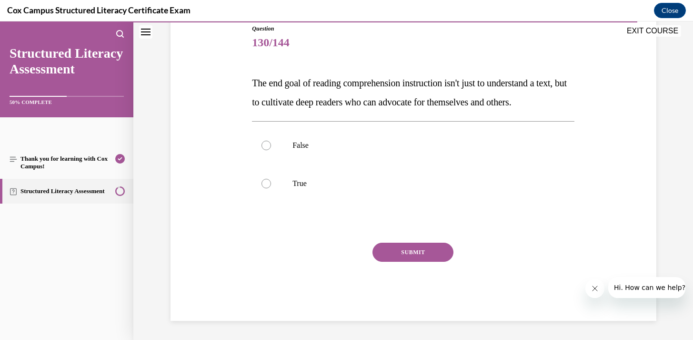
scroll to position [106, 0]
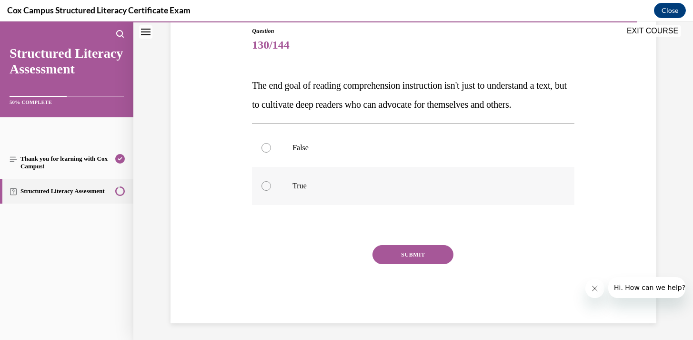
click at [329, 191] on p "True" at bounding box center [422, 186] width 258 height 10
click at [271, 191] on input "True" at bounding box center [267, 186] width 10 height 10
radio input "true"
click at [394, 264] on button "SUBMIT" at bounding box center [413, 254] width 81 height 19
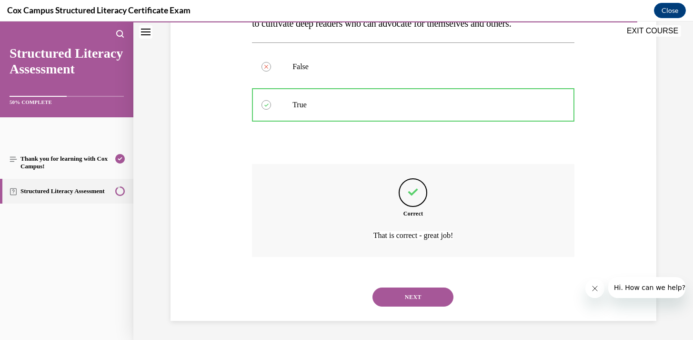
scroll to position [206, 0]
click at [395, 301] on button "NEXT" at bounding box center [413, 296] width 81 height 19
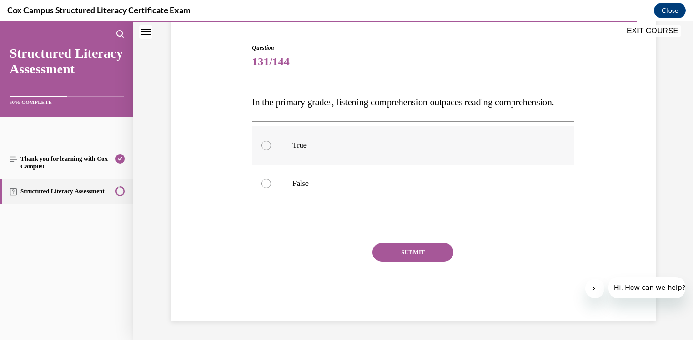
click at [316, 154] on label "True" at bounding box center [413, 145] width 323 height 38
click at [271, 150] on input "True" at bounding box center [267, 146] width 10 height 10
radio input "true"
click at [392, 253] on button "SUBMIT" at bounding box center [413, 252] width 81 height 19
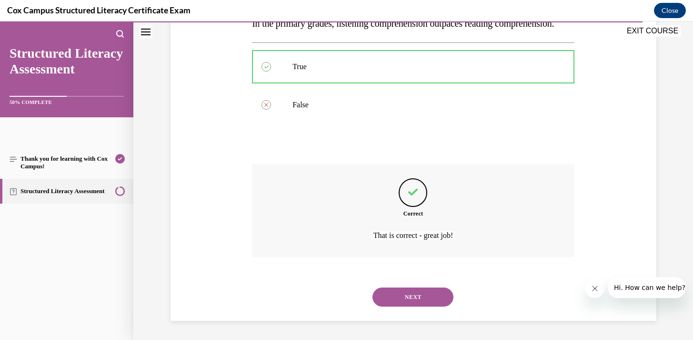
scroll to position [187, 0]
click at [390, 296] on button "NEXT" at bounding box center [413, 296] width 81 height 19
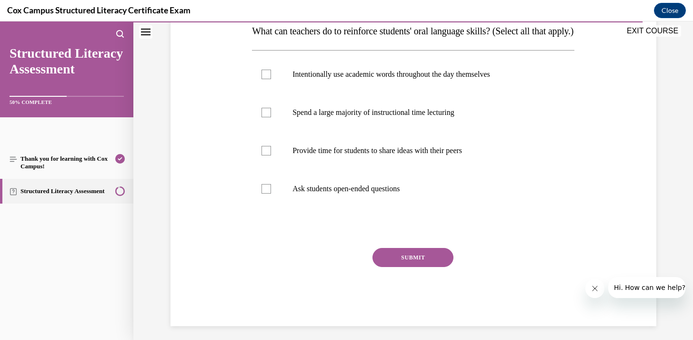
scroll to position [184, 0]
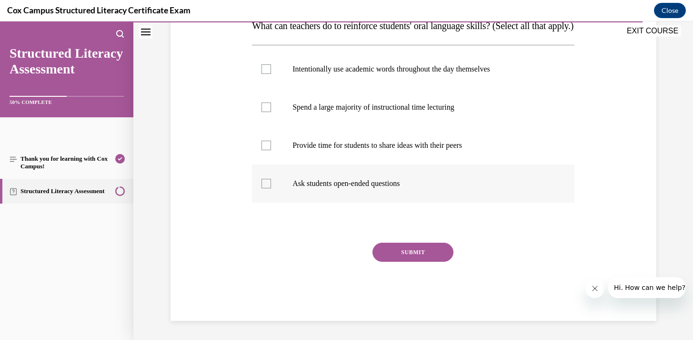
click at [269, 181] on div at bounding box center [267, 184] width 10 height 10
click at [269, 181] on input "Ask students open-ended questions" at bounding box center [267, 184] width 10 height 10
checkbox input "true"
click at [267, 143] on div at bounding box center [267, 146] width 10 height 10
click at [267, 143] on input "Provide time for students to share ideas with their peers" at bounding box center [267, 146] width 10 height 10
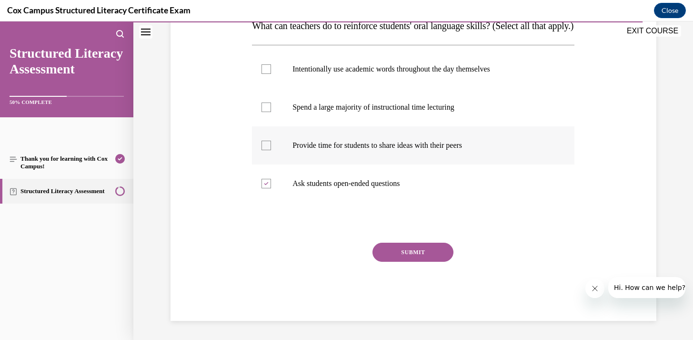
checkbox input "true"
click at [267, 71] on div at bounding box center [267, 69] width 10 height 10
click at [267, 71] on input "Intentionally use academic words throughout the day themselves" at bounding box center [267, 69] width 10 height 10
checkbox input "true"
click at [392, 251] on button "SUBMIT" at bounding box center [413, 252] width 81 height 19
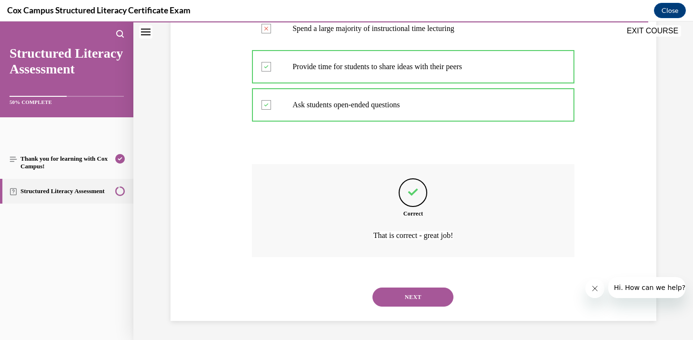
scroll to position [263, 0]
click at [404, 299] on button "NEXT" at bounding box center [413, 296] width 81 height 19
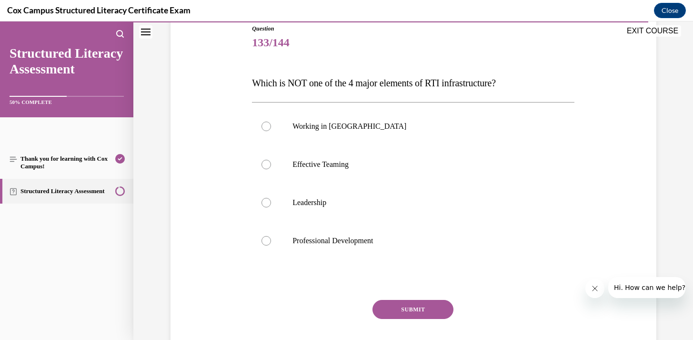
scroll to position [109, 0]
click at [348, 121] on label "Working in Silos" at bounding box center [413, 126] width 323 height 38
click at [271, 121] on input "Working in Silos" at bounding box center [267, 126] width 10 height 10
radio input "true"
click at [395, 305] on button "SUBMIT" at bounding box center [413, 308] width 81 height 19
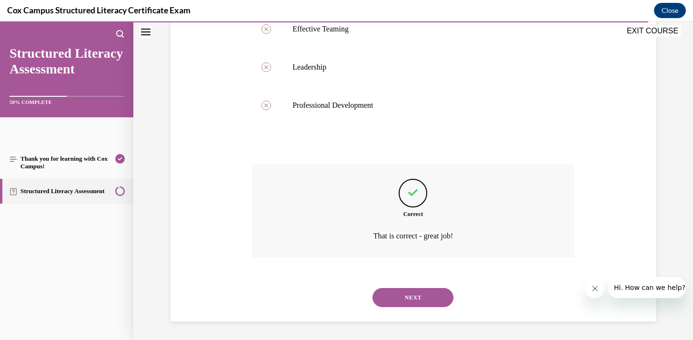
scroll to position [244, 0]
click at [395, 304] on button "NEXT" at bounding box center [413, 296] width 81 height 19
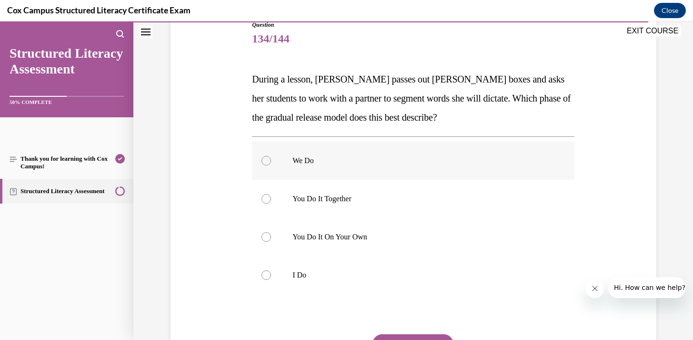
scroll to position [132, 0]
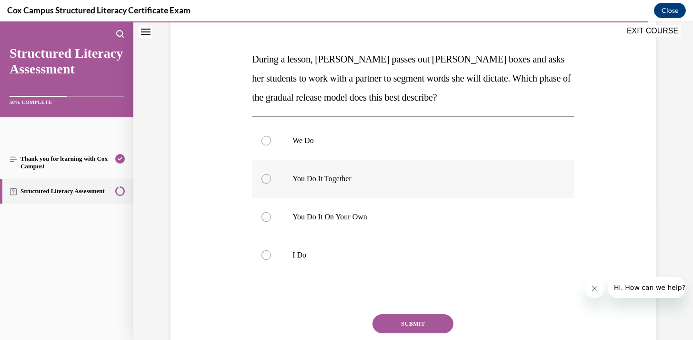
click at [379, 182] on p "You Do It Together" at bounding box center [422, 179] width 258 height 10
click at [271, 182] on input "You Do It Together" at bounding box center [267, 179] width 10 height 10
radio input "true"
click at [403, 325] on button "SUBMIT" at bounding box center [413, 323] width 81 height 19
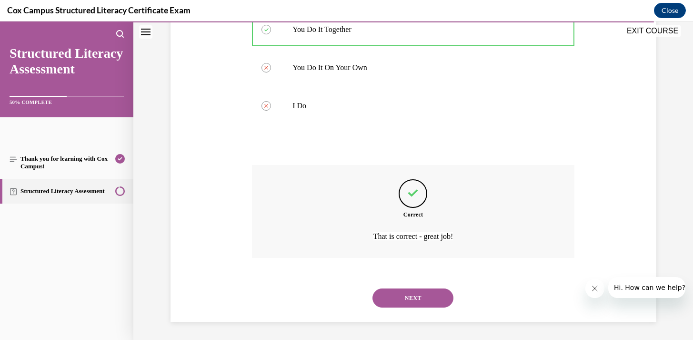
scroll to position [282, 0]
click at [398, 303] on button "NEXT" at bounding box center [413, 296] width 81 height 19
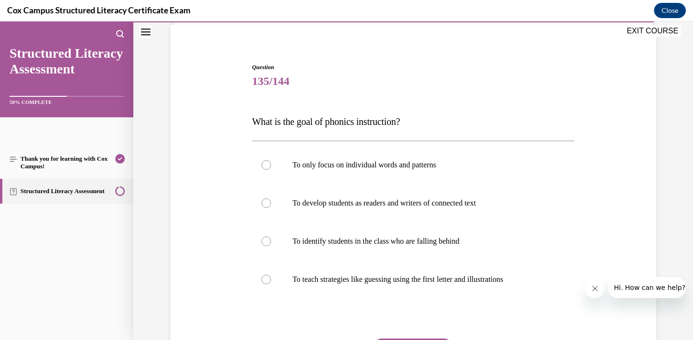
scroll to position [74, 0]
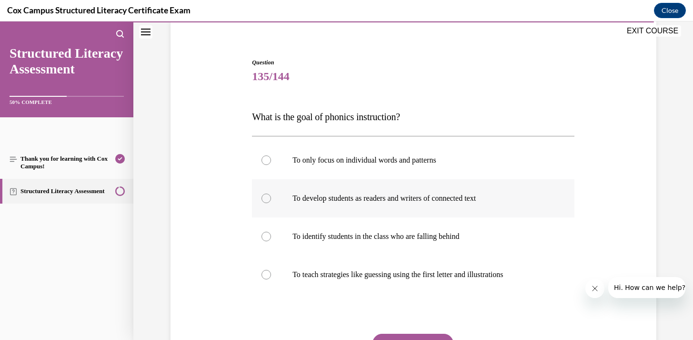
click at [404, 199] on p "To develop students as readers and writers of connected text" at bounding box center [422, 198] width 258 height 10
click at [271, 199] on input "To develop students as readers and writers of connected text" at bounding box center [267, 198] width 10 height 10
radio input "true"
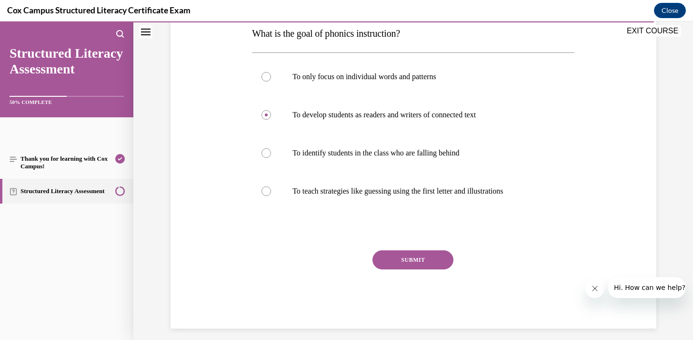
click at [410, 259] on button "SUBMIT" at bounding box center [413, 259] width 81 height 19
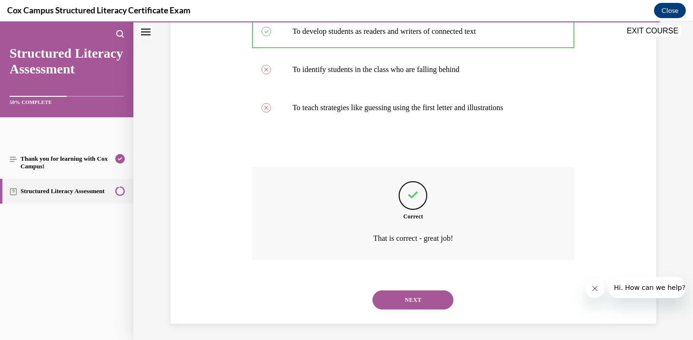
scroll to position [244, 0]
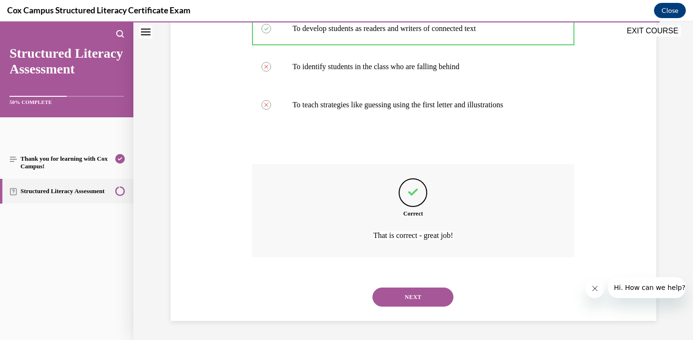
click at [400, 294] on button "NEXT" at bounding box center [413, 296] width 81 height 19
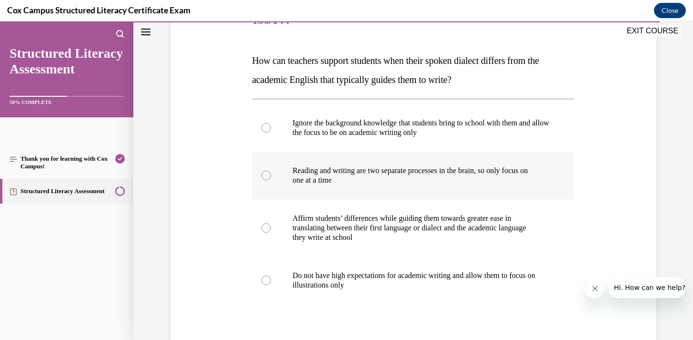
scroll to position [145, 0]
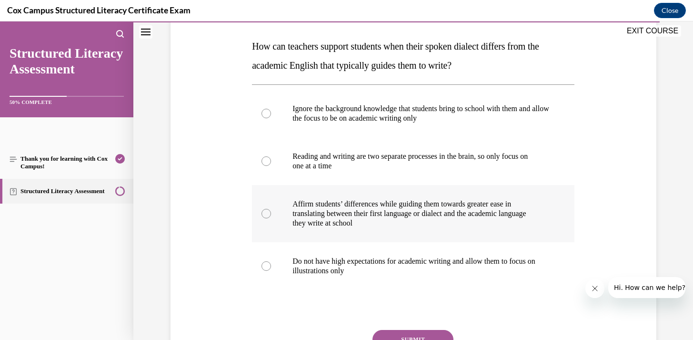
click at [369, 204] on p "Affirm students’ differences while guiding them towards greater ease in" at bounding box center [422, 204] width 258 height 10
click at [271, 209] on input "Affirm students’ differences while guiding them towards greater ease in transla…" at bounding box center [267, 214] width 10 height 10
radio input "true"
click at [394, 334] on button "SUBMIT" at bounding box center [413, 339] width 81 height 19
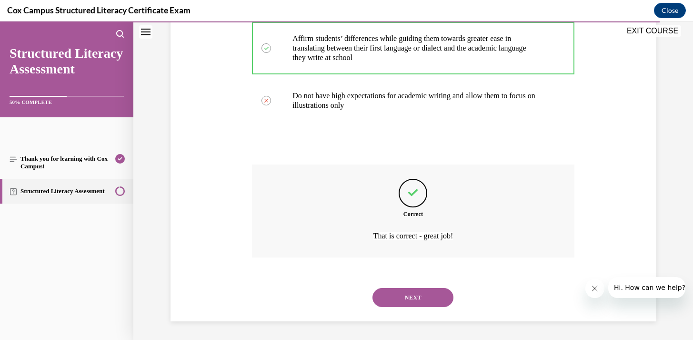
scroll to position [311, 0]
click at [399, 301] on button "NEXT" at bounding box center [413, 296] width 81 height 19
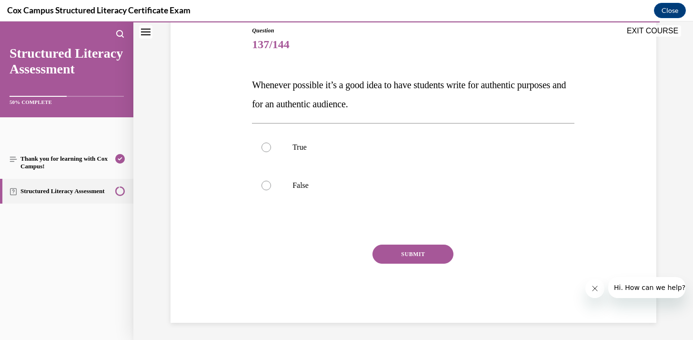
scroll to position [107, 0]
click at [310, 149] on p "True" at bounding box center [422, 147] width 258 height 10
click at [271, 149] on input "True" at bounding box center [267, 147] width 10 height 10
radio input "true"
click at [391, 252] on button "SUBMIT" at bounding box center [413, 252] width 81 height 19
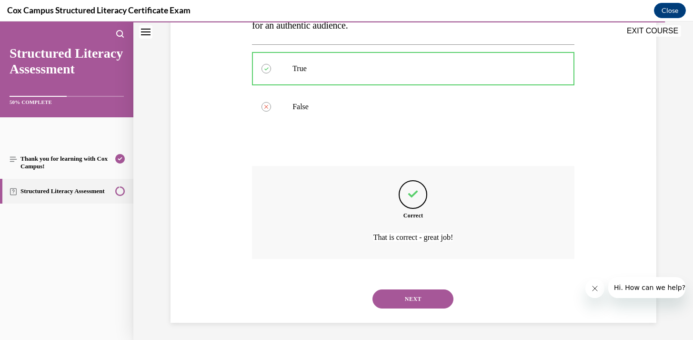
scroll to position [187, 0]
click at [392, 300] on button "NEXT" at bounding box center [413, 296] width 81 height 19
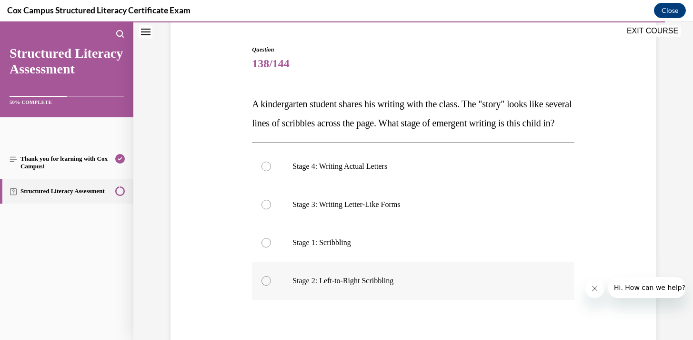
scroll to position [87, 0]
click at [392, 286] on p "Stage 2: Left-to-Right Scribbling" at bounding box center [422, 281] width 258 height 10
click at [271, 286] on input "Stage 2: Left-to-Right Scribbling" at bounding box center [267, 281] width 10 height 10
radio input "true"
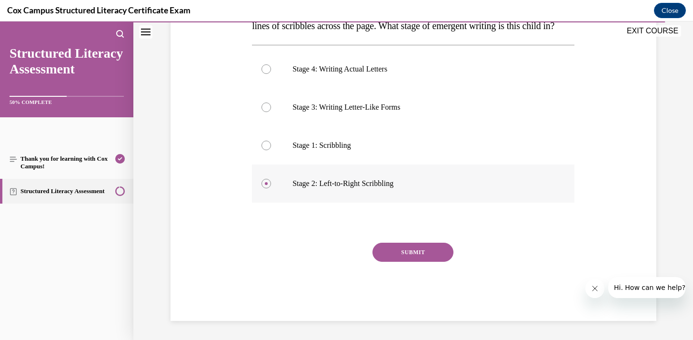
scroll to position [203, 0]
click at [415, 250] on button "SUBMIT" at bounding box center [413, 252] width 81 height 19
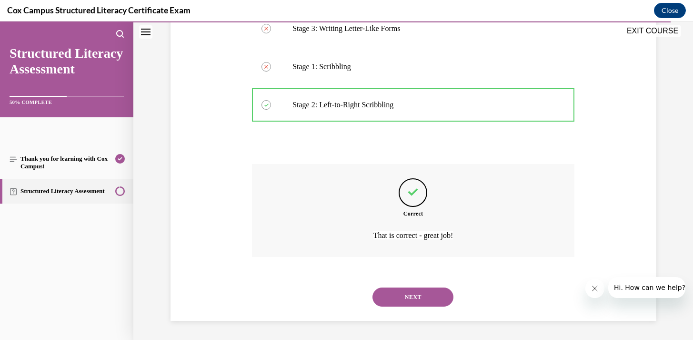
scroll to position [282, 0]
click at [405, 303] on button "NEXT" at bounding box center [413, 296] width 81 height 19
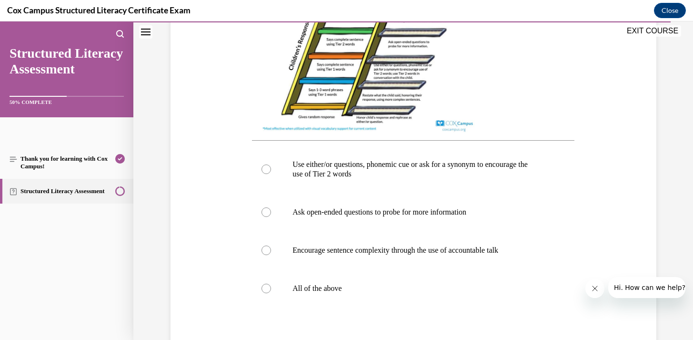
scroll to position [351, 0]
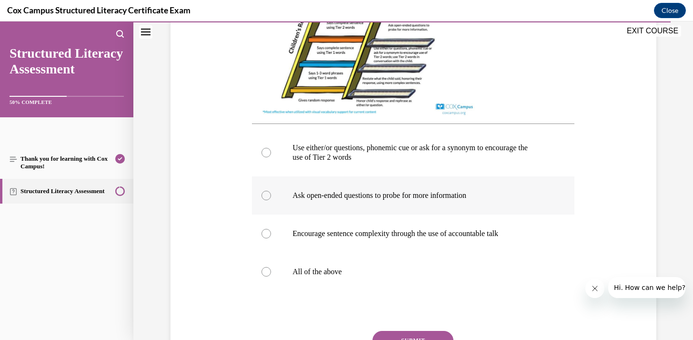
click at [442, 200] on p "Ask open-ended questions to probe for more information" at bounding box center [422, 196] width 258 height 10
click at [271, 200] on input "Ask open-ended questions to probe for more information" at bounding box center [267, 196] width 10 height 10
radio input "true"
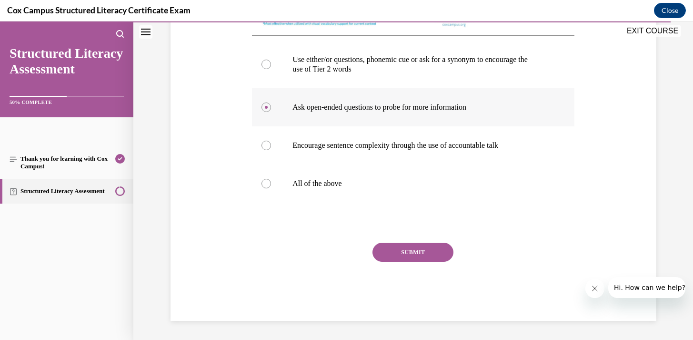
scroll to position [449, 0]
click at [419, 252] on button "SUBMIT" at bounding box center [413, 252] width 81 height 19
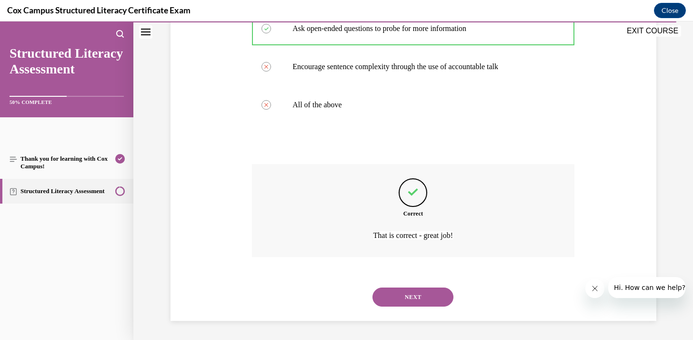
scroll to position [527, 0]
click at [410, 303] on button "NEXT" at bounding box center [413, 296] width 81 height 19
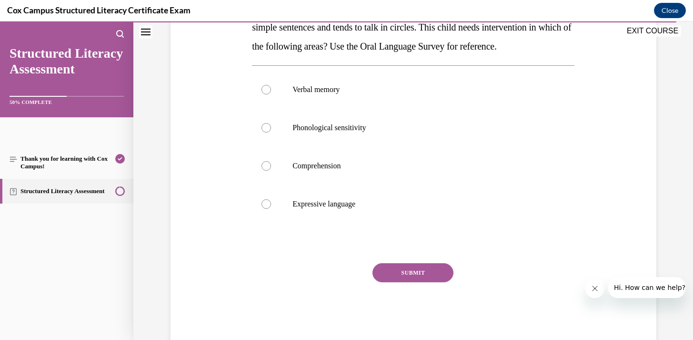
scroll to position [185, 0]
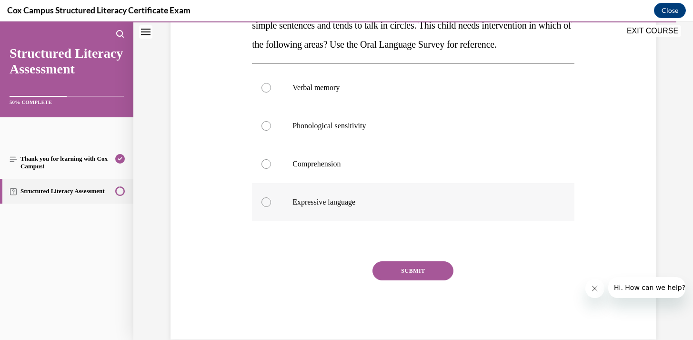
click at [342, 216] on label "Expressive language" at bounding box center [413, 202] width 323 height 38
click at [271, 207] on input "Expressive language" at bounding box center [267, 202] width 10 height 10
radio input "true"
click at [385, 280] on button "SUBMIT" at bounding box center [413, 270] width 81 height 19
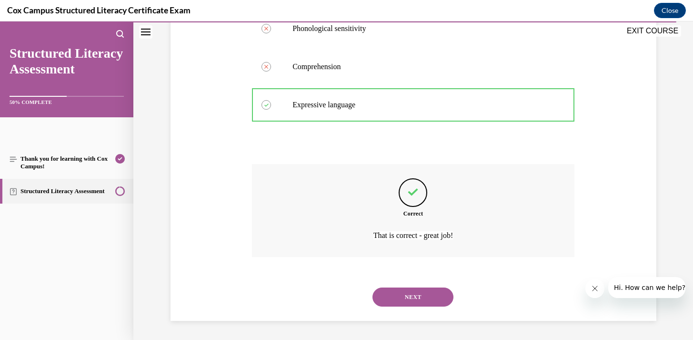
scroll to position [301, 0]
click at [391, 300] on button "NEXT" at bounding box center [413, 296] width 81 height 19
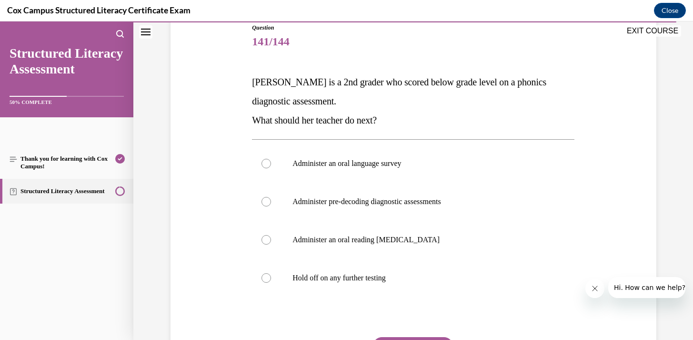
scroll to position [110, 0]
click at [405, 205] on p "Administer pre-decoding diagnostic assessments" at bounding box center [422, 201] width 258 height 10
click at [271, 205] on input "Administer pre-decoding diagnostic assessments" at bounding box center [267, 201] width 10 height 10
radio input "true"
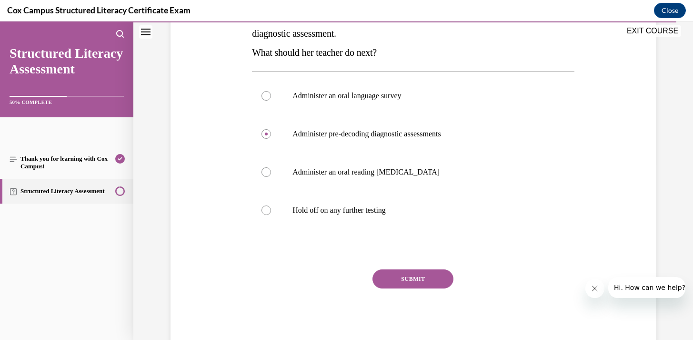
click at [402, 276] on button "SUBMIT" at bounding box center [413, 278] width 81 height 19
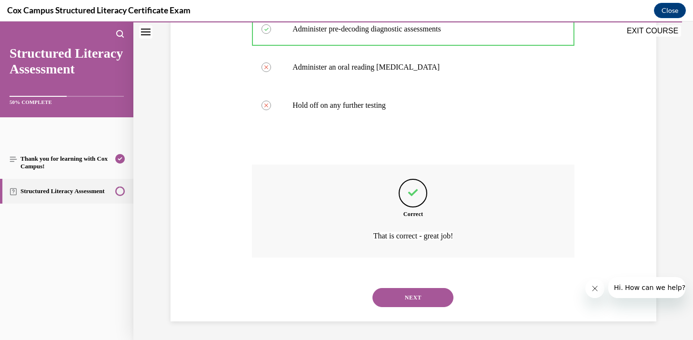
scroll to position [282, 0]
click at [402, 300] on button "NEXT" at bounding box center [413, 296] width 81 height 19
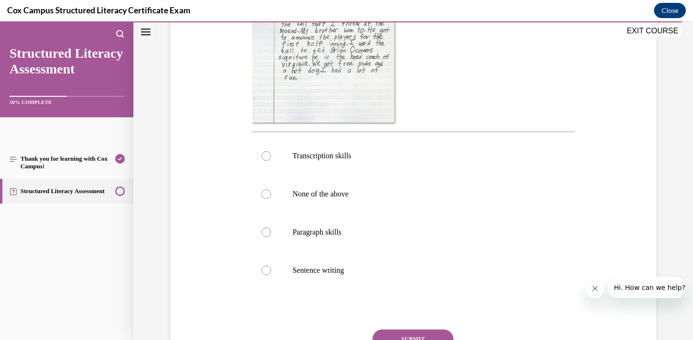
scroll to position [323, 0]
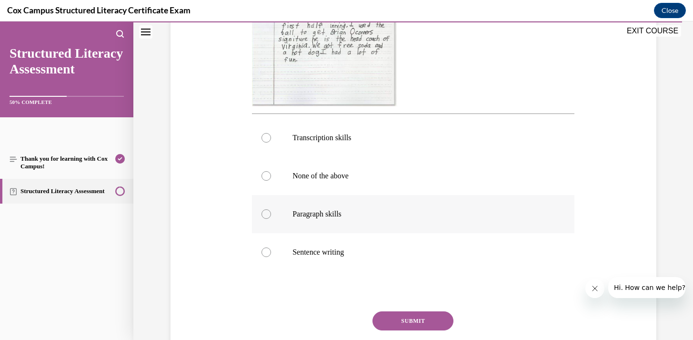
click at [392, 220] on label "Paragraph skills" at bounding box center [413, 214] width 323 height 38
click at [271, 219] on input "Paragraph skills" at bounding box center [267, 214] width 10 height 10
radio input "true"
click at [401, 320] on button "SUBMIT" at bounding box center [413, 320] width 81 height 19
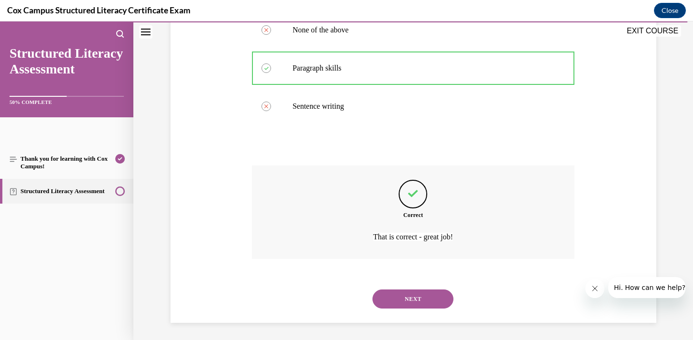
scroll to position [470, 0]
click at [405, 297] on button "NEXT" at bounding box center [413, 297] width 81 height 19
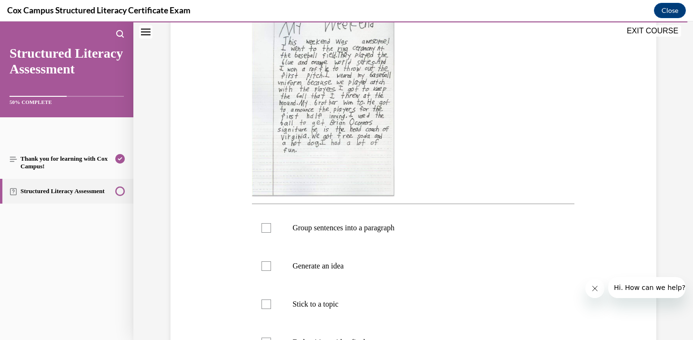
scroll to position [218, 0]
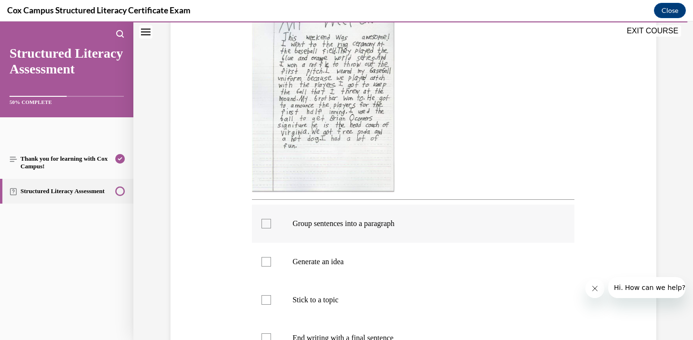
click at [388, 232] on label "Group sentences into a paragraph" at bounding box center [413, 223] width 323 height 38
click at [271, 228] on input "Group sentences into a paragraph" at bounding box center [267, 224] width 10 height 10
checkbox input "true"
click at [369, 264] on p "Generate an idea" at bounding box center [422, 262] width 258 height 10
click at [271, 264] on input "Generate an idea" at bounding box center [267, 262] width 10 height 10
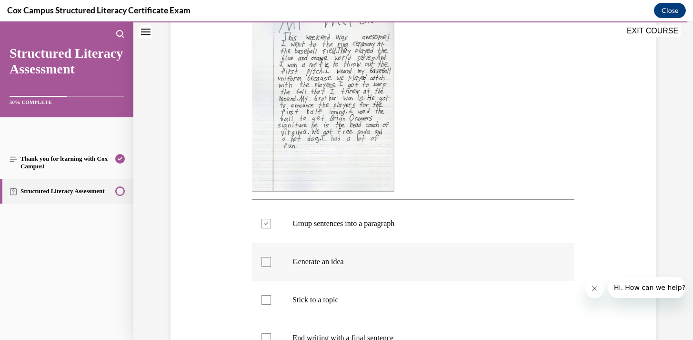
checkbox input "true"
click at [361, 302] on p "Stick to a topic" at bounding box center [422, 300] width 258 height 10
click at [271, 302] on input "Stick to a topic" at bounding box center [267, 300] width 10 height 10
checkbox input "true"
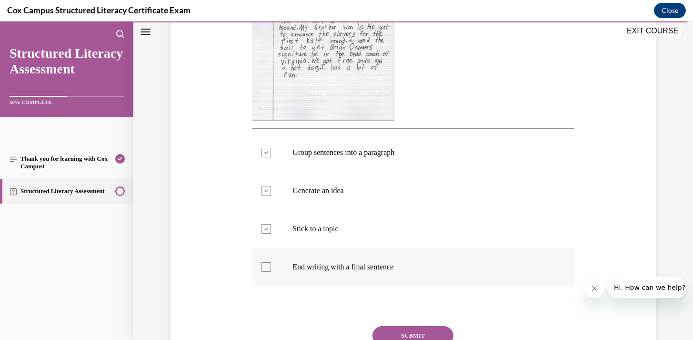
scroll to position [298, 0]
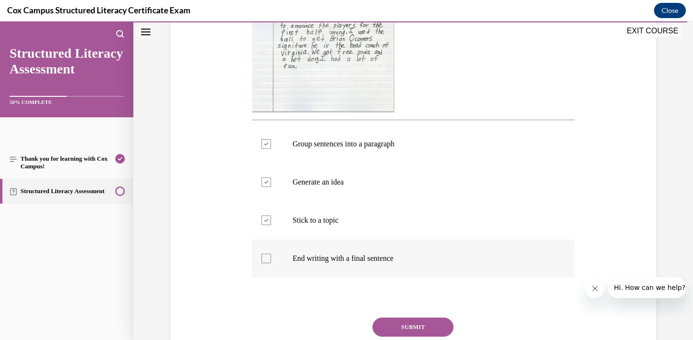
click at [367, 264] on label "End writing with a final sentence" at bounding box center [413, 258] width 323 height 38
click at [271, 263] on input "End writing with a final sentence" at bounding box center [267, 258] width 10 height 10
checkbox input "true"
click at [404, 328] on button "SUBMIT" at bounding box center [413, 326] width 81 height 19
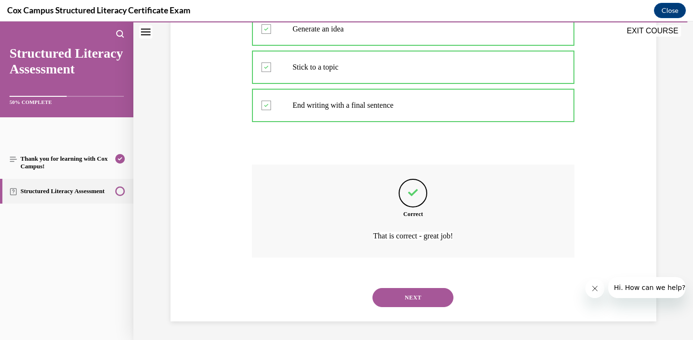
scroll to position [451, 0]
click at [406, 298] on button "NEXT" at bounding box center [413, 297] width 81 height 19
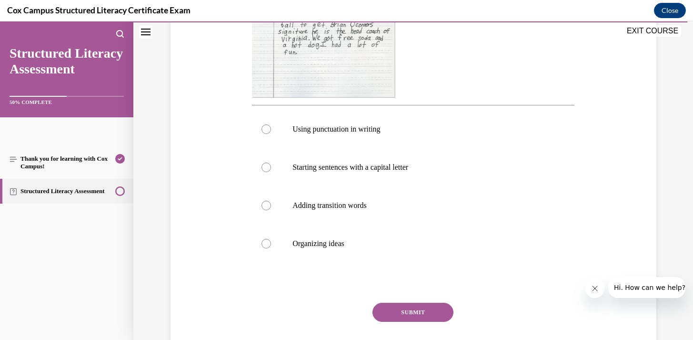
scroll to position [322, 0]
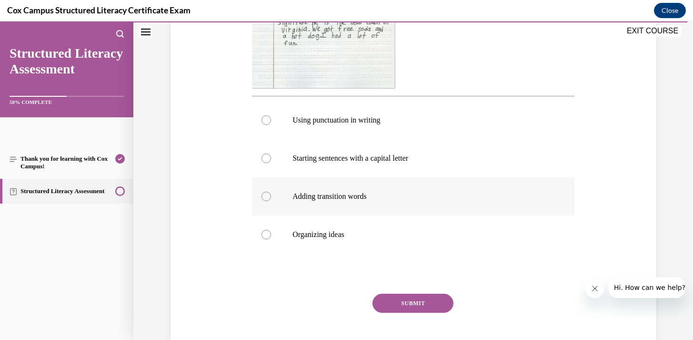
click at [352, 203] on label "Adding transition words" at bounding box center [413, 196] width 323 height 38
click at [271, 201] on input "Adding transition words" at bounding box center [267, 197] width 10 height 10
radio input "true"
click at [397, 304] on button "SUBMIT" at bounding box center [413, 303] width 81 height 19
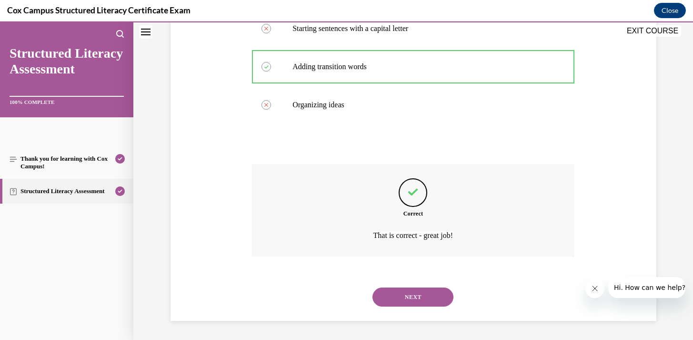
scroll to position [451, 0]
click at [397, 305] on button "NEXT" at bounding box center [413, 296] width 81 height 19
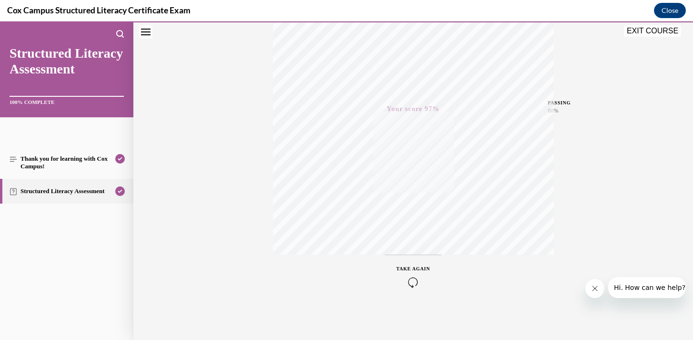
scroll to position [170, 0]
drag, startPoint x: 656, startPoint y: 33, endPoint x: 662, endPoint y: 42, distance: 11.6
click at [656, 33] on button "EXIT COURSE" at bounding box center [652, 30] width 57 height 11
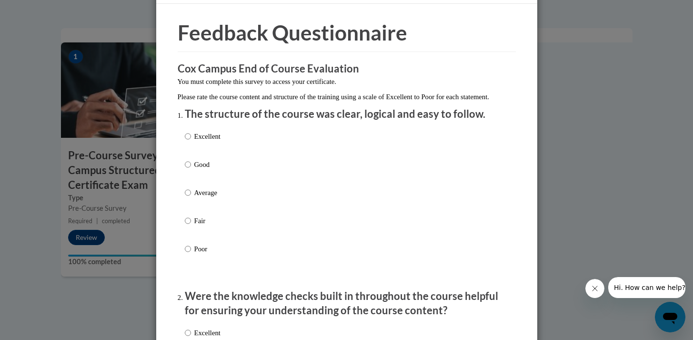
scroll to position [35, 0]
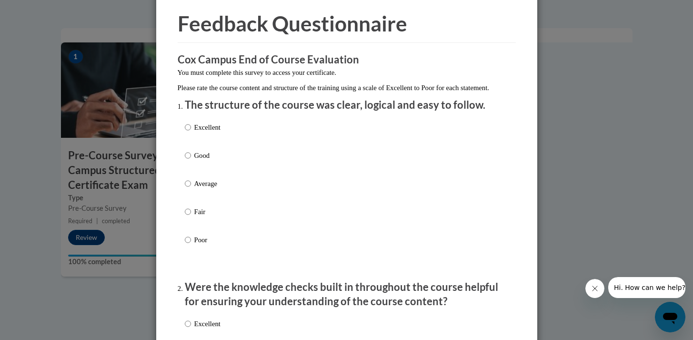
click at [205, 189] on p "Average" at bounding box center [207, 183] width 26 height 10
click at [191, 189] on input "Average" at bounding box center [188, 183] width 6 height 10
radio input "true"
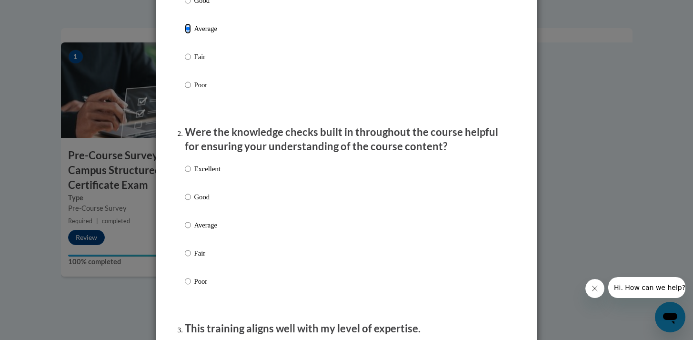
scroll to position [199, 0]
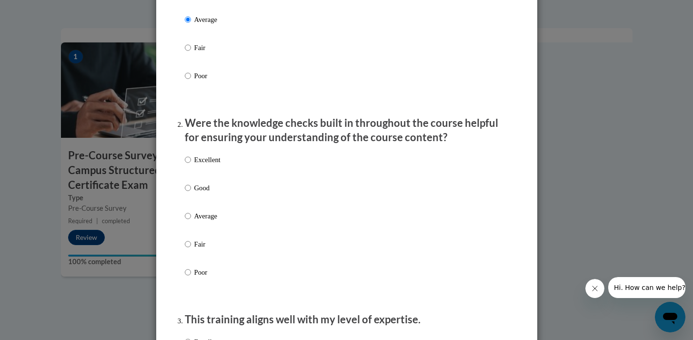
click at [204, 221] on p "Average" at bounding box center [207, 216] width 26 height 10
click at [191, 221] on input "Average" at bounding box center [188, 216] width 6 height 10
radio input "true"
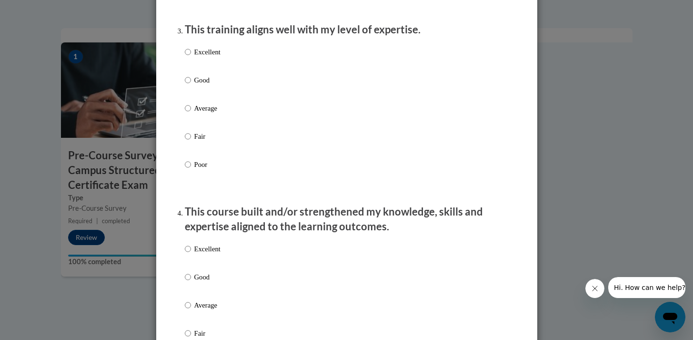
scroll to position [522, 0]
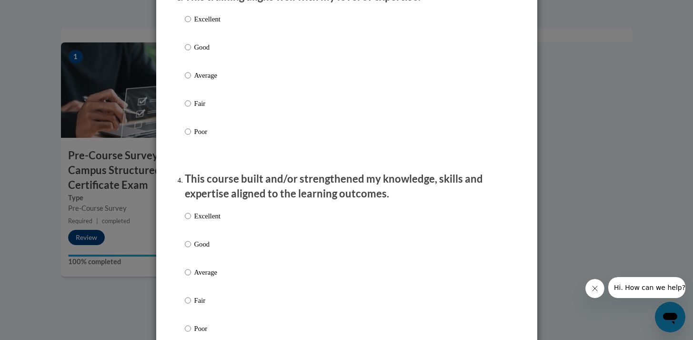
click at [212, 81] on p "Average" at bounding box center [207, 75] width 26 height 10
click at [191, 81] on input "Average" at bounding box center [188, 75] width 6 height 10
radio input "true"
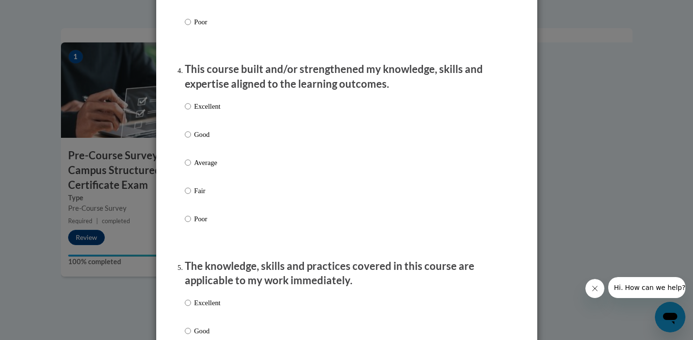
scroll to position [639, 0]
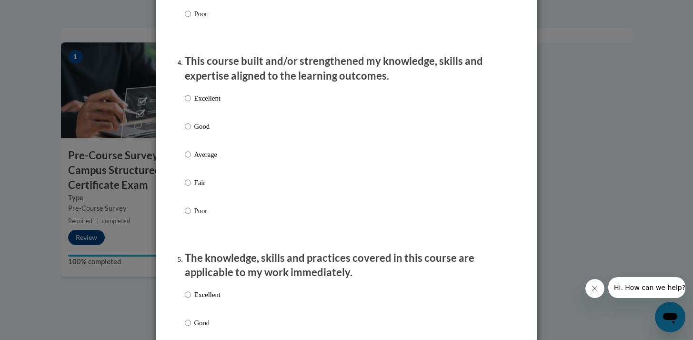
click at [207, 142] on label "Good" at bounding box center [203, 134] width 36 height 26
click at [191, 132] on input "Good" at bounding box center [188, 126] width 6 height 10
radio input "true"
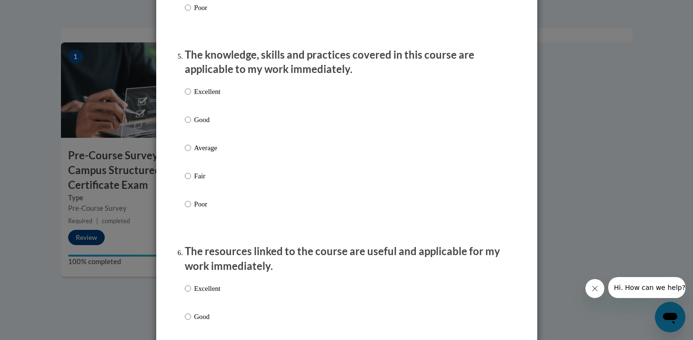
scroll to position [844, 0]
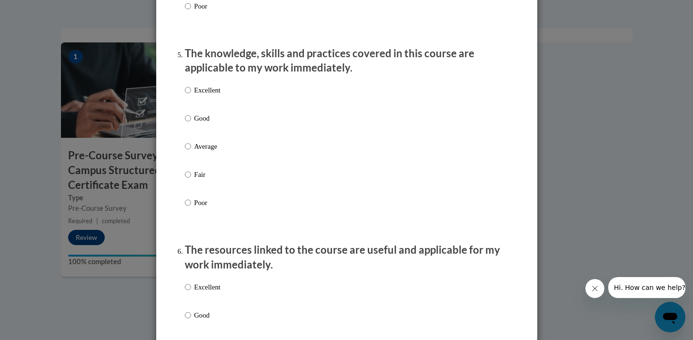
click at [207, 152] on p "Average" at bounding box center [207, 146] width 26 height 10
click at [191, 152] on input "Average" at bounding box center [188, 146] width 6 height 10
radio input "true"
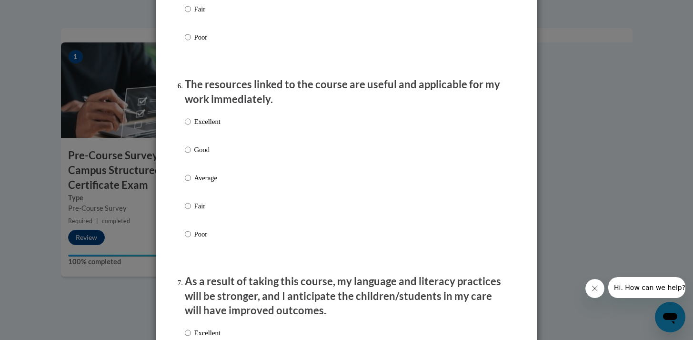
scroll to position [1013, 0]
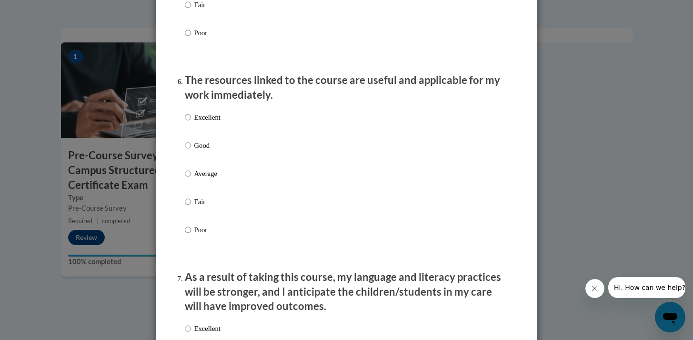
click at [208, 151] on p "Good" at bounding box center [207, 145] width 26 height 10
click at [191, 151] on input "Good" at bounding box center [188, 145] width 6 height 10
radio input "true"
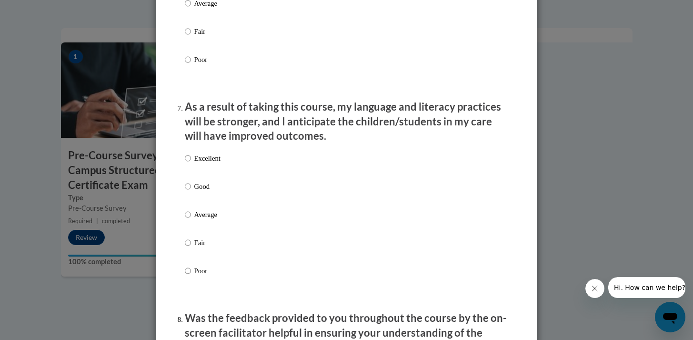
scroll to position [1188, 0]
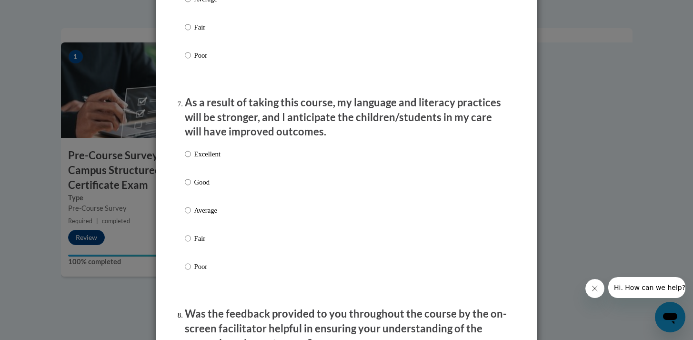
click at [203, 187] on p "Good" at bounding box center [207, 182] width 26 height 10
click at [191, 187] on input "Good" at bounding box center [188, 182] width 6 height 10
radio input "true"
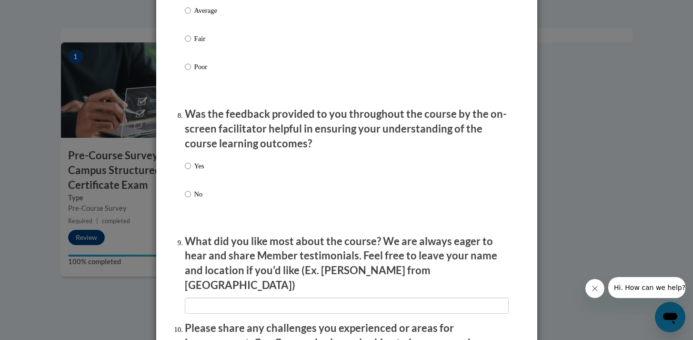
scroll to position [1393, 0]
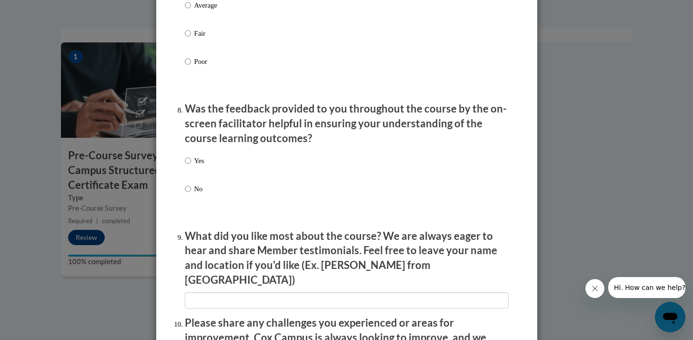
click at [201, 194] on p "No" at bounding box center [199, 188] width 10 height 10
click at [191, 194] on input "No" at bounding box center [188, 188] width 6 height 10
radio input "true"
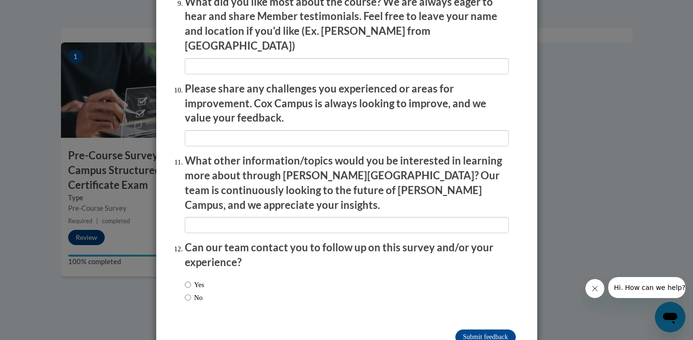
scroll to position [1642, 0]
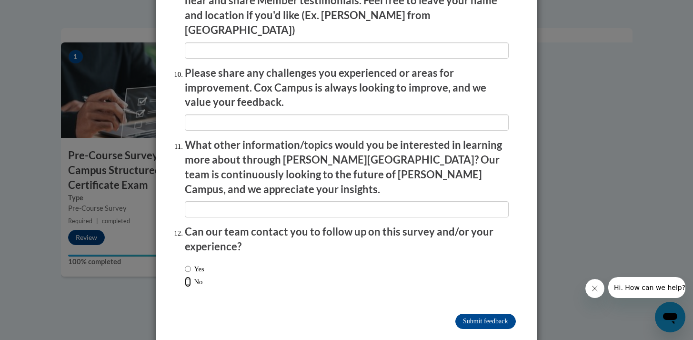
click at [188, 276] on input "No" at bounding box center [188, 281] width 6 height 10
radio input "true"
click at [476, 314] on input "Submit feedback" at bounding box center [486, 321] width 60 height 15
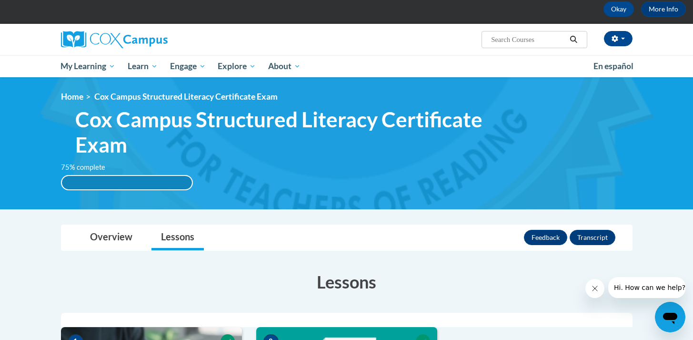
scroll to position [46, 0]
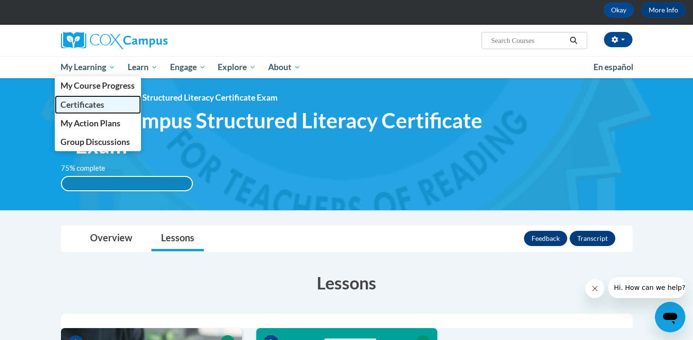
click at [79, 106] on span "Certificates" at bounding box center [83, 105] width 44 height 10
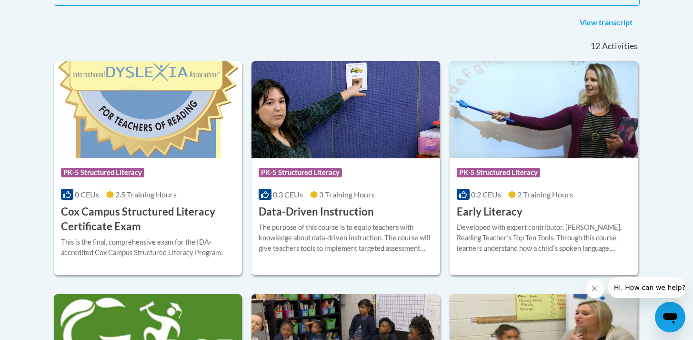
scroll to position [298, 0]
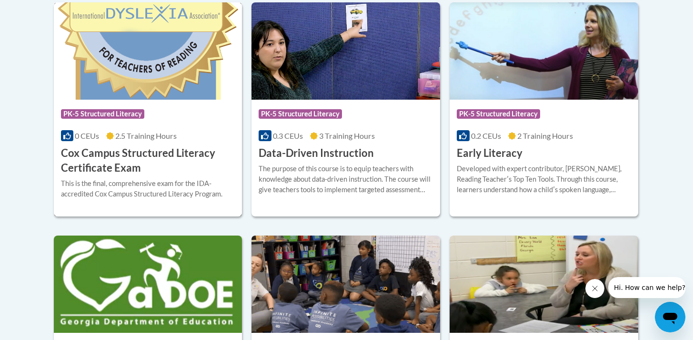
click at [117, 169] on h3 "Cox Campus Structured Literacy Certificate Exam" at bounding box center [148, 161] width 174 height 30
